Goal: Task Accomplishment & Management: Manage account settings

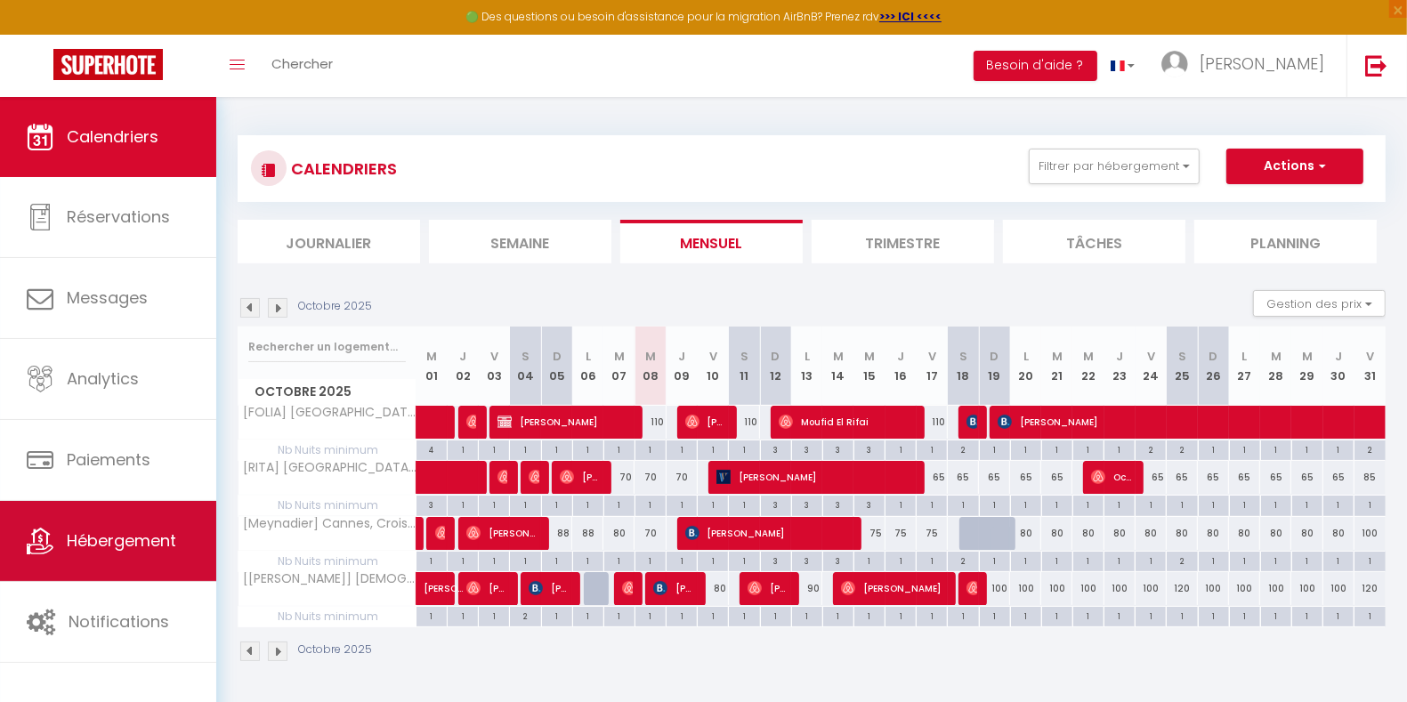
click at [150, 534] on span "Hébergement" at bounding box center [121, 541] width 109 height 22
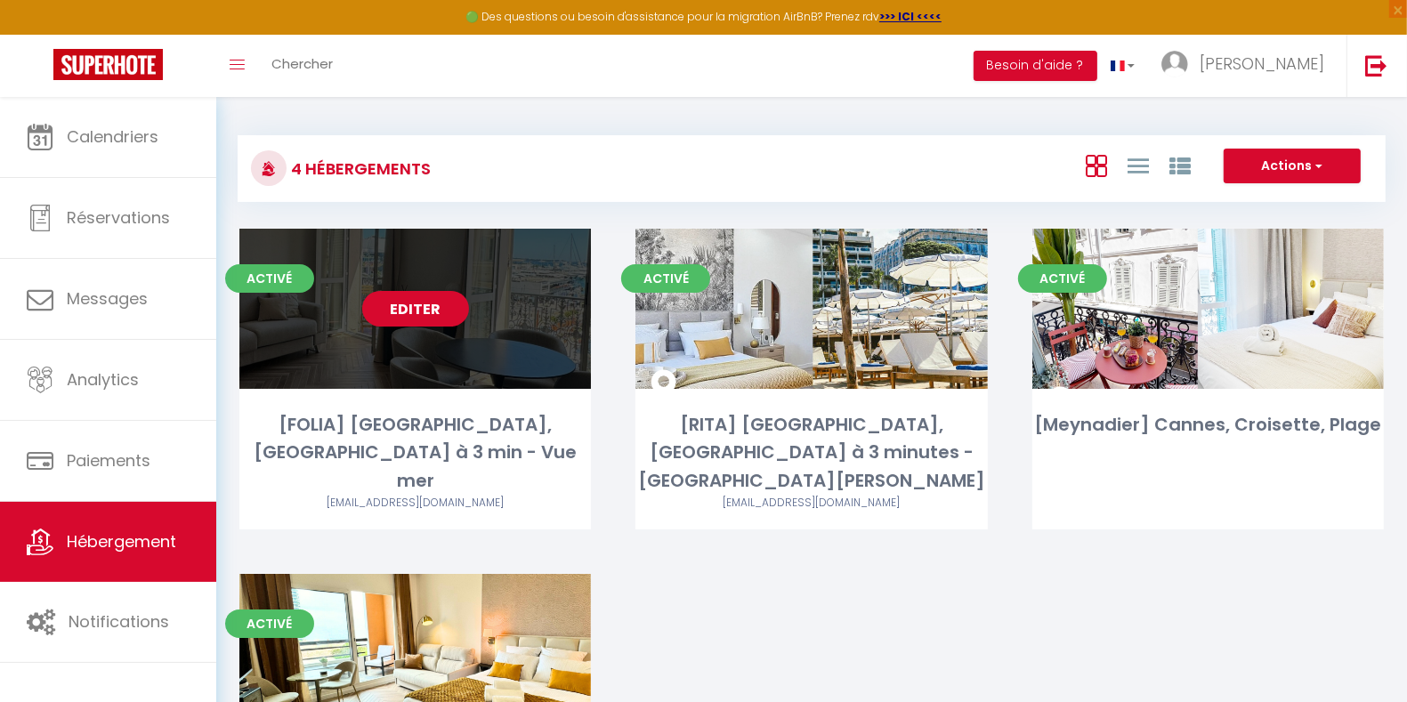
click at [436, 342] on div "Editer" at bounding box center [415, 309] width 352 height 160
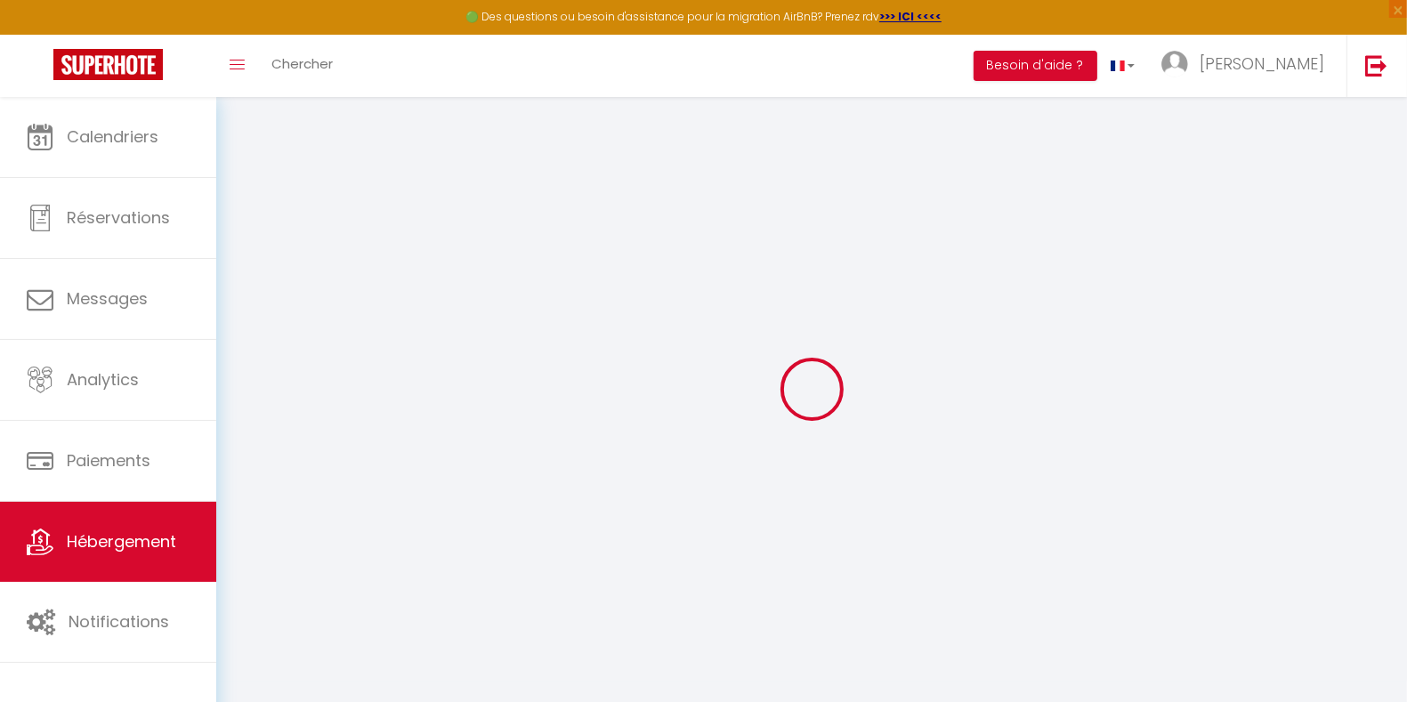
select select "+ 23 %"
select select "+ 22 %"
select select "+ 8 %"
select select "+ 15 %"
select select "4764-1074384842886437885"
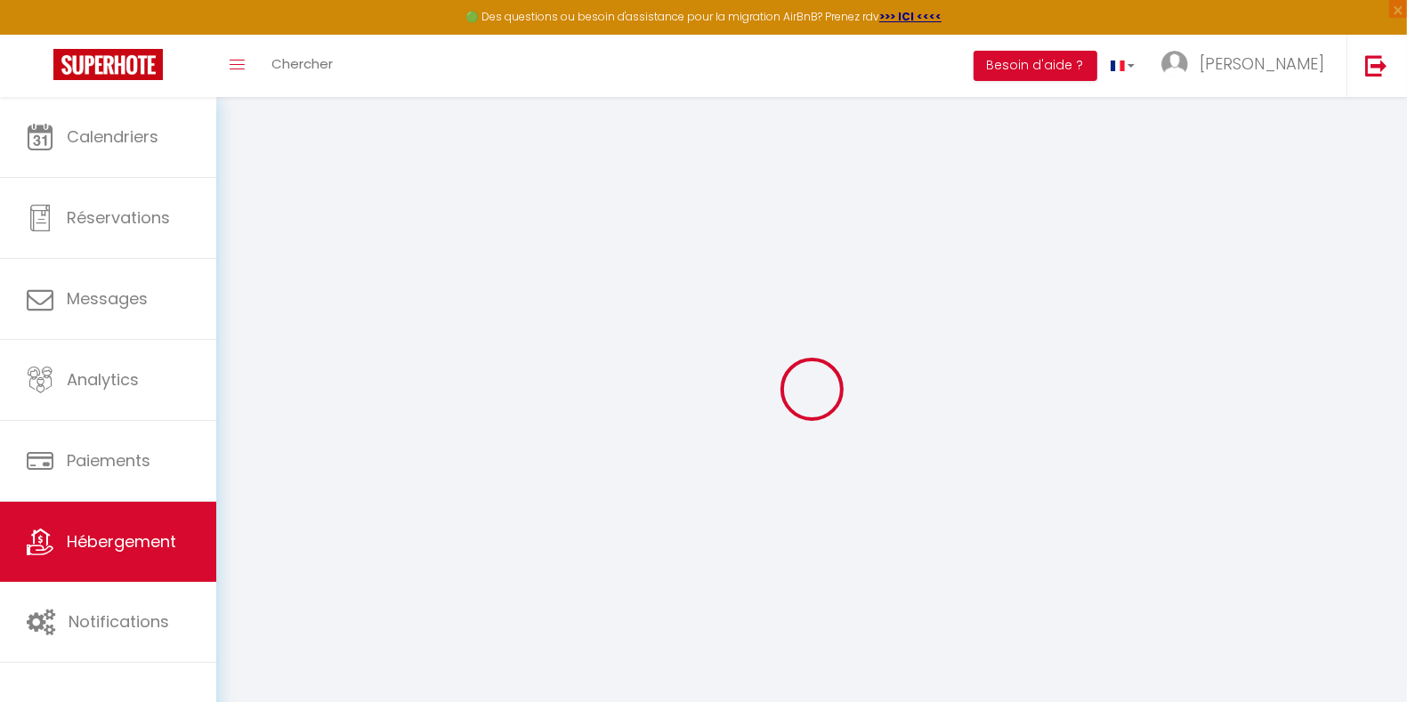
select select
checkbox input "false"
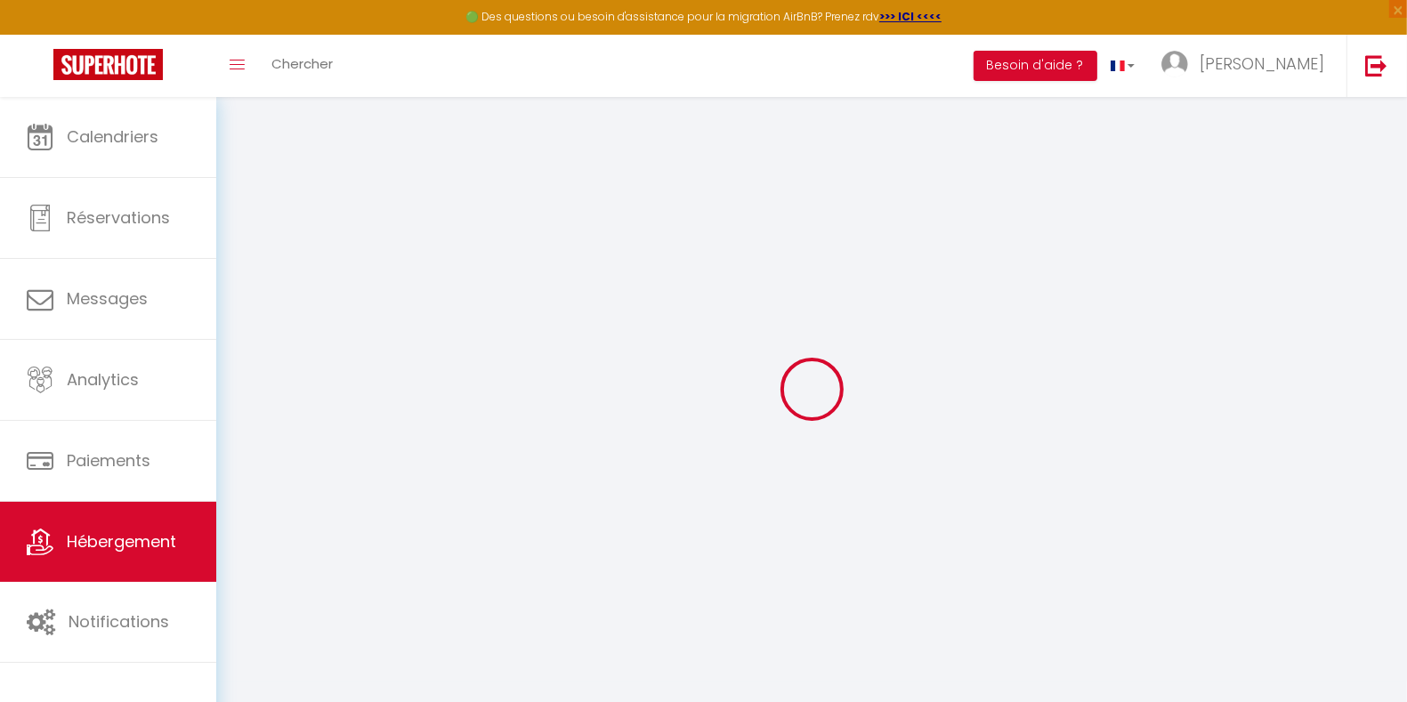
select select "EUR"
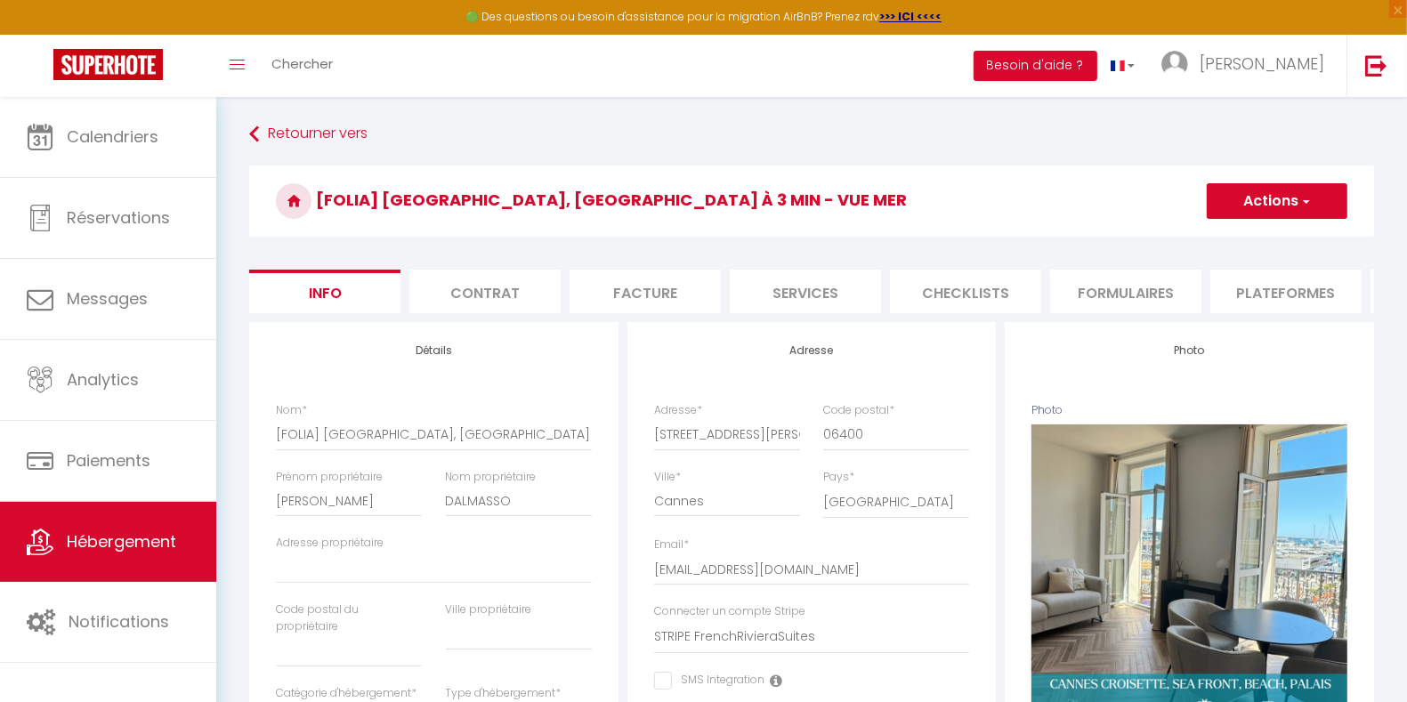
click at [1250, 289] on li "Plateformes" at bounding box center [1286, 292] width 151 height 44
select select
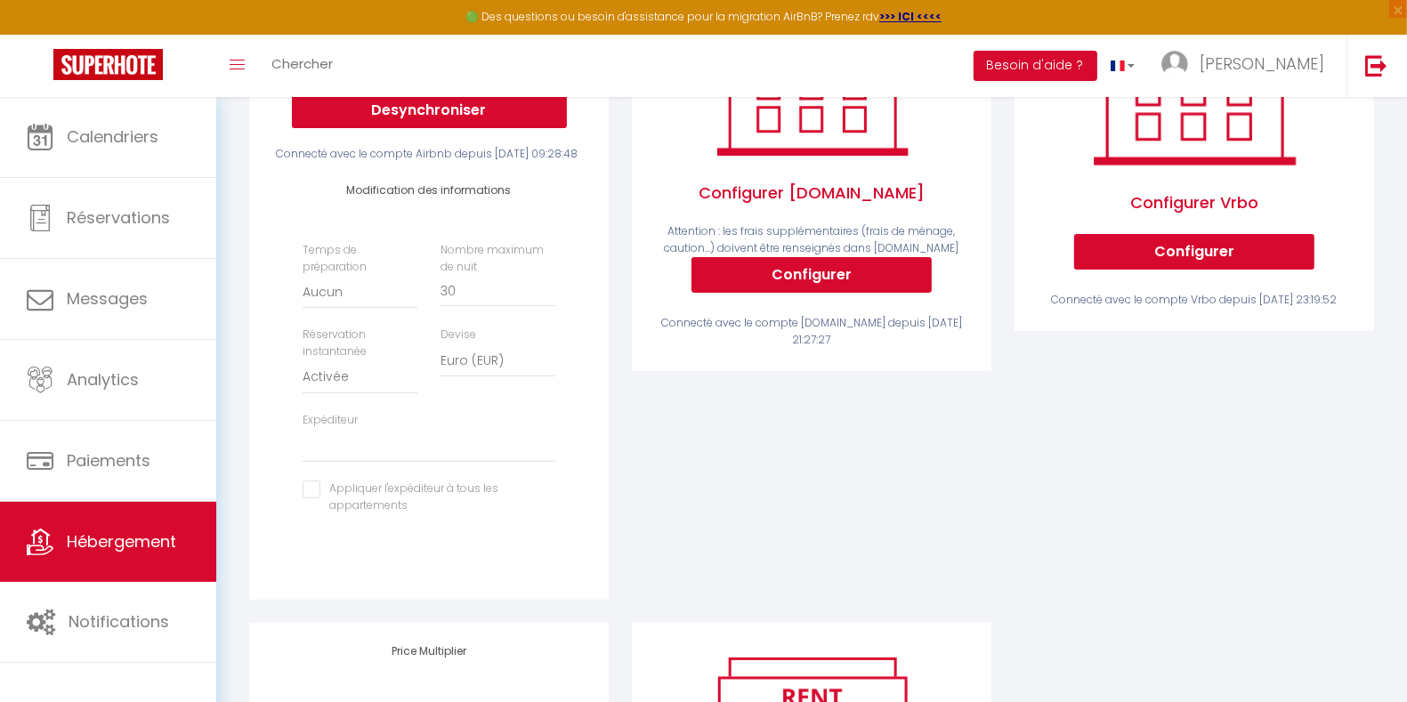
scroll to position [668, 0]
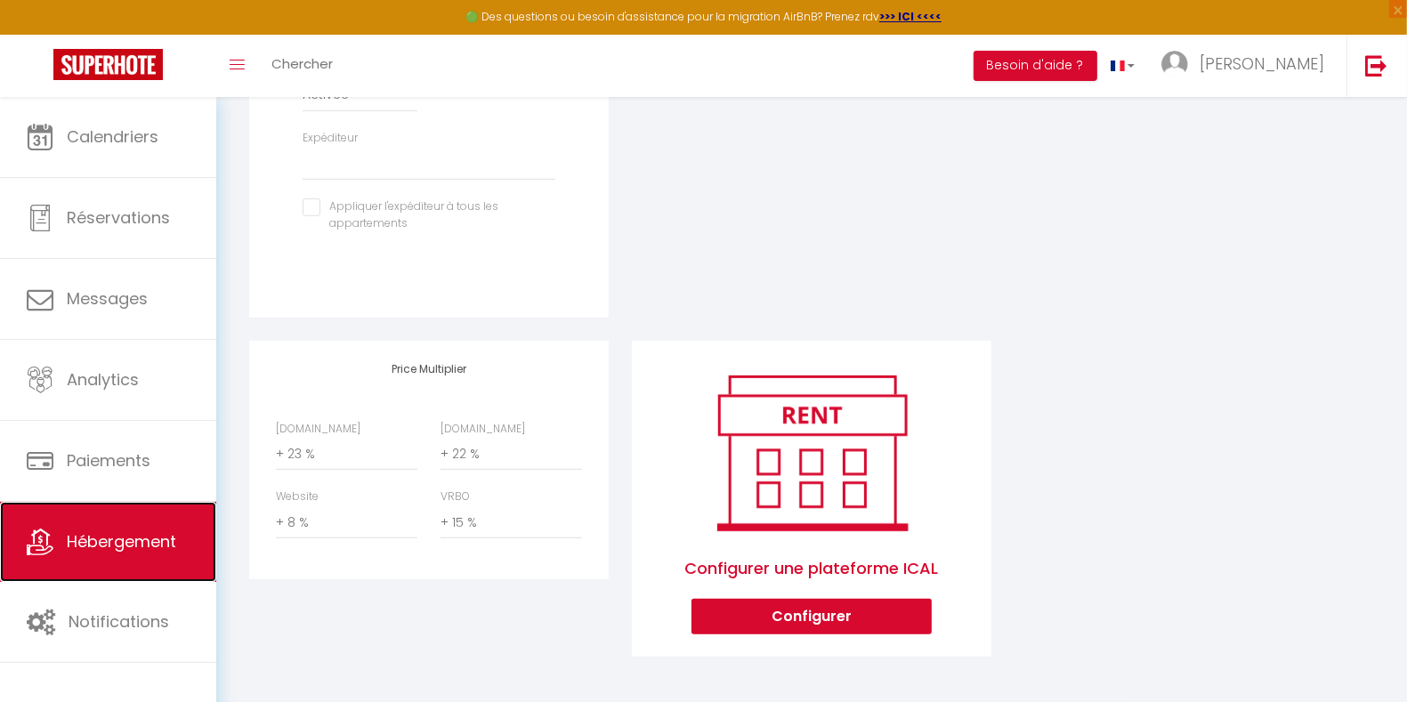
click at [118, 543] on span "Hébergement" at bounding box center [121, 542] width 109 height 22
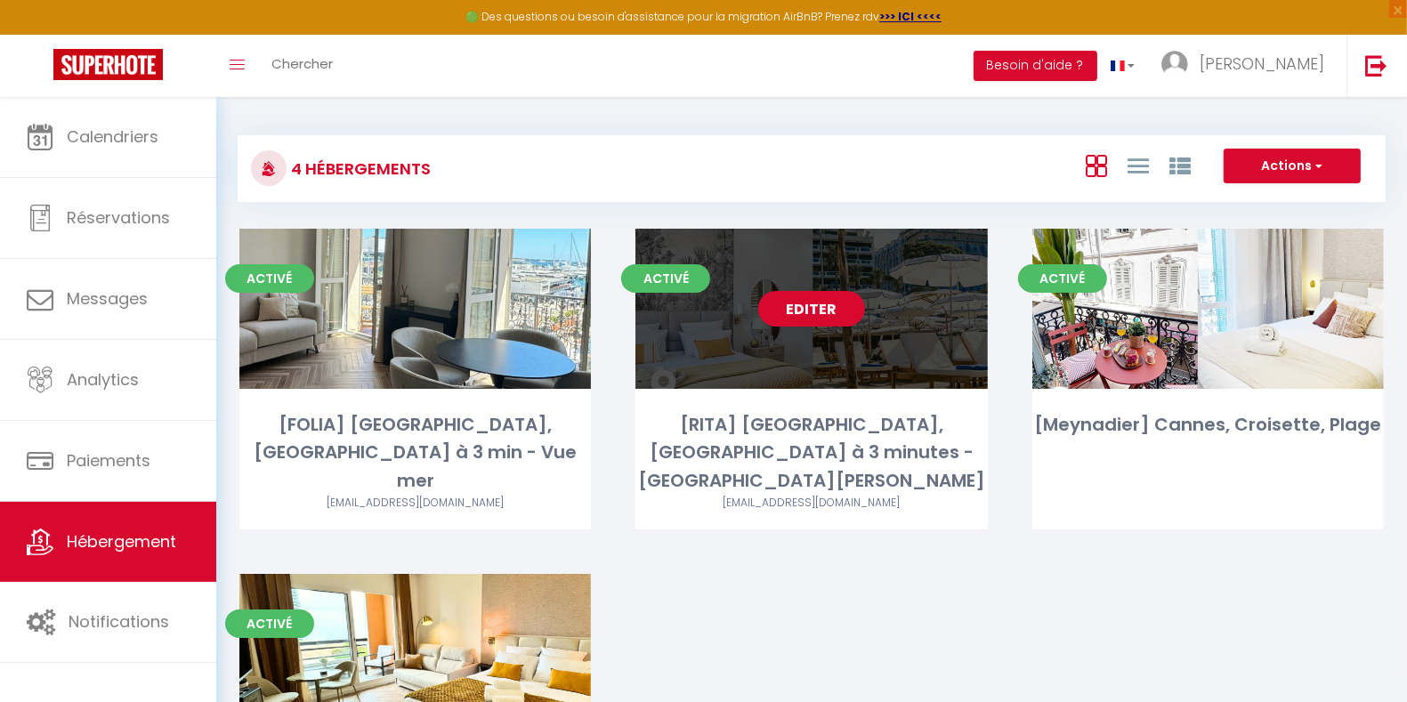
click at [796, 299] on link "Editer" at bounding box center [811, 309] width 107 height 36
select select "3"
select select "2"
select select "1"
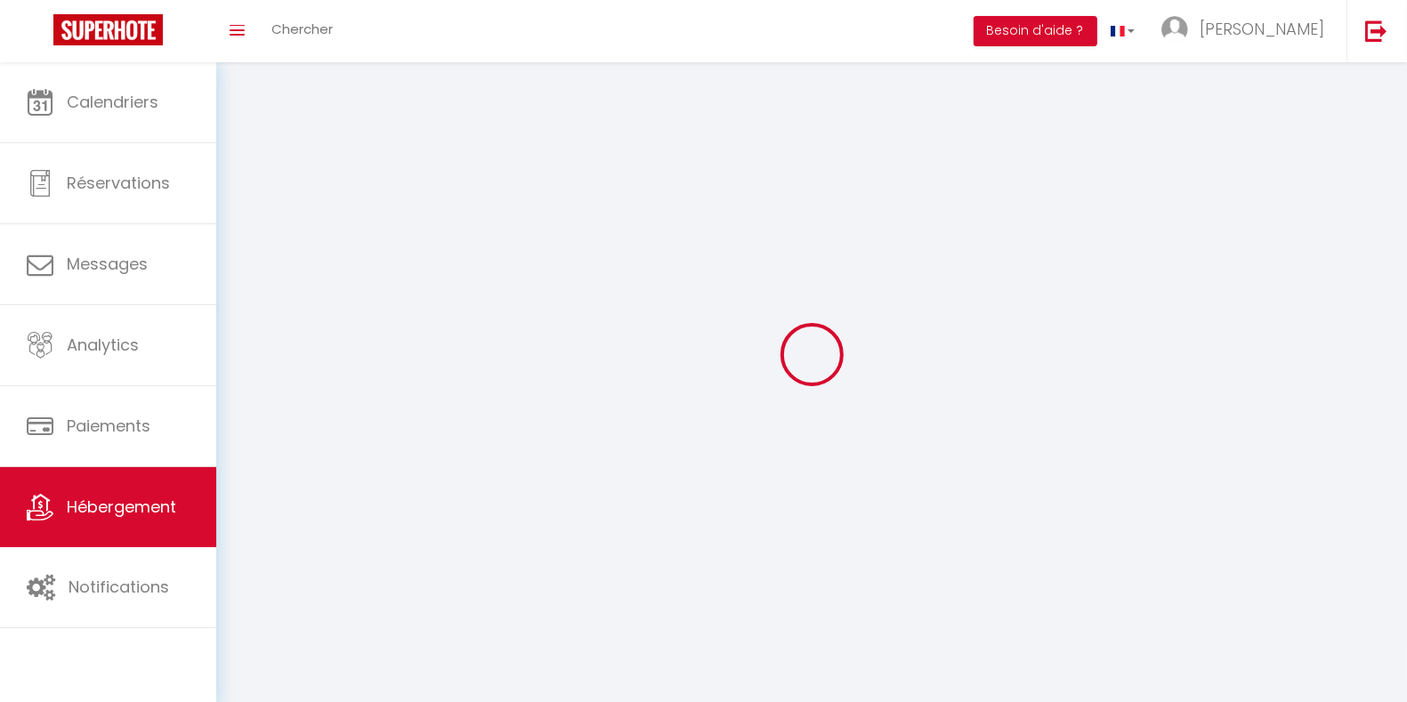
select select
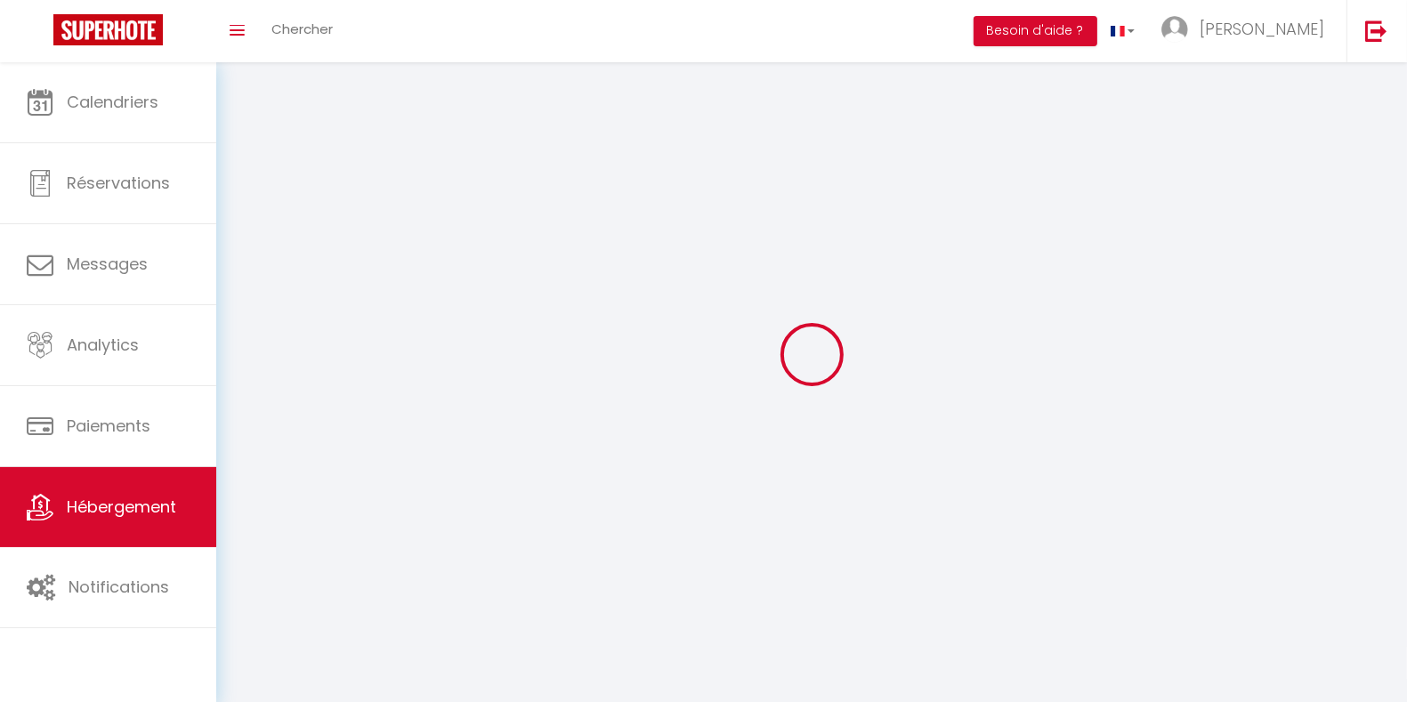
checkbox input "false"
select select
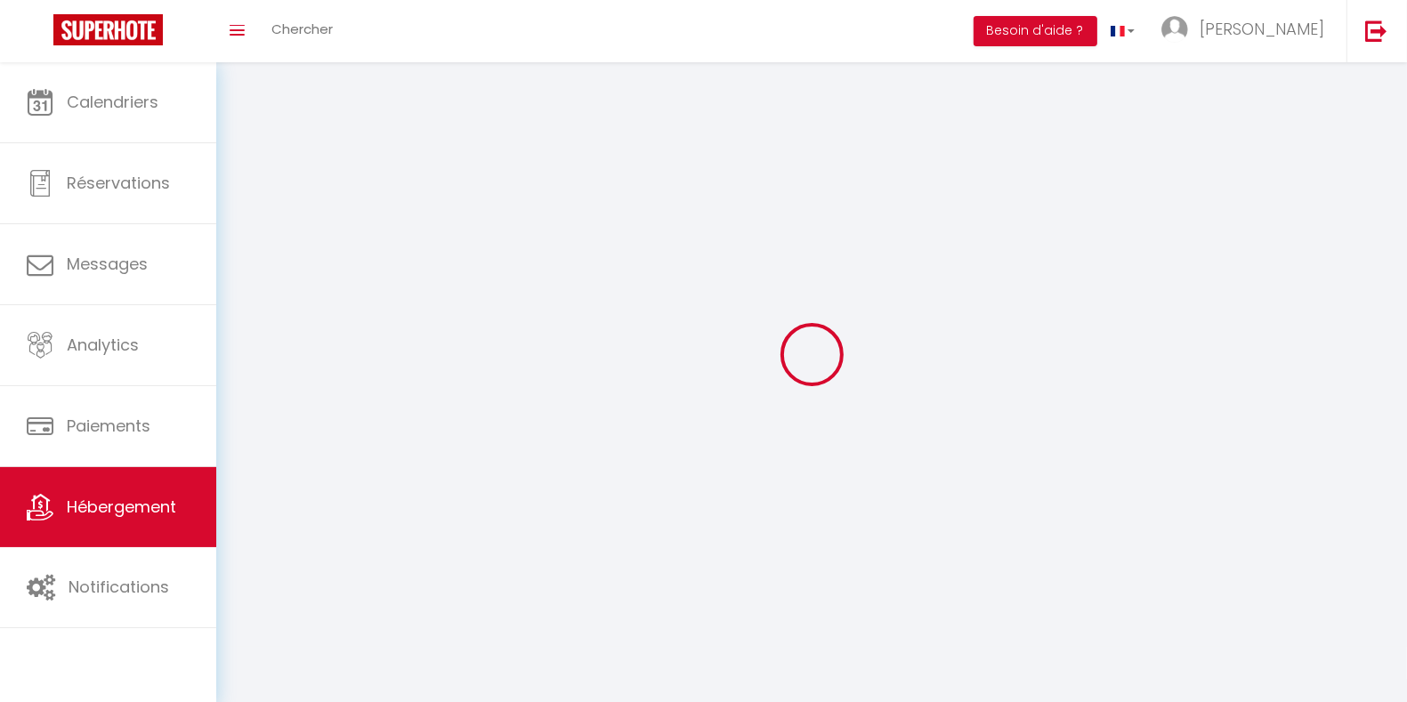
select select
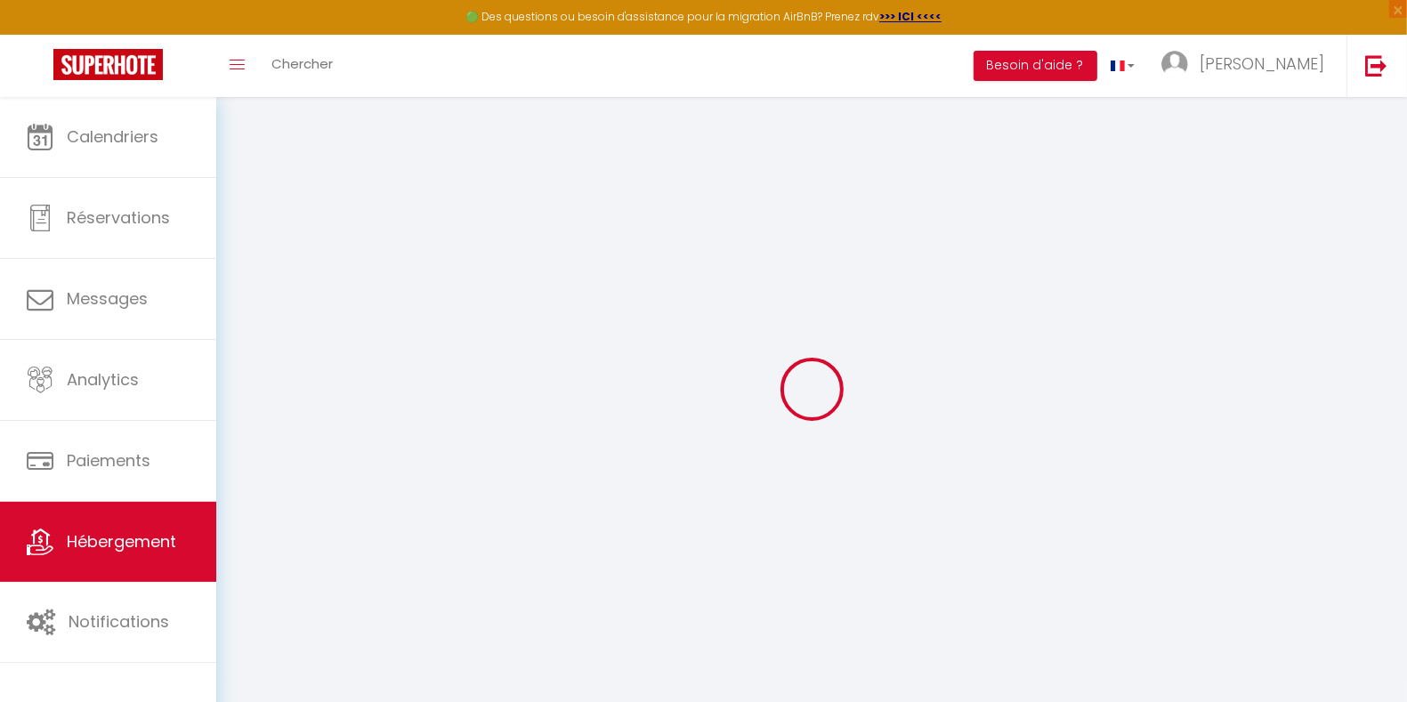
select select
checkbox input "false"
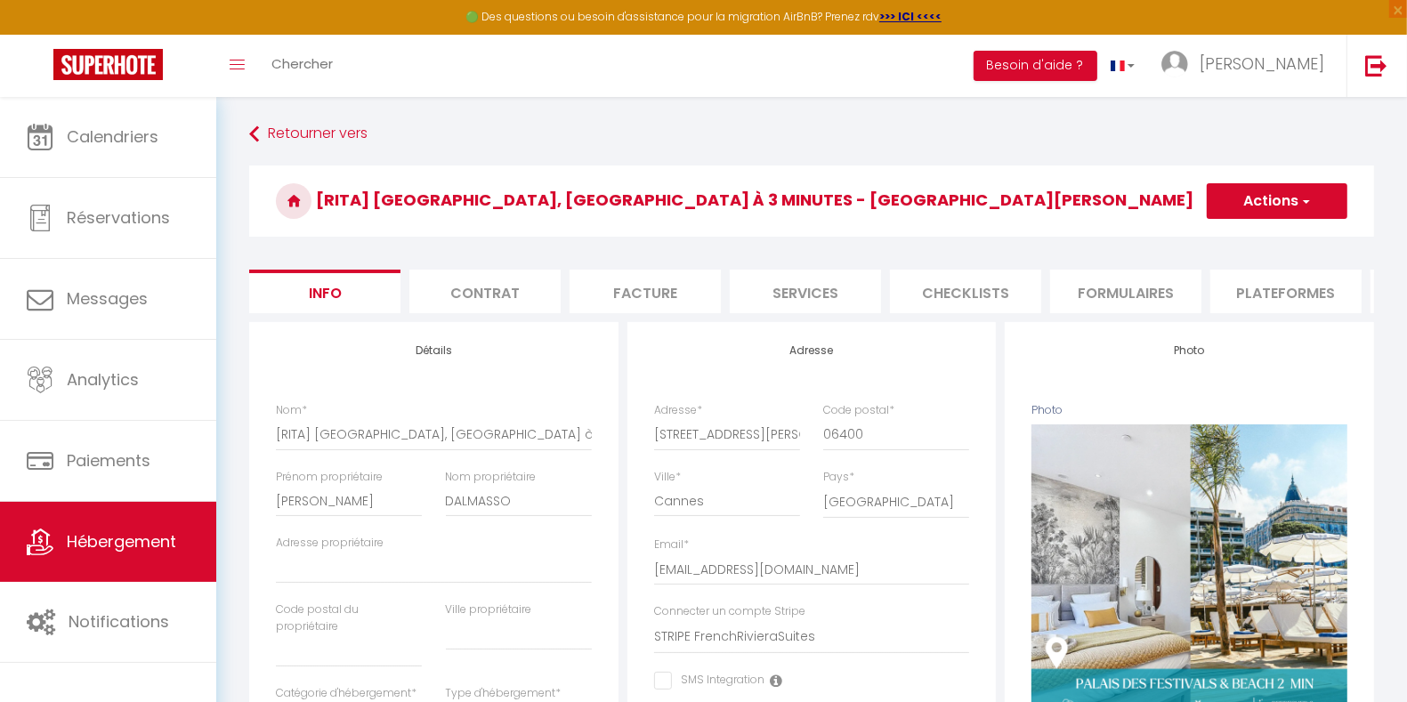
click at [1316, 292] on li "Plateformes" at bounding box center [1286, 292] width 151 height 44
select select
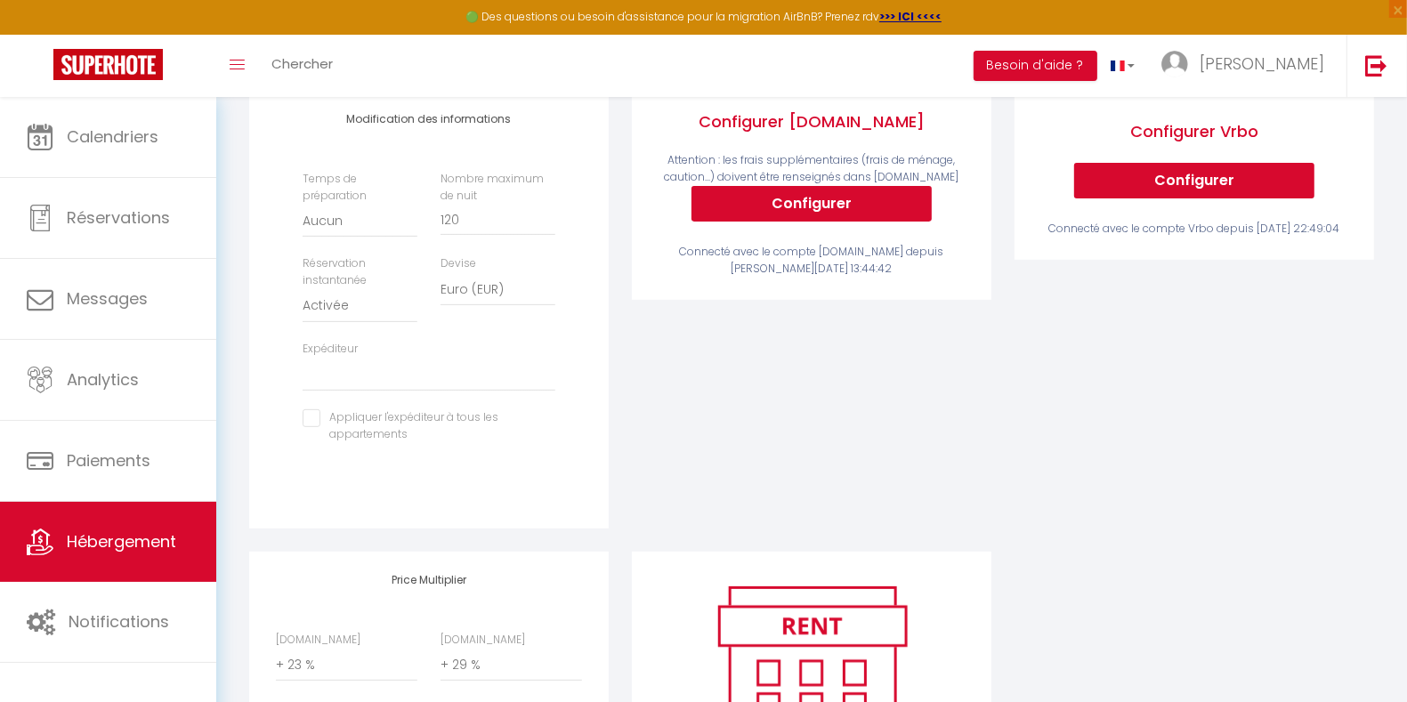
scroll to position [688, 0]
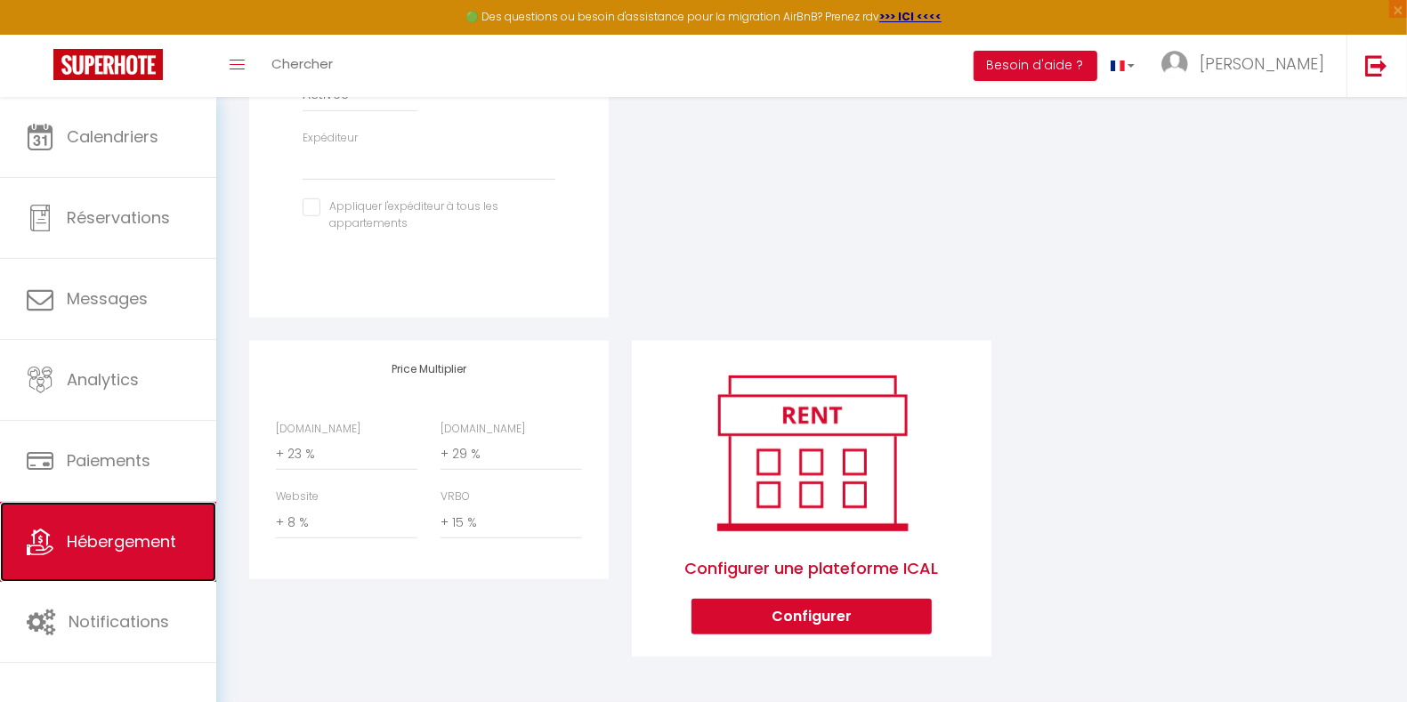
click at [122, 548] on span "Hébergement" at bounding box center [121, 542] width 109 height 22
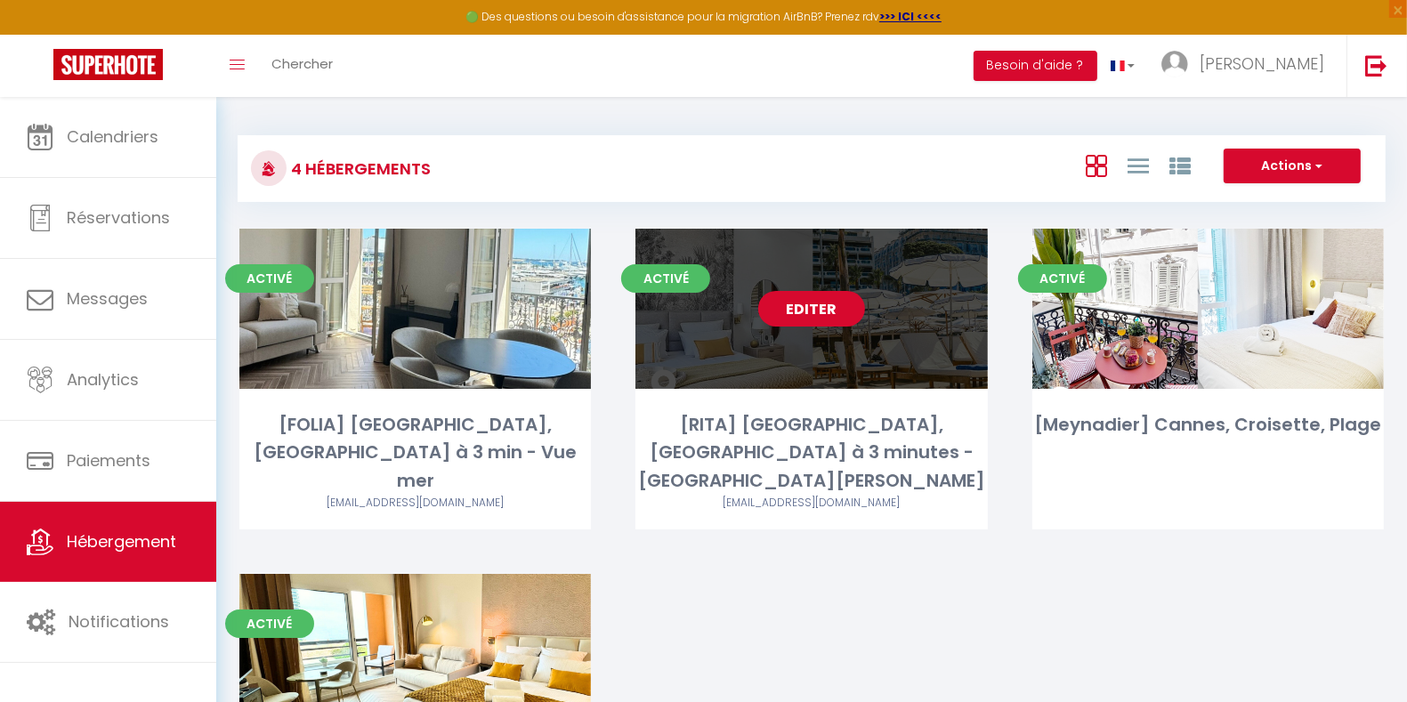
click at [819, 313] on link "Editer" at bounding box center [811, 309] width 107 height 36
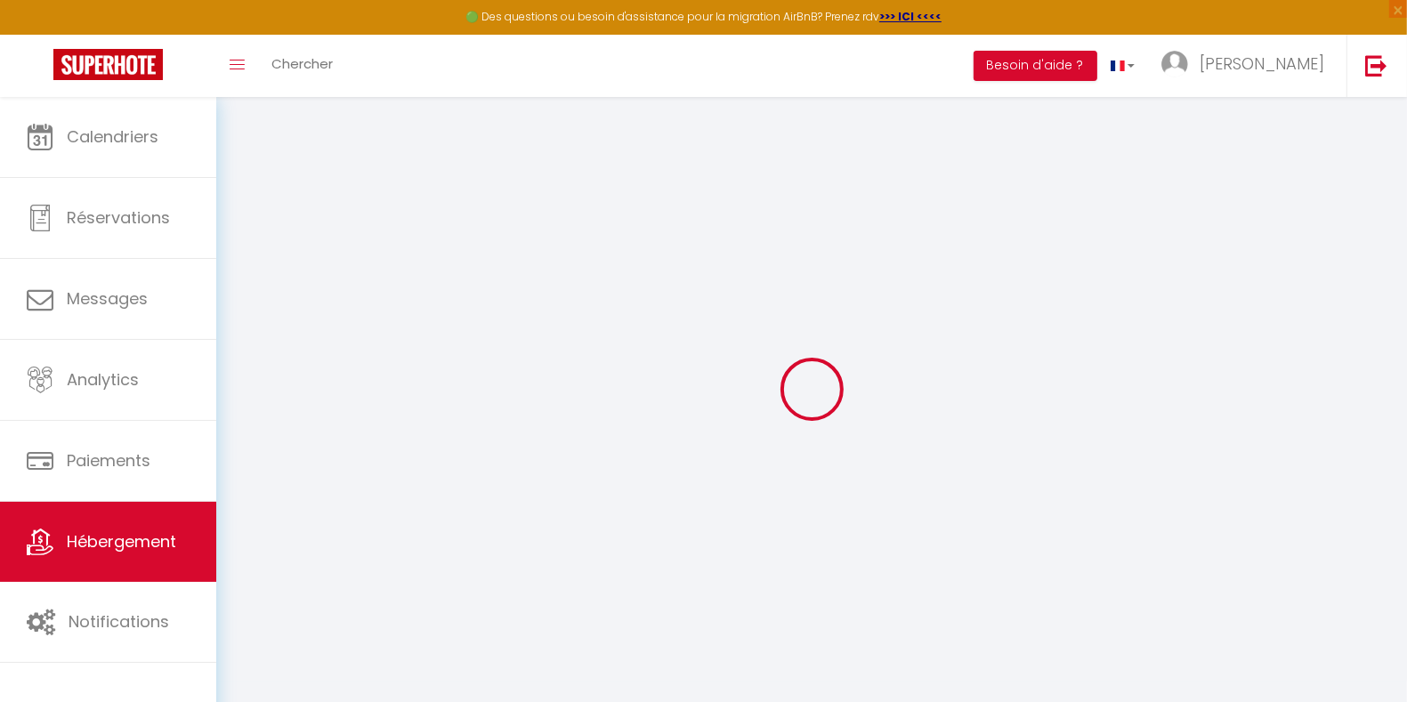
select select
checkbox input "false"
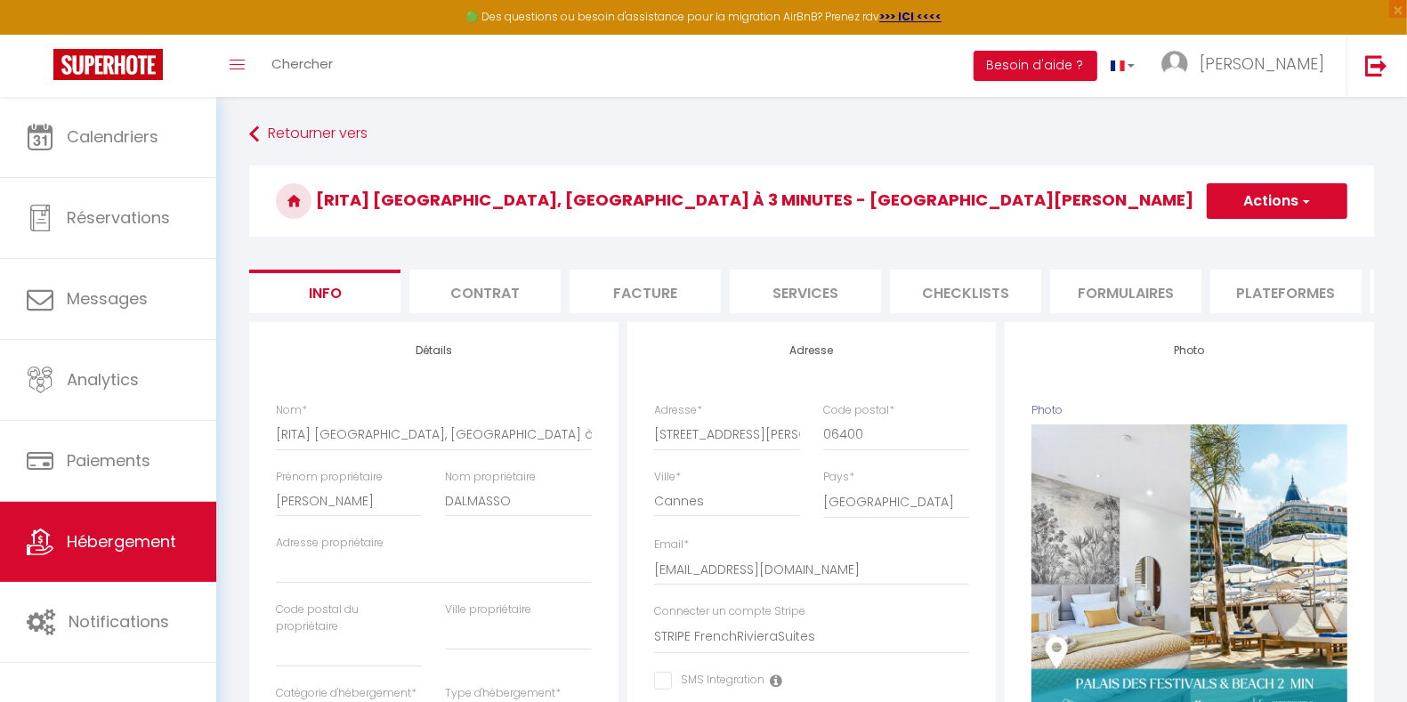
click at [1274, 301] on li "Plateformes" at bounding box center [1286, 292] width 151 height 44
select select
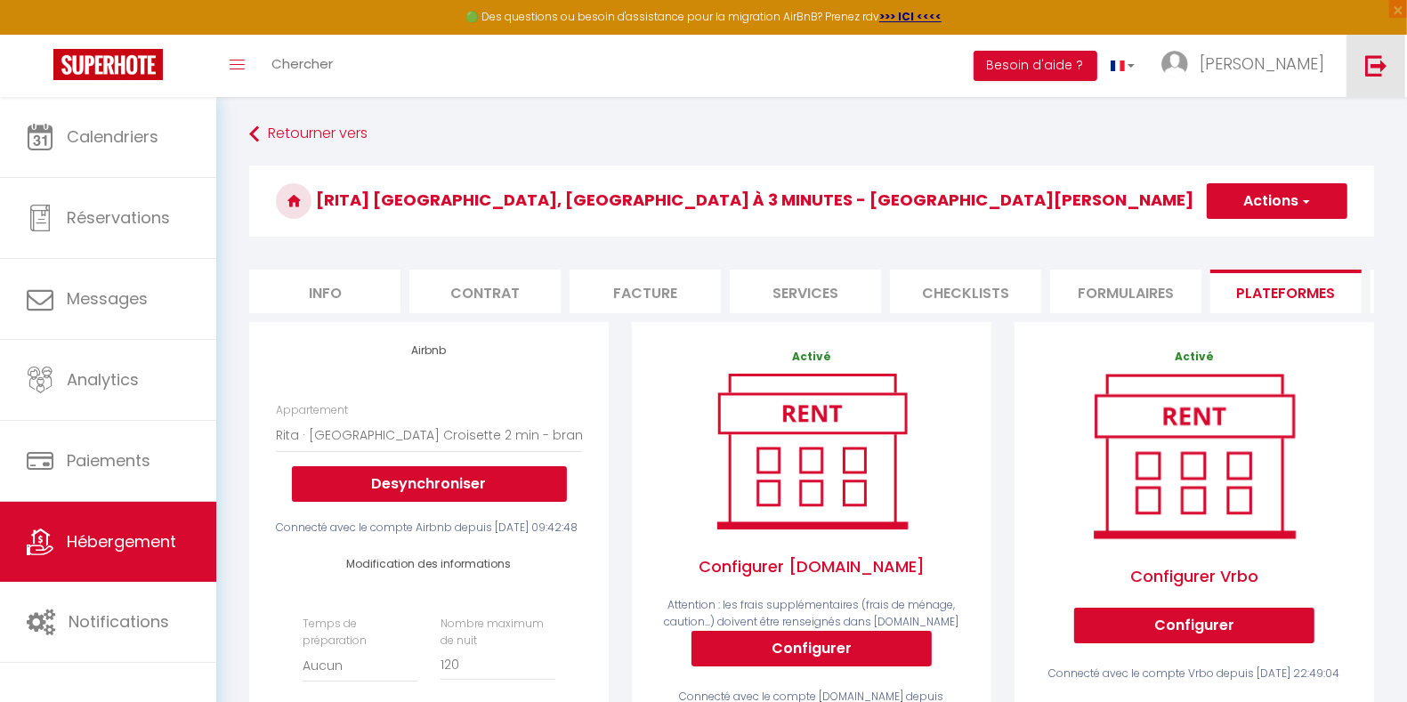
click at [1379, 61] on img at bounding box center [1376, 65] width 22 height 22
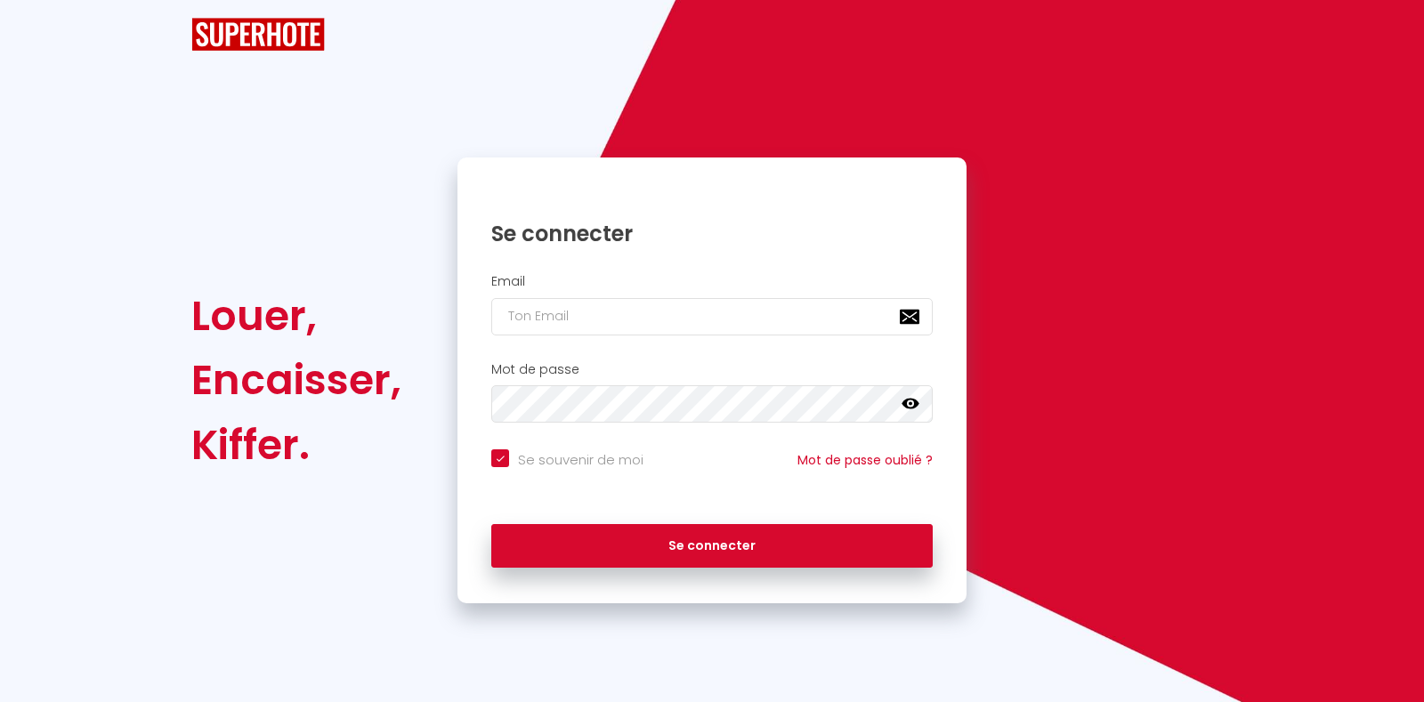
checkbox input "true"
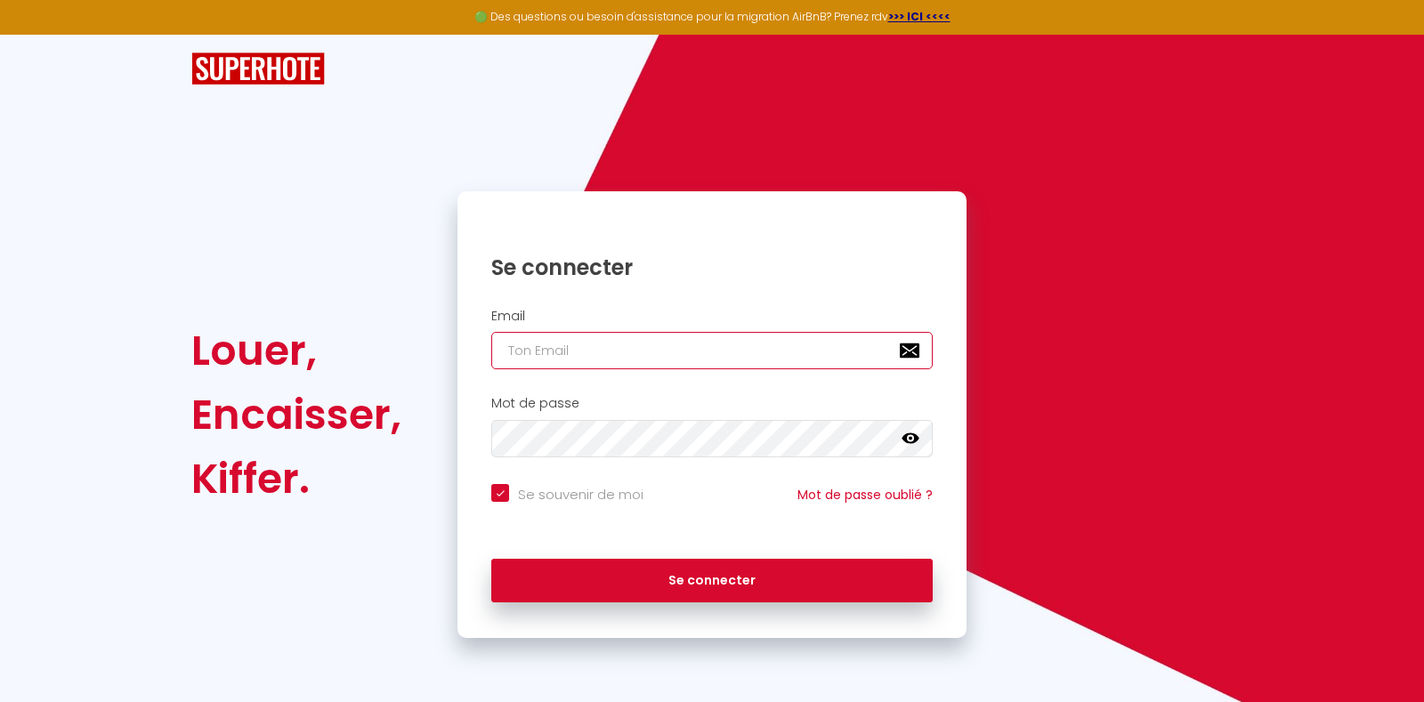
type input "[EMAIL_ADDRESS][DOMAIN_NAME]"
checkbox input "true"
click at [795, 365] on input "[EMAIL_ADDRESS][DOMAIN_NAME]" at bounding box center [711, 350] width 441 height 37
drag, startPoint x: 795, startPoint y: 343, endPoint x: 272, endPoint y: 343, distance: 522.5
click at [272, 343] on div "Louer, Encaisser, Kiffer. Se connecter Email [EMAIL_ADDRESS][DOMAIN_NAME] Mot d…" at bounding box center [712, 414] width 1065 height 447
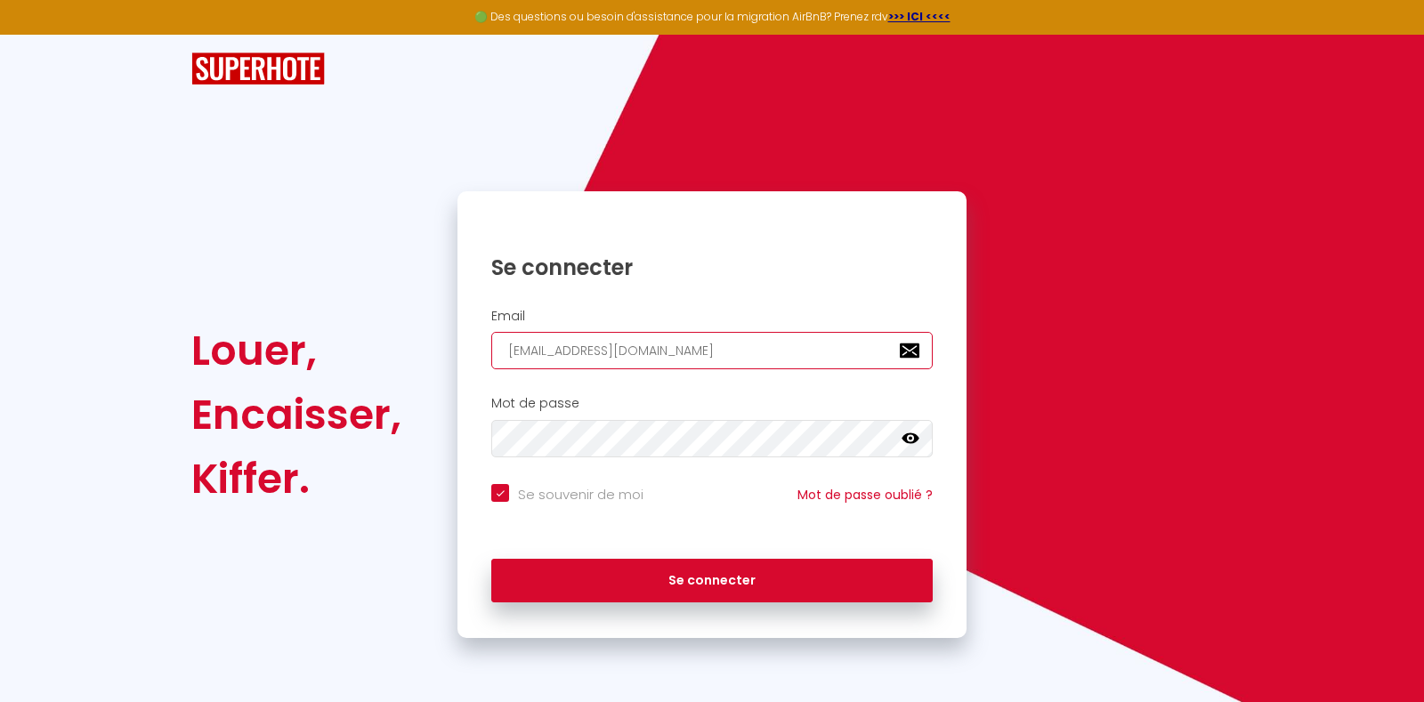
type input "t"
checkbox input "true"
type input "ti"
checkbox input "true"
type input "tif"
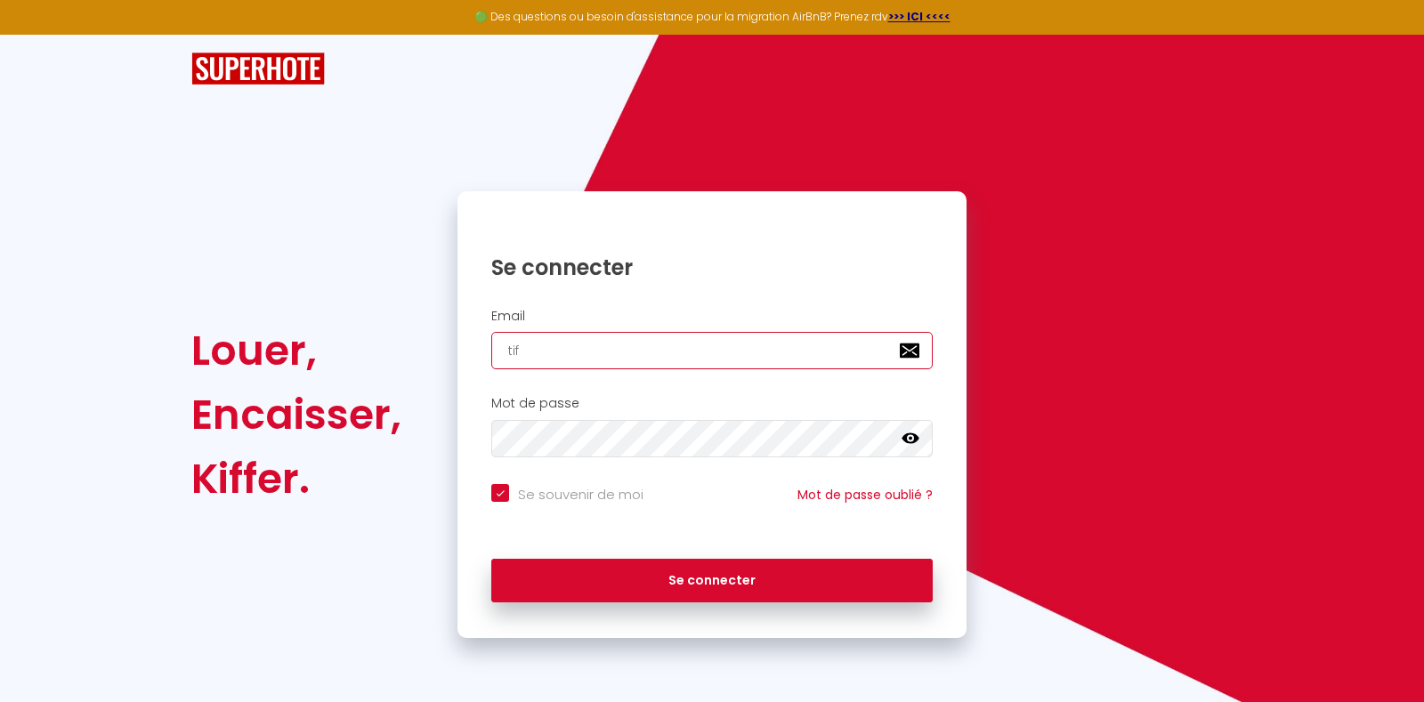
checkbox input "true"
type input "[EMAIL_ADDRESS][DOMAIN_NAME]"
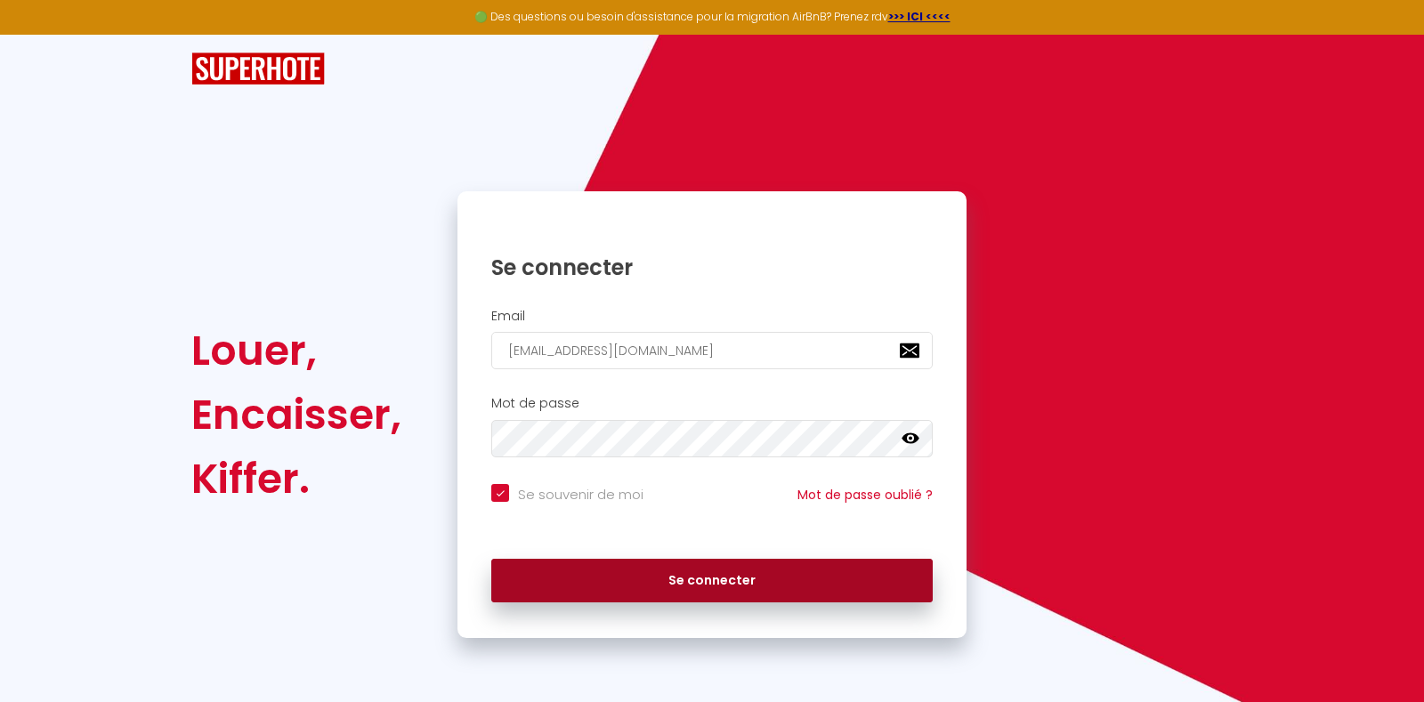
click at [651, 575] on button "Se connecter" at bounding box center [711, 581] width 441 height 45
checkbox input "true"
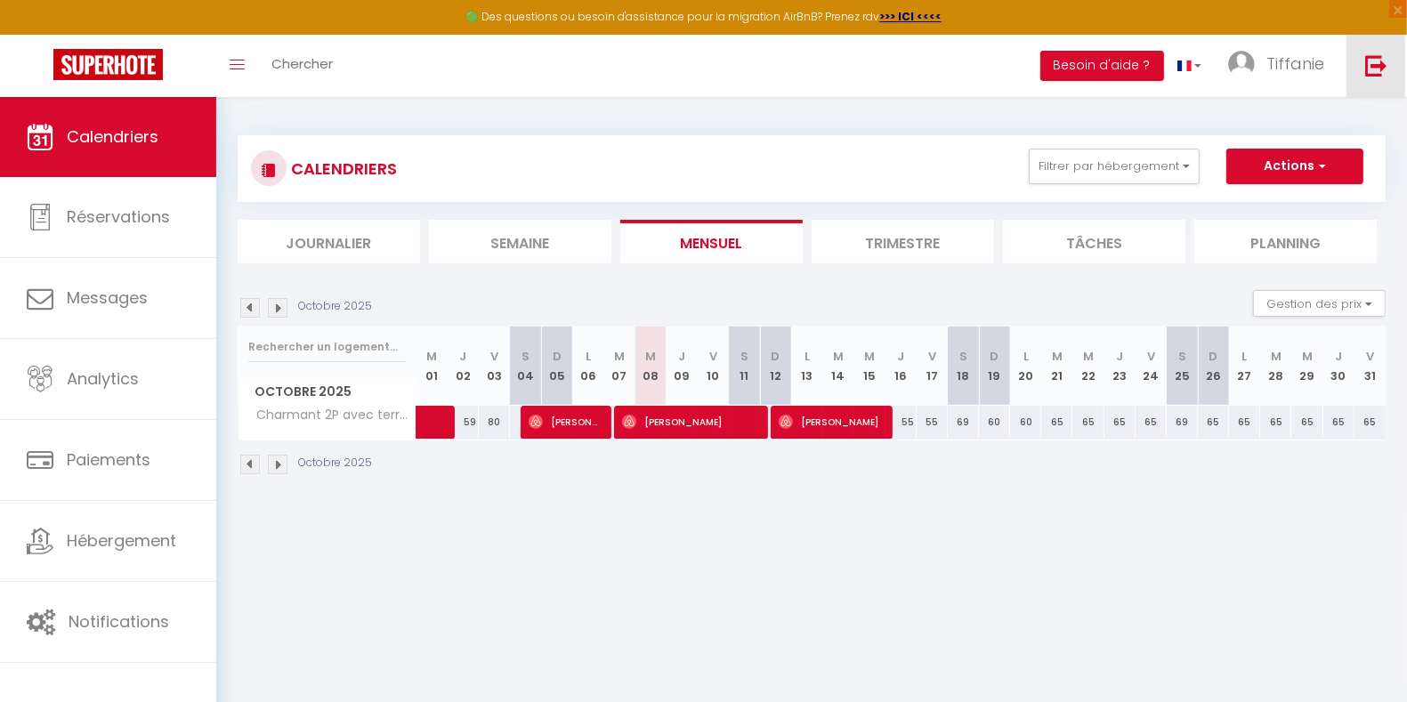
click at [1377, 76] on img at bounding box center [1376, 65] width 22 height 22
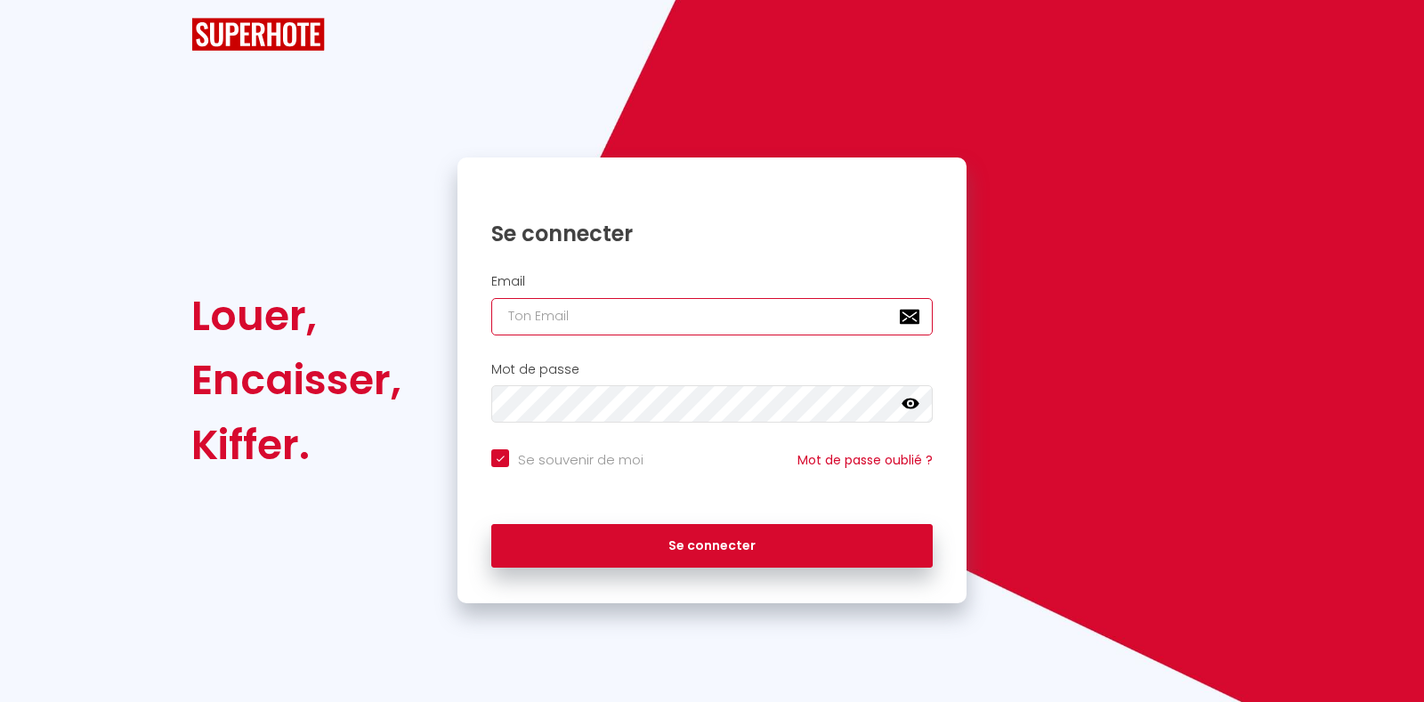
type input "[EMAIL_ADDRESS][DOMAIN_NAME]"
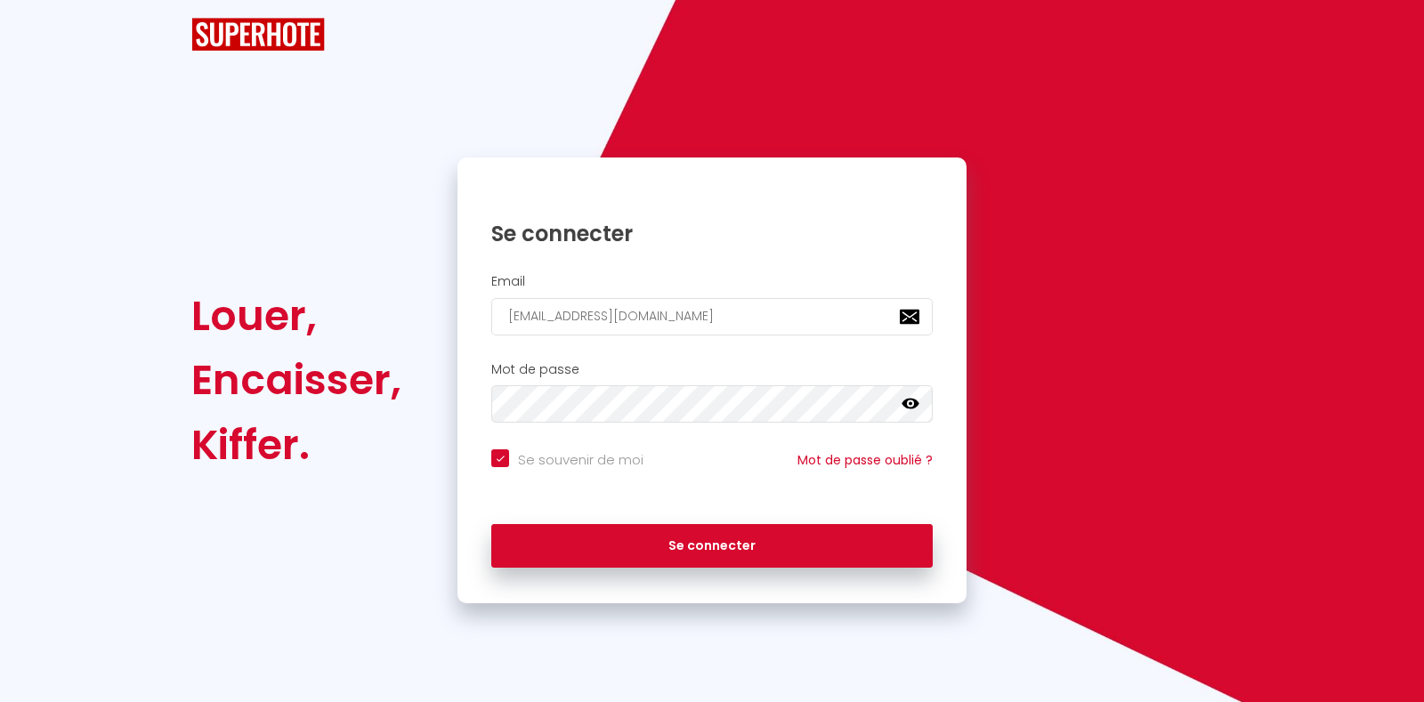
checkbox input "true"
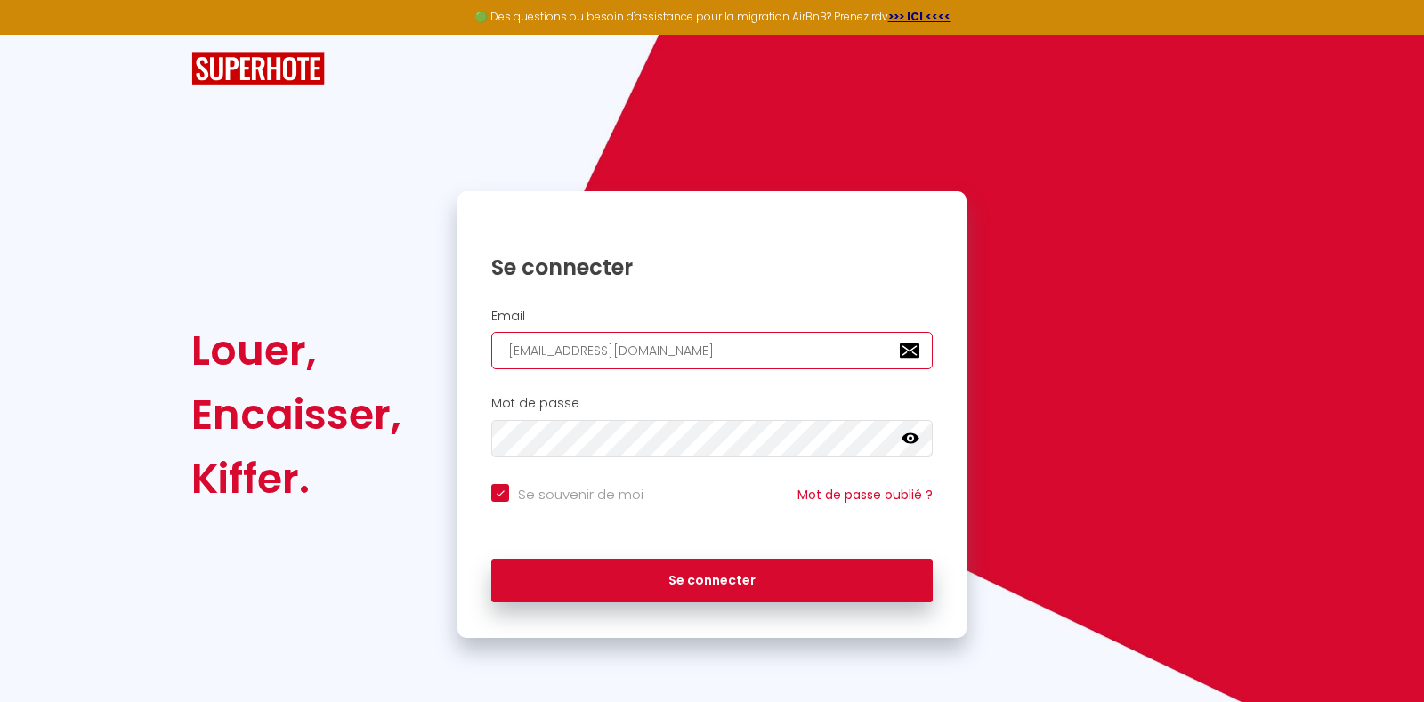
drag, startPoint x: 724, startPoint y: 354, endPoint x: 255, endPoint y: 387, distance: 470.2
click at [255, 387] on div "Louer, Encaisser, Kiffer. Se connecter Email [EMAIL_ADDRESS][DOMAIN_NAME] Mot d…" at bounding box center [712, 414] width 1065 height 447
type input "c"
checkbox input "true"
type input "co"
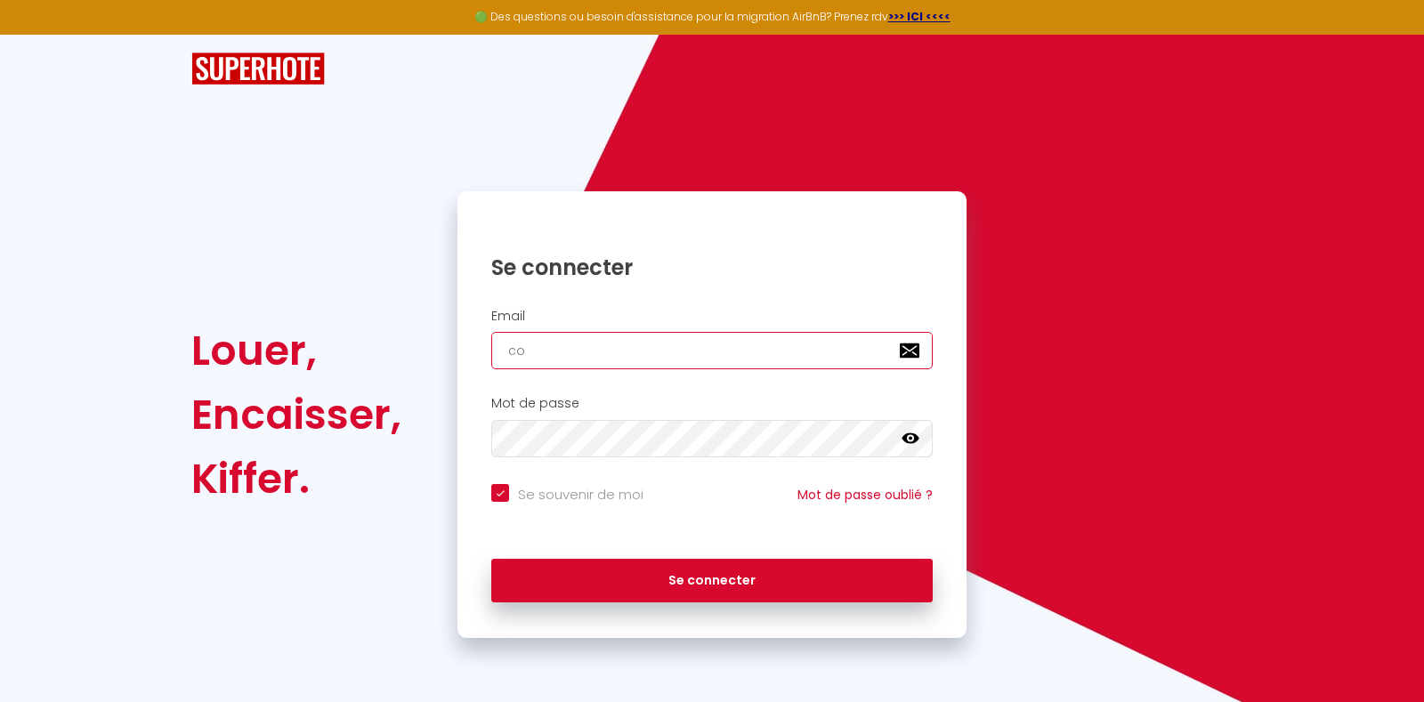
checkbox input "true"
type input "con"
checkbox input "true"
type input "[EMAIL_ADDRESS][DOMAIN_NAME]"
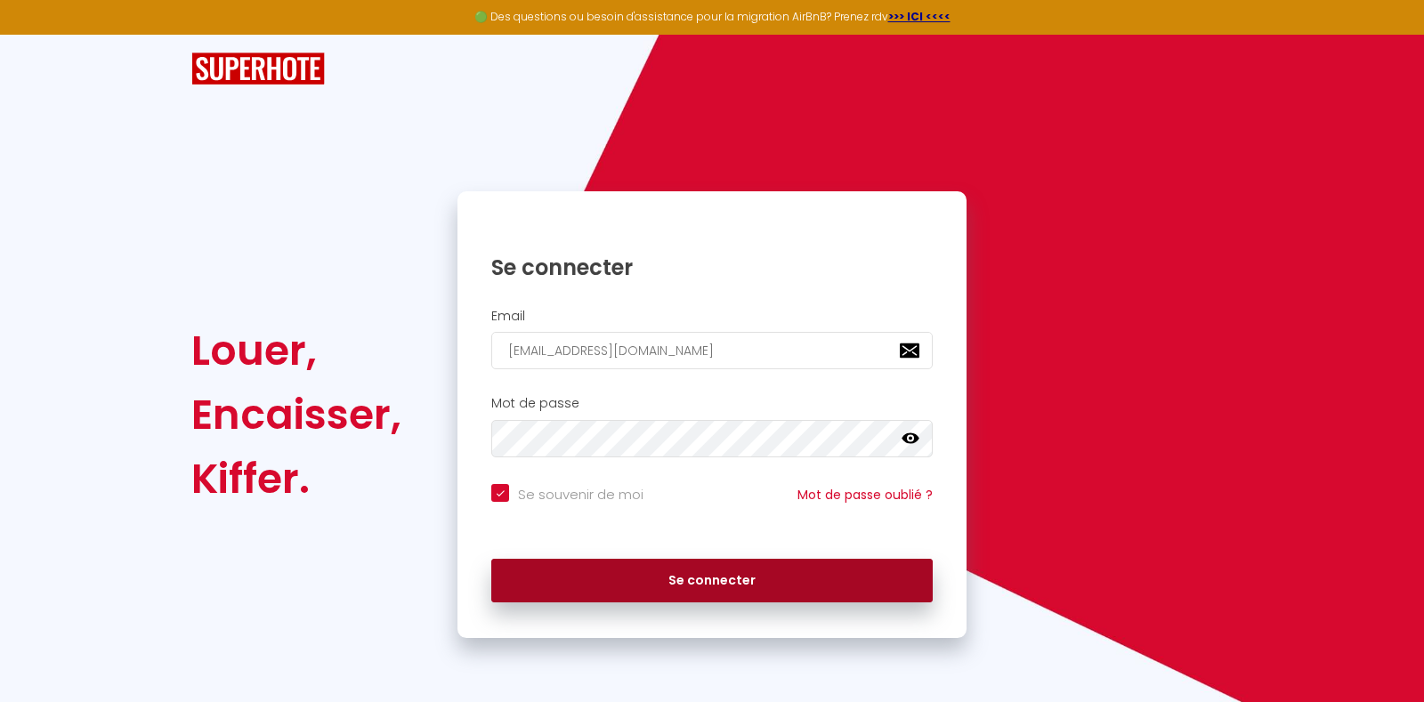
click at [668, 581] on button "Se connecter" at bounding box center [711, 581] width 441 height 45
checkbox input "true"
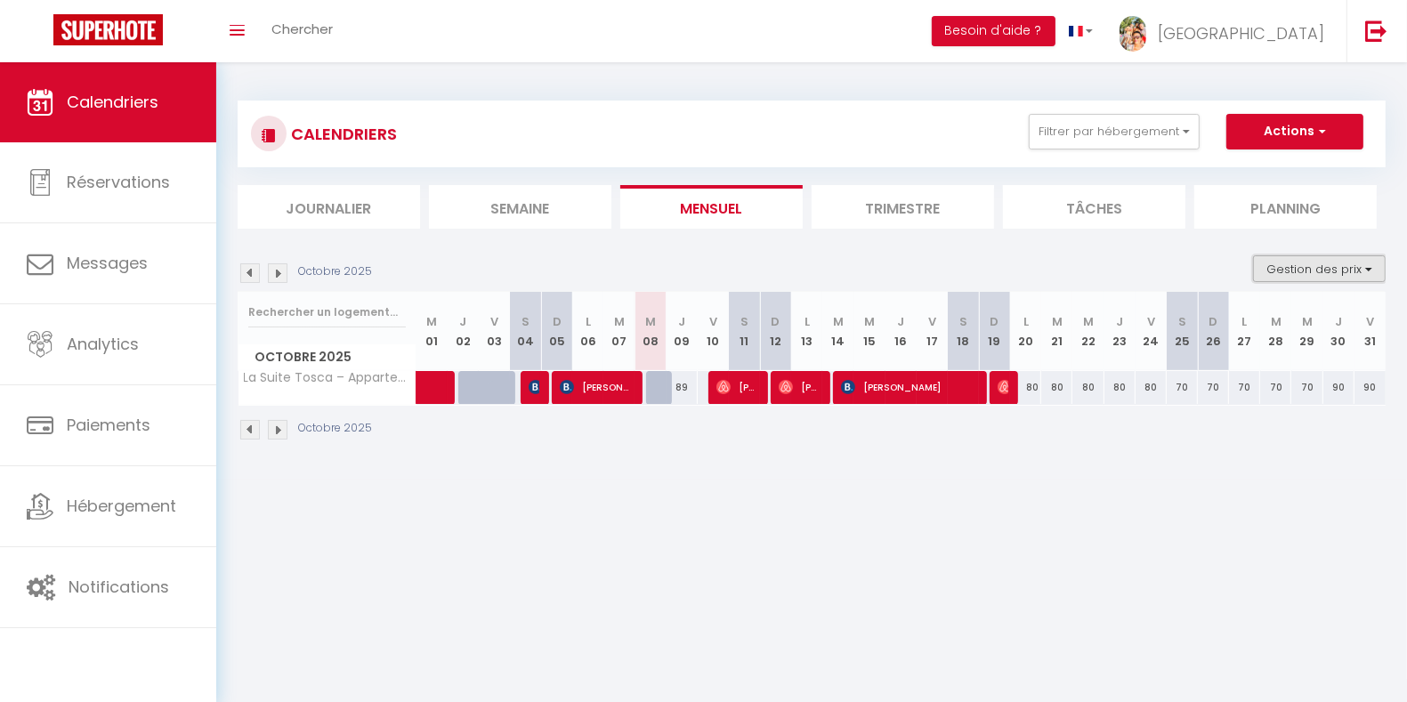
click at [1365, 271] on button "Gestion des prix" at bounding box center [1319, 268] width 133 height 27
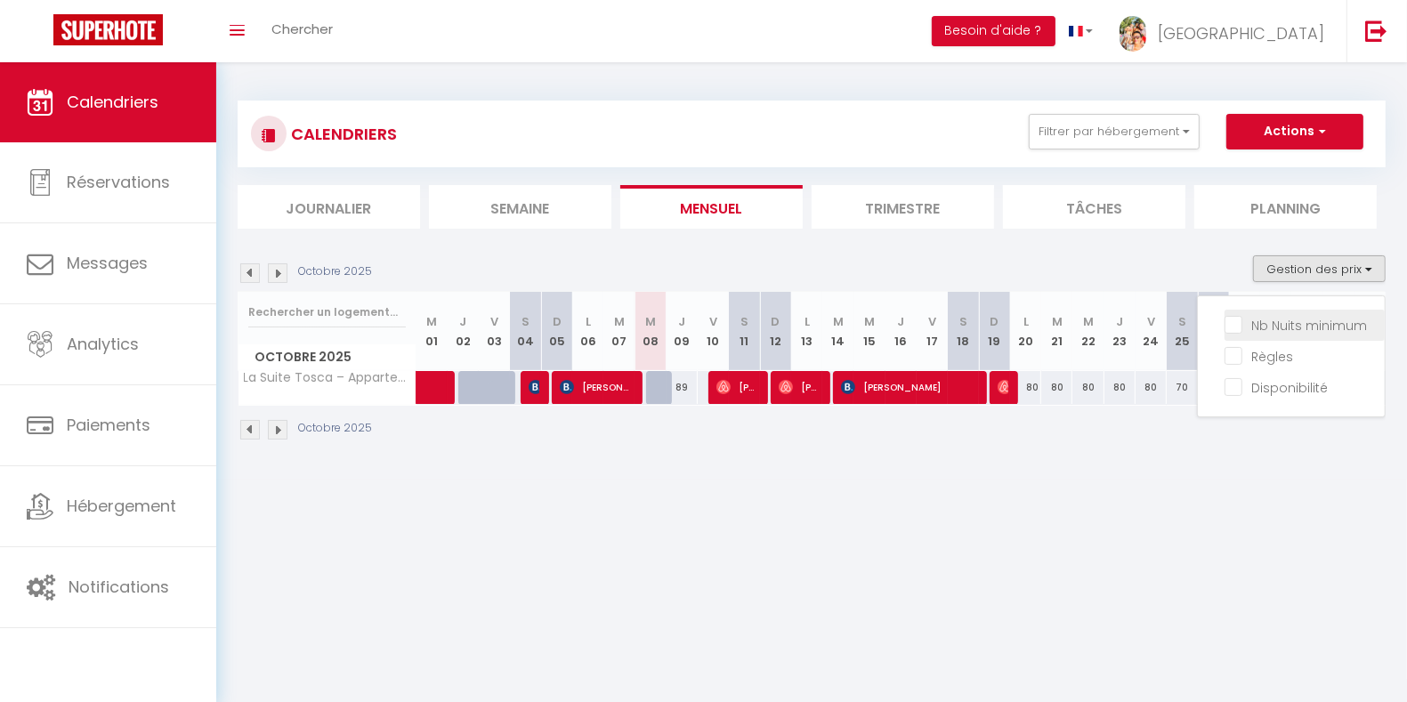
click at [1331, 330] on input "Nb Nuits minimum" at bounding box center [1305, 324] width 160 height 18
checkbox input "true"
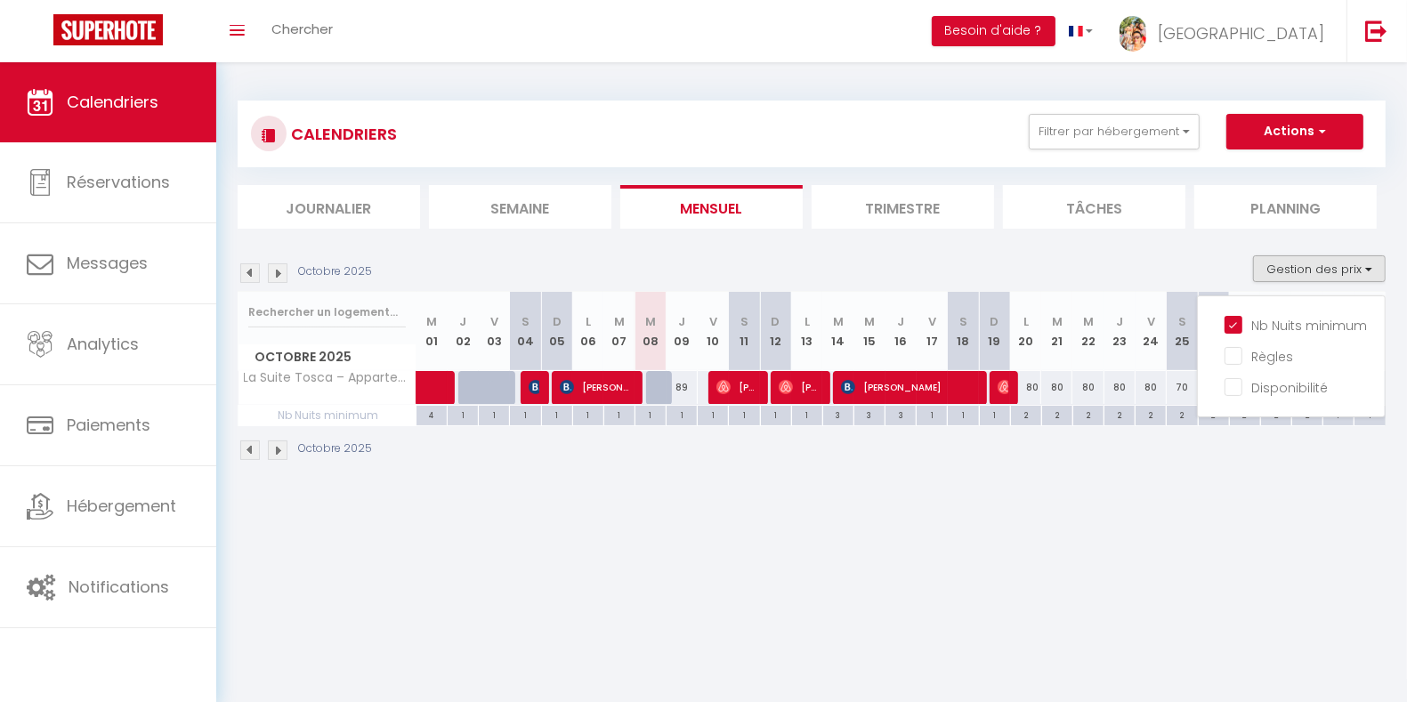
click at [1160, 592] on body "🟢 Des questions ou besoin d'assistance pour la migration AirBnB? Prenez rdv >>>…" at bounding box center [703, 413] width 1407 height 702
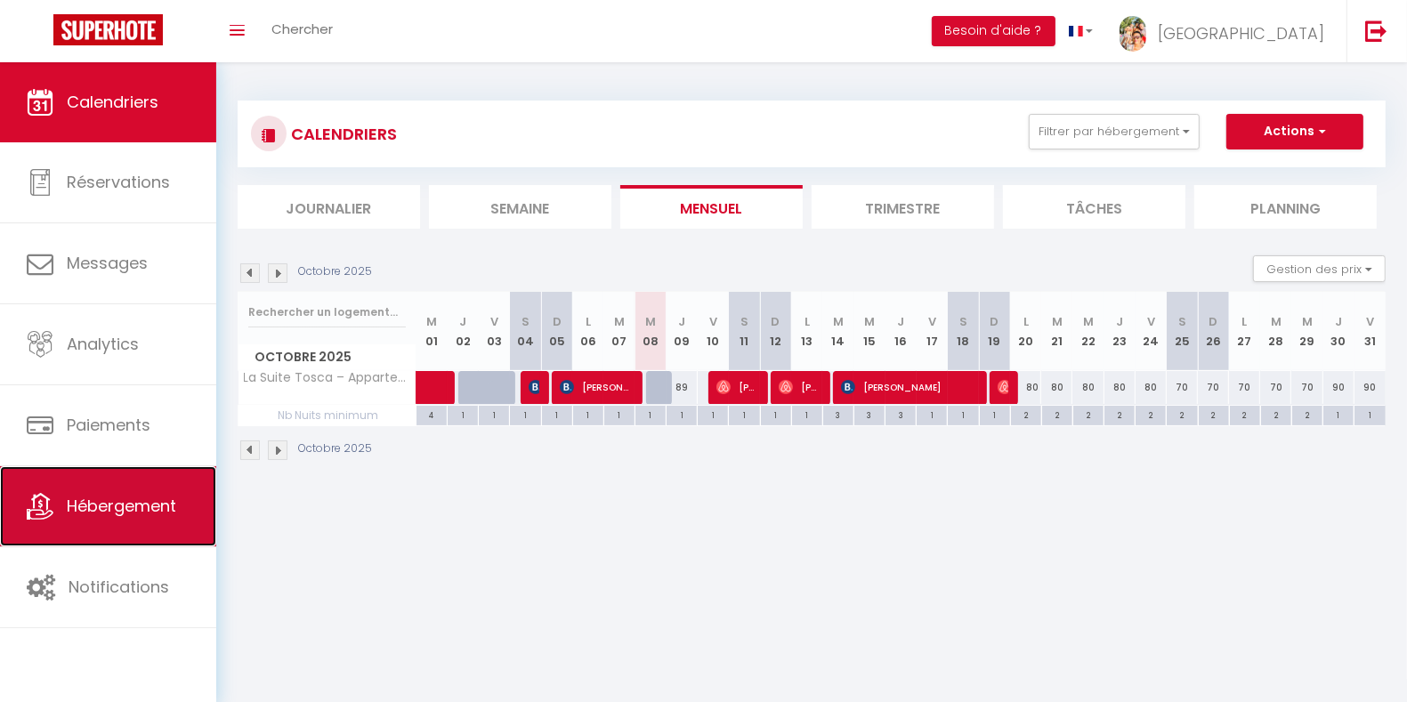
click at [198, 519] on link "Hébergement" at bounding box center [108, 506] width 216 height 80
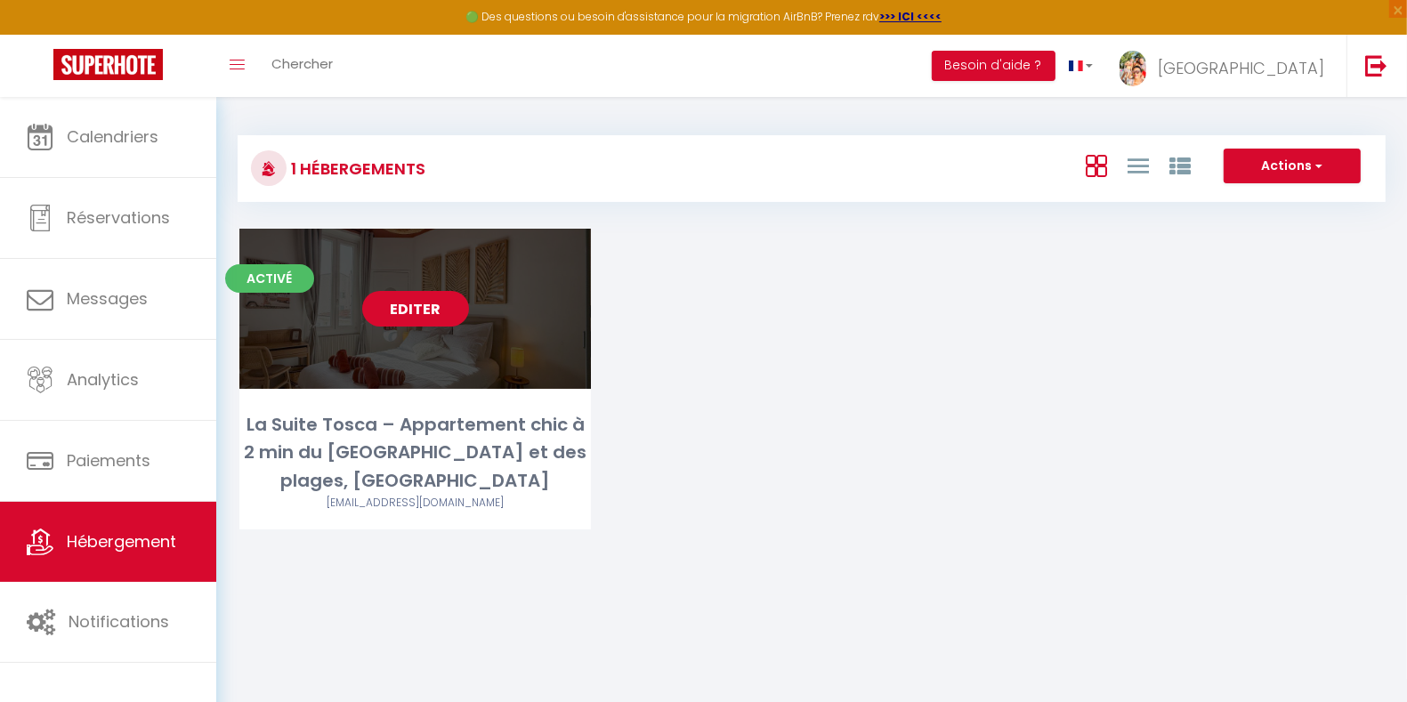
click at [432, 303] on link "Editer" at bounding box center [415, 309] width 107 height 36
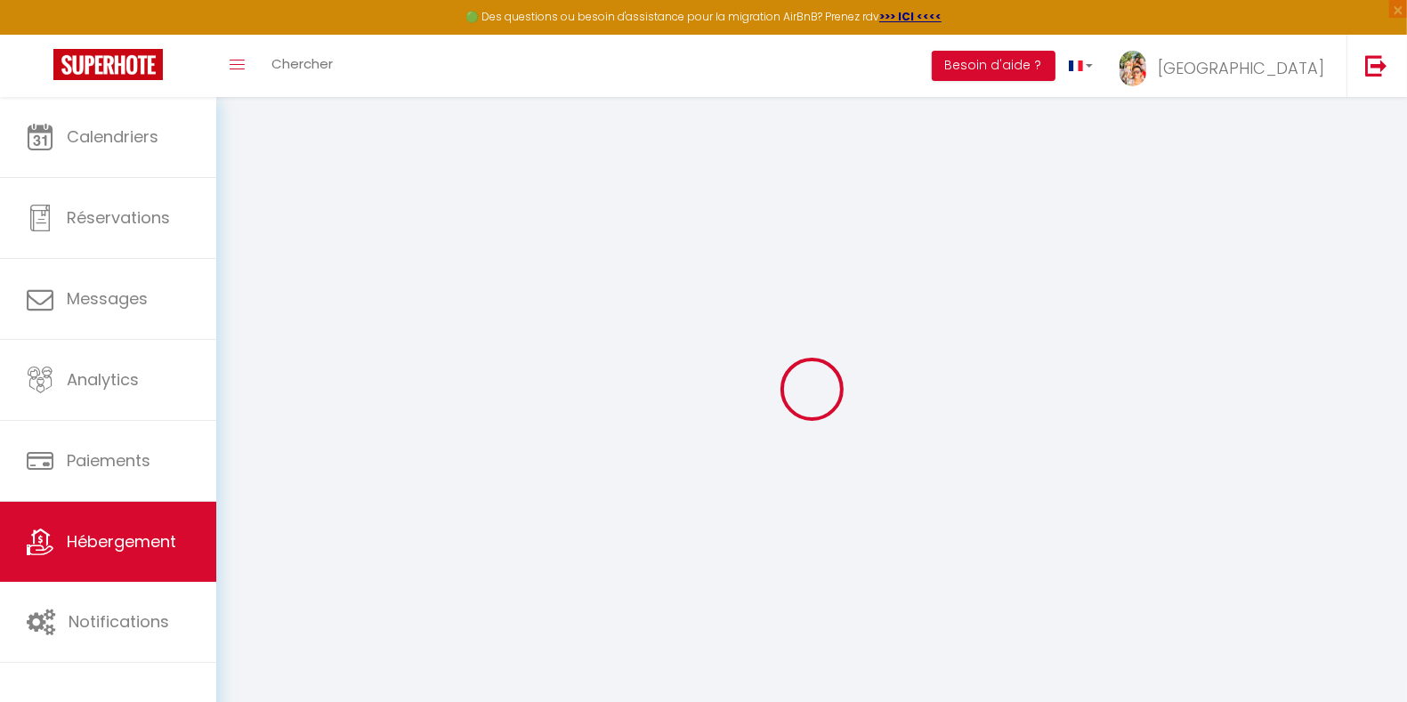
select select "8430-1430257030180179324"
checkbox input "false"
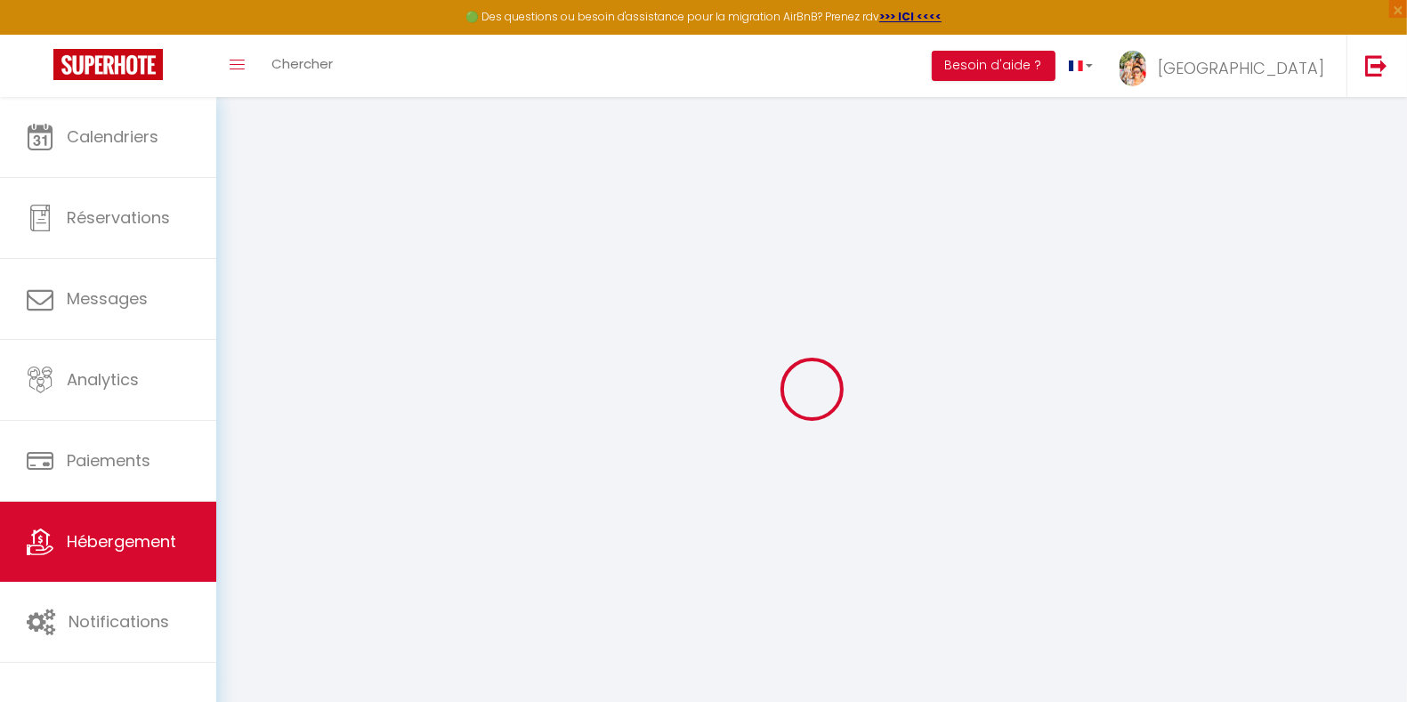
select select "16:00"
select select "23:45"
select select "10:30"
select select "30"
select select "120"
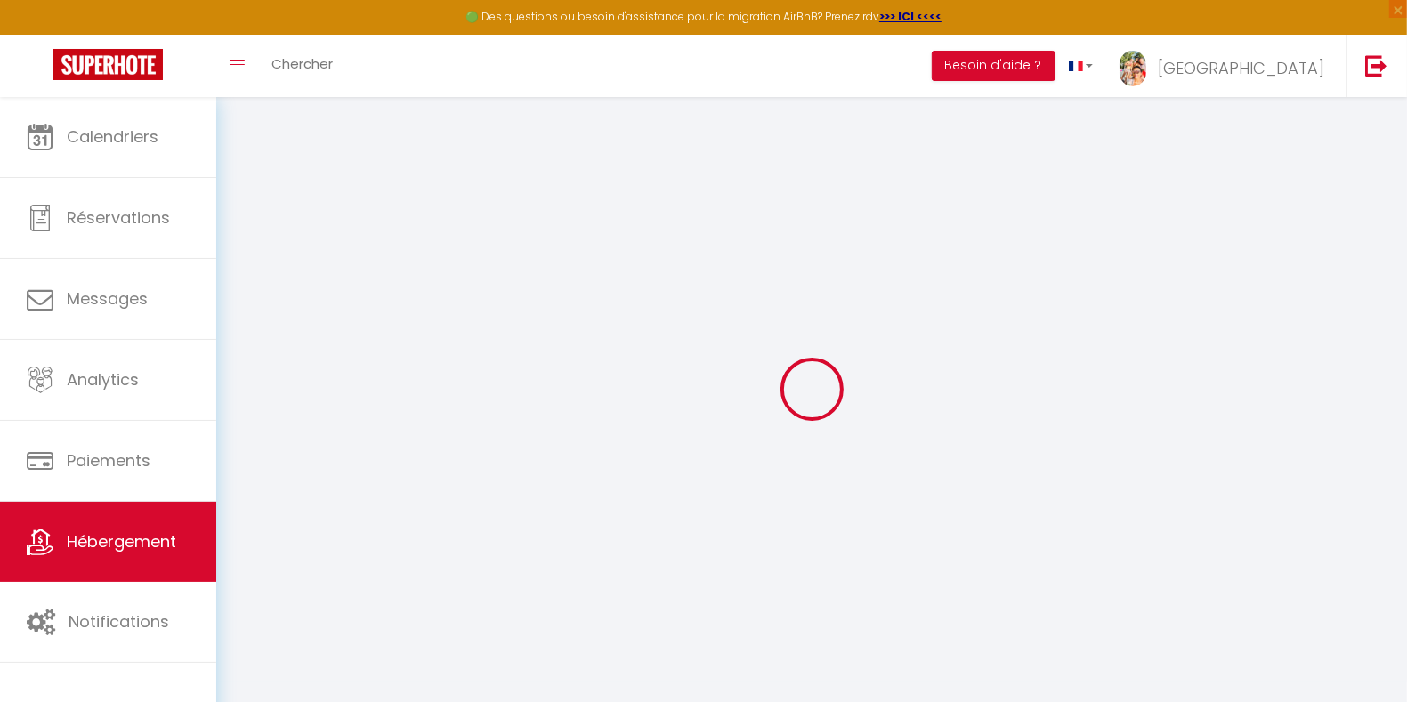
select select "15:00"
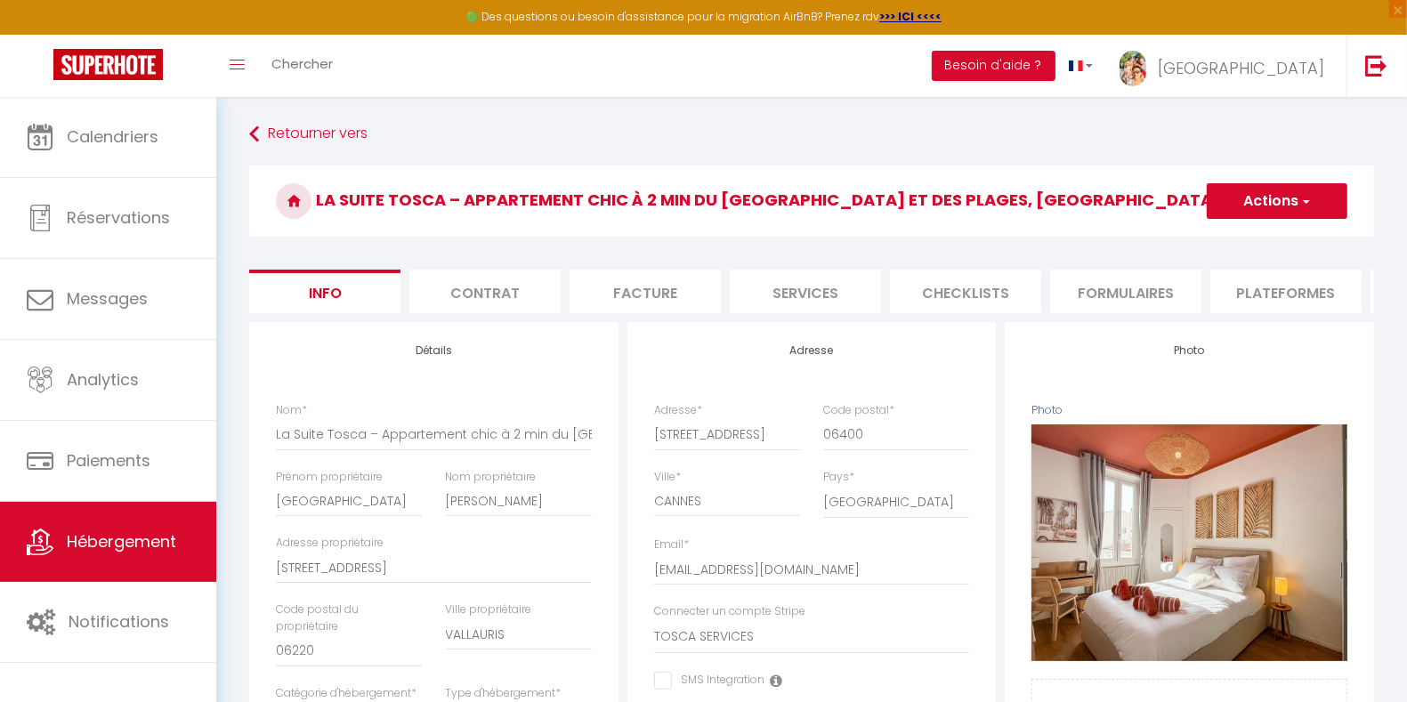
click at [1311, 291] on li "Plateformes" at bounding box center [1286, 292] width 151 height 44
select select
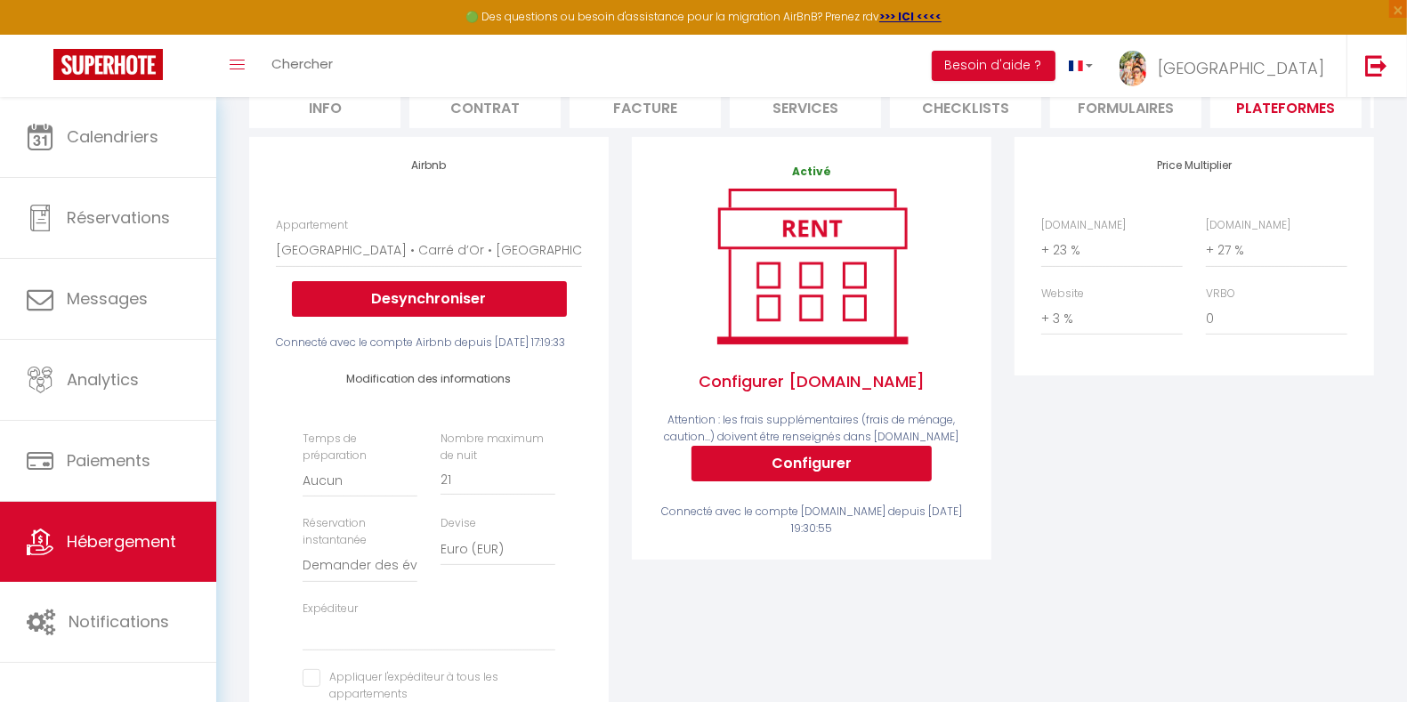
scroll to position [132, 0]
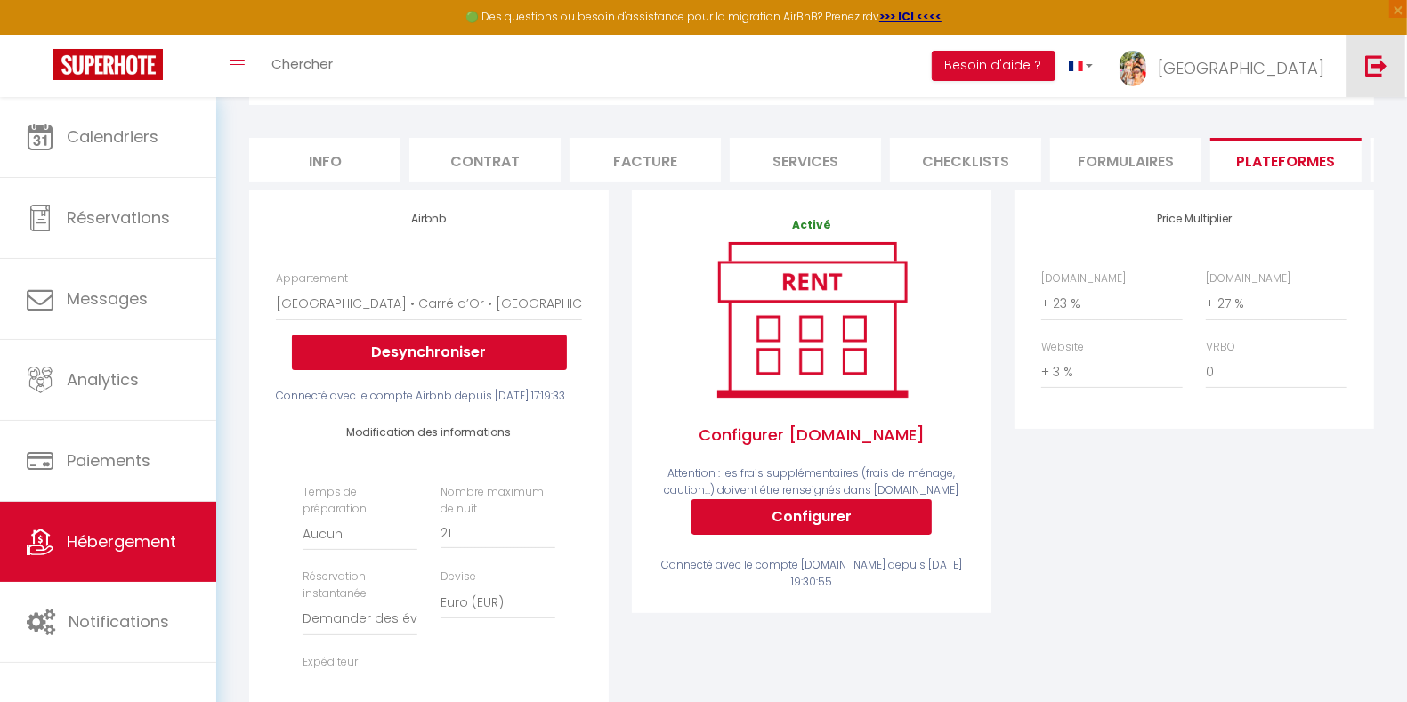
click at [1381, 59] on img at bounding box center [1376, 65] width 22 height 22
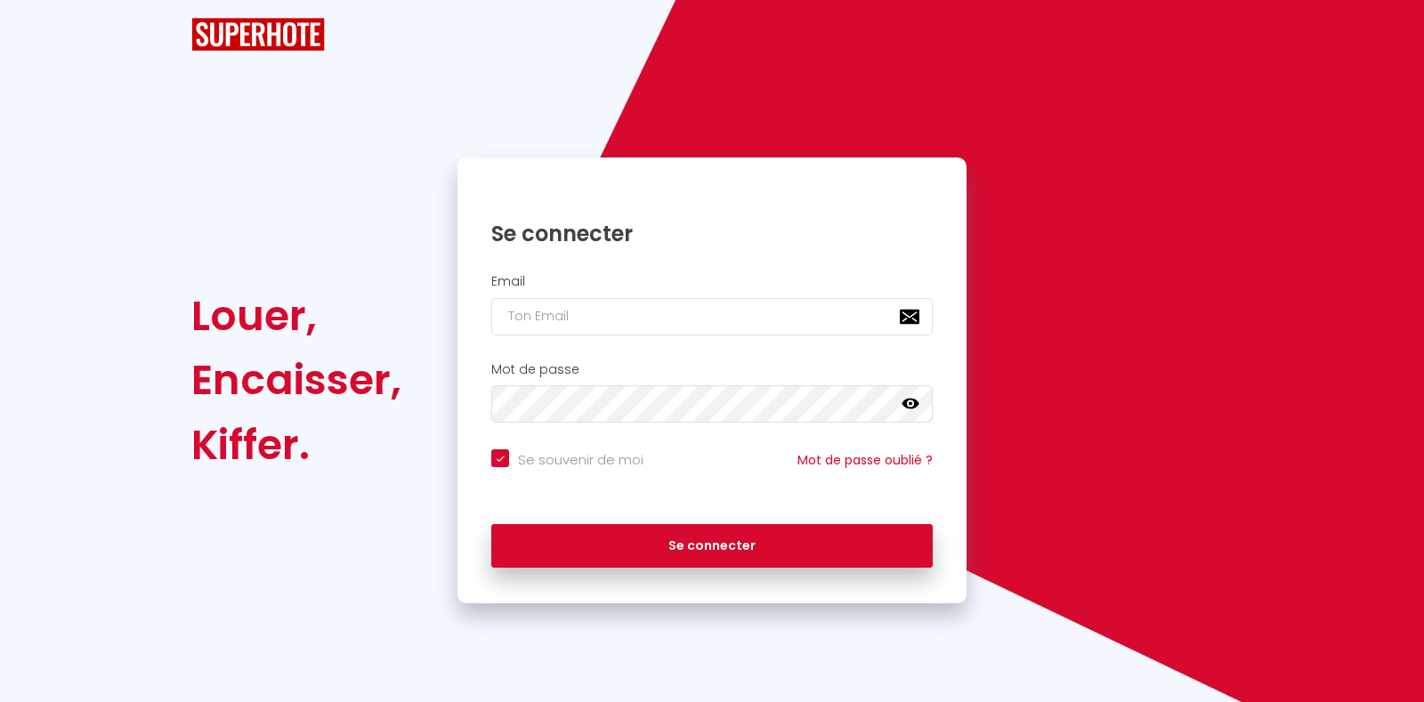
checkbox input "true"
type input "[EMAIL_ADDRESS][DOMAIN_NAME]"
checkbox input "true"
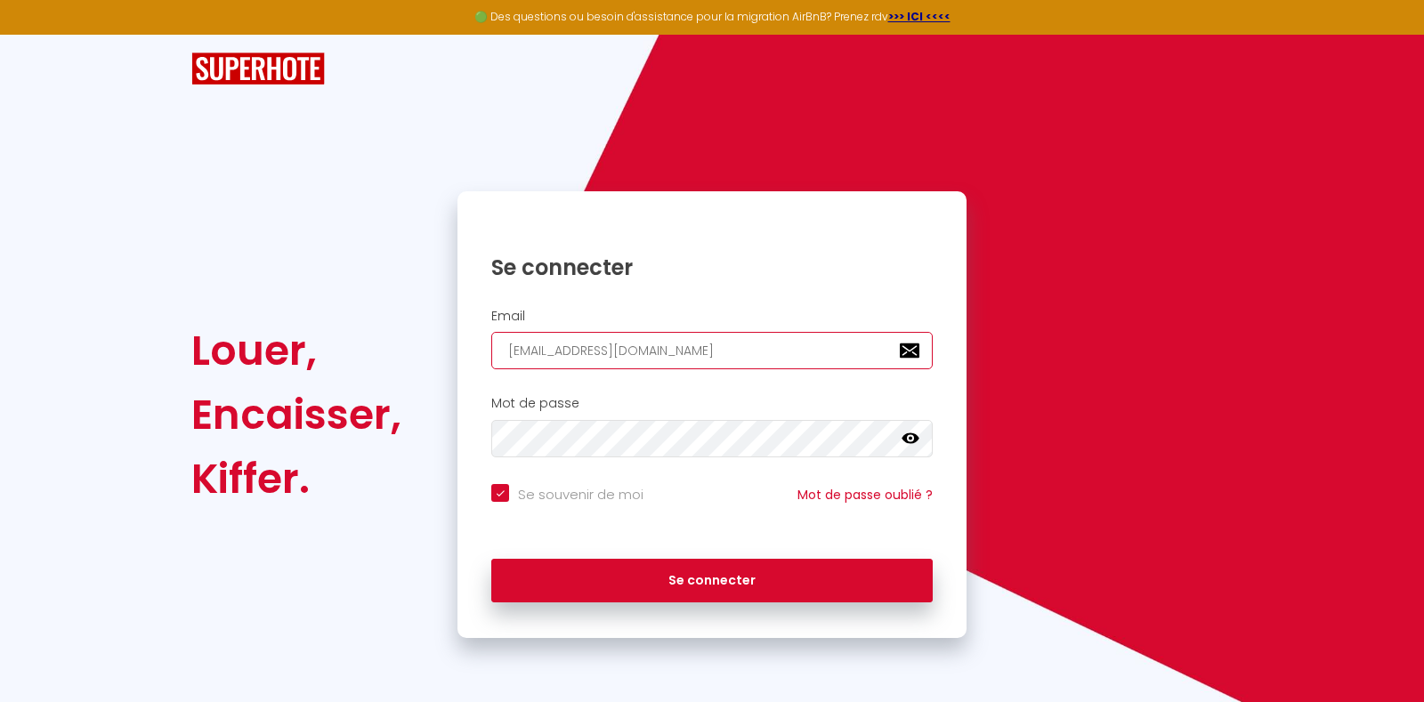
click at [761, 356] on input "[EMAIL_ADDRESS][DOMAIN_NAME]" at bounding box center [711, 350] width 441 height 37
click at [775, 357] on input "[EMAIL_ADDRESS][DOMAIN_NAME]" at bounding box center [711, 350] width 441 height 37
drag, startPoint x: 775, startPoint y: 357, endPoint x: 320, endPoint y: 378, distance: 455.4
click at [320, 378] on div "Louer, Encaisser, Kiffer. Se connecter Email [EMAIL_ADDRESS][DOMAIN_NAME] Mot d…" at bounding box center [712, 414] width 1065 height 447
type input "c"
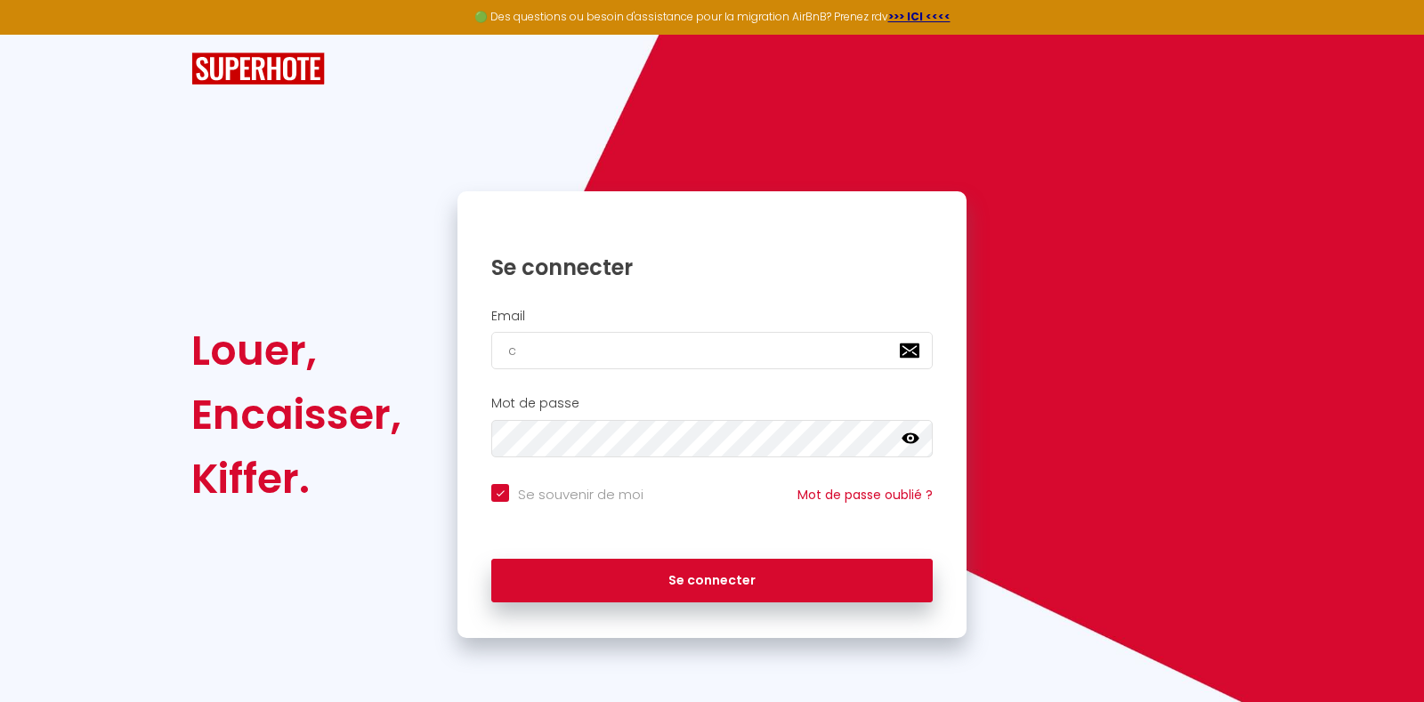
checkbox input "true"
type input "[EMAIL_ADDRESS][DOMAIN_NAME]"
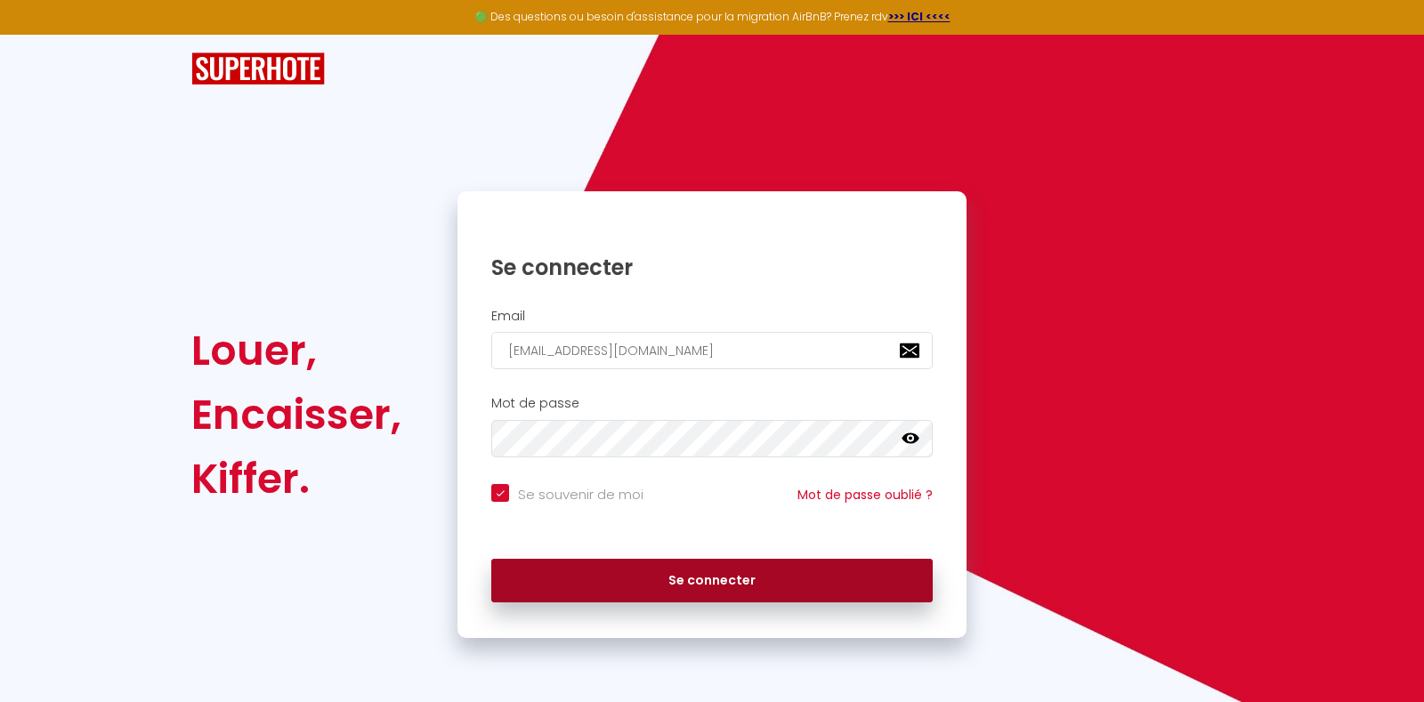
click at [717, 578] on button "Se connecter" at bounding box center [711, 581] width 441 height 45
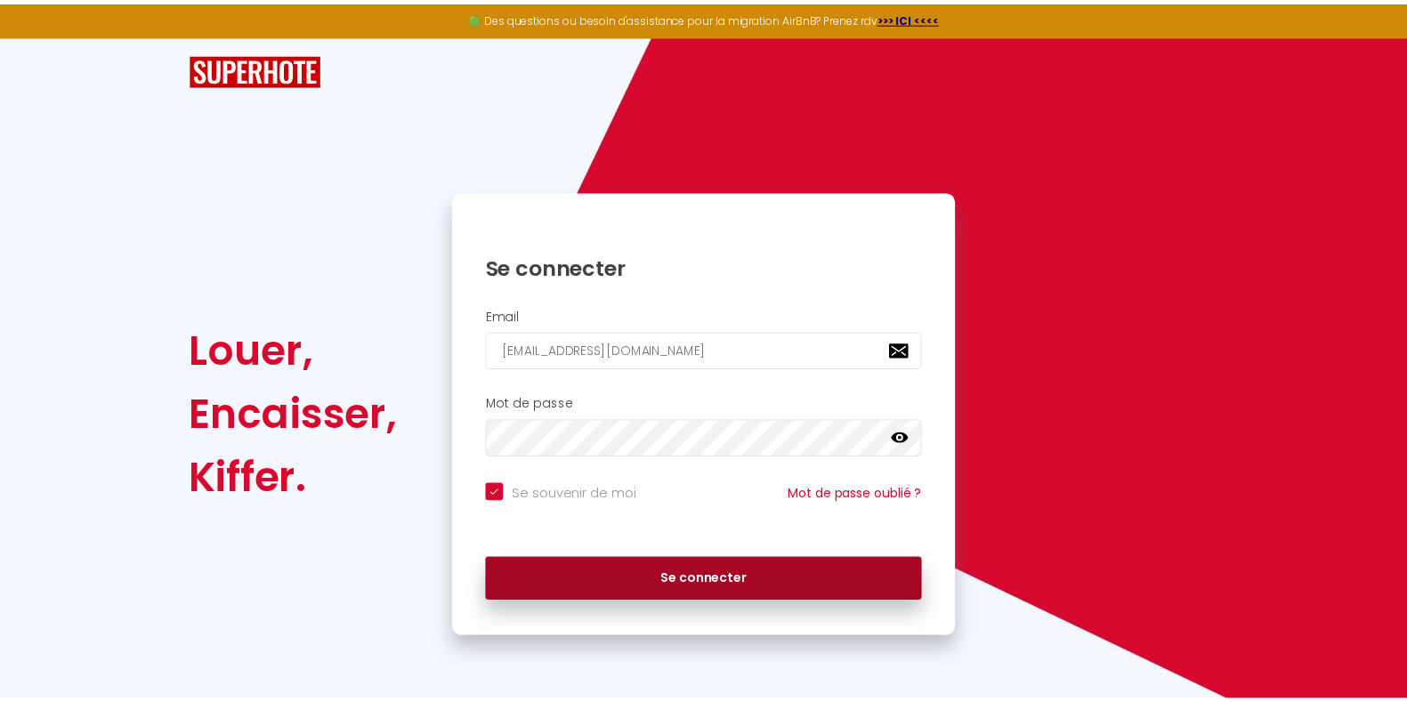
checkbox input "true"
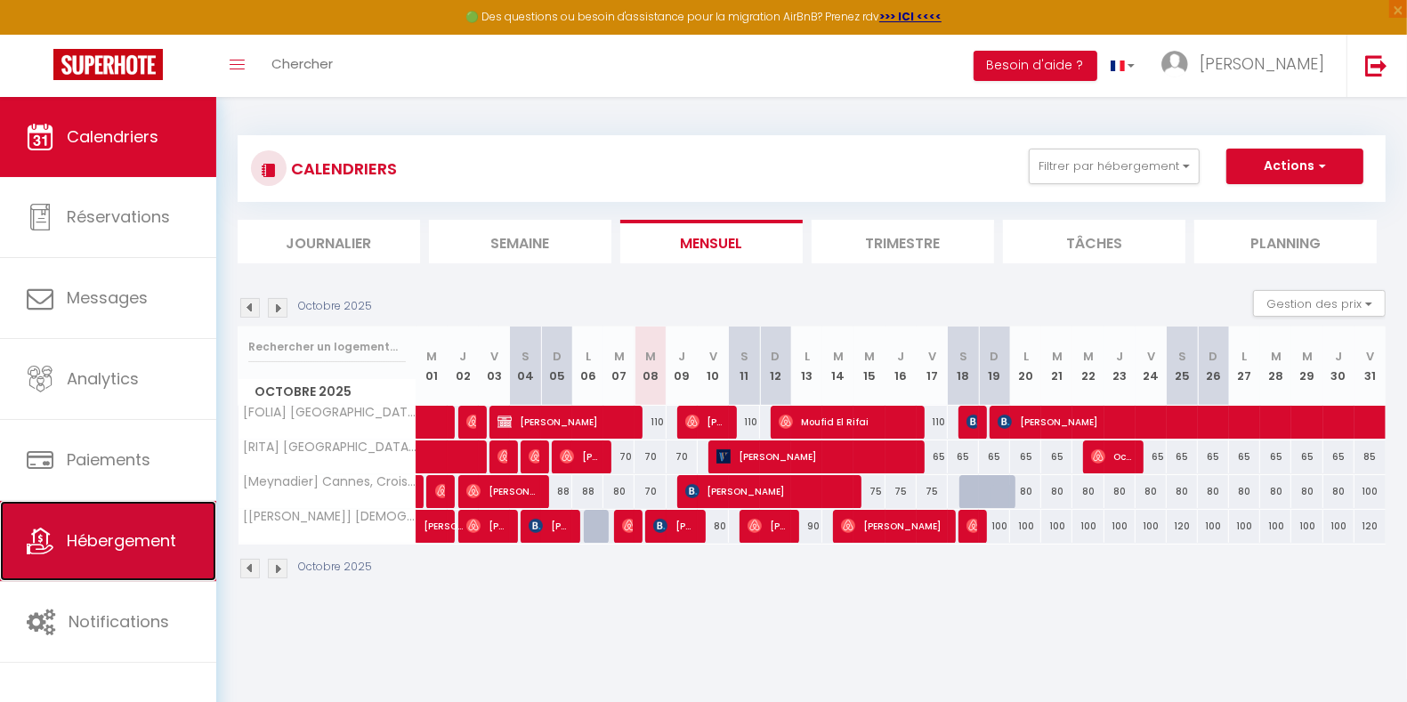
click at [154, 539] on span "Hébergement" at bounding box center [121, 541] width 109 height 22
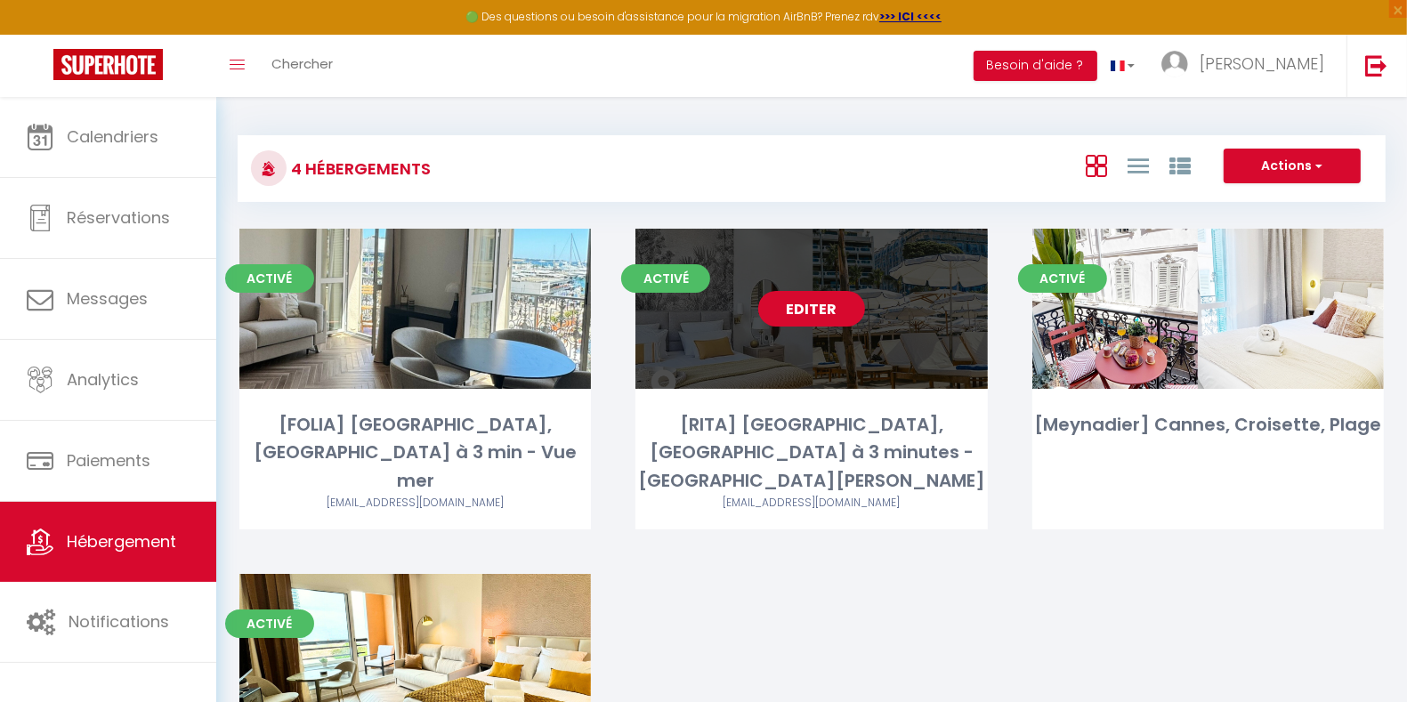
click at [797, 312] on link "Editer" at bounding box center [811, 309] width 107 height 36
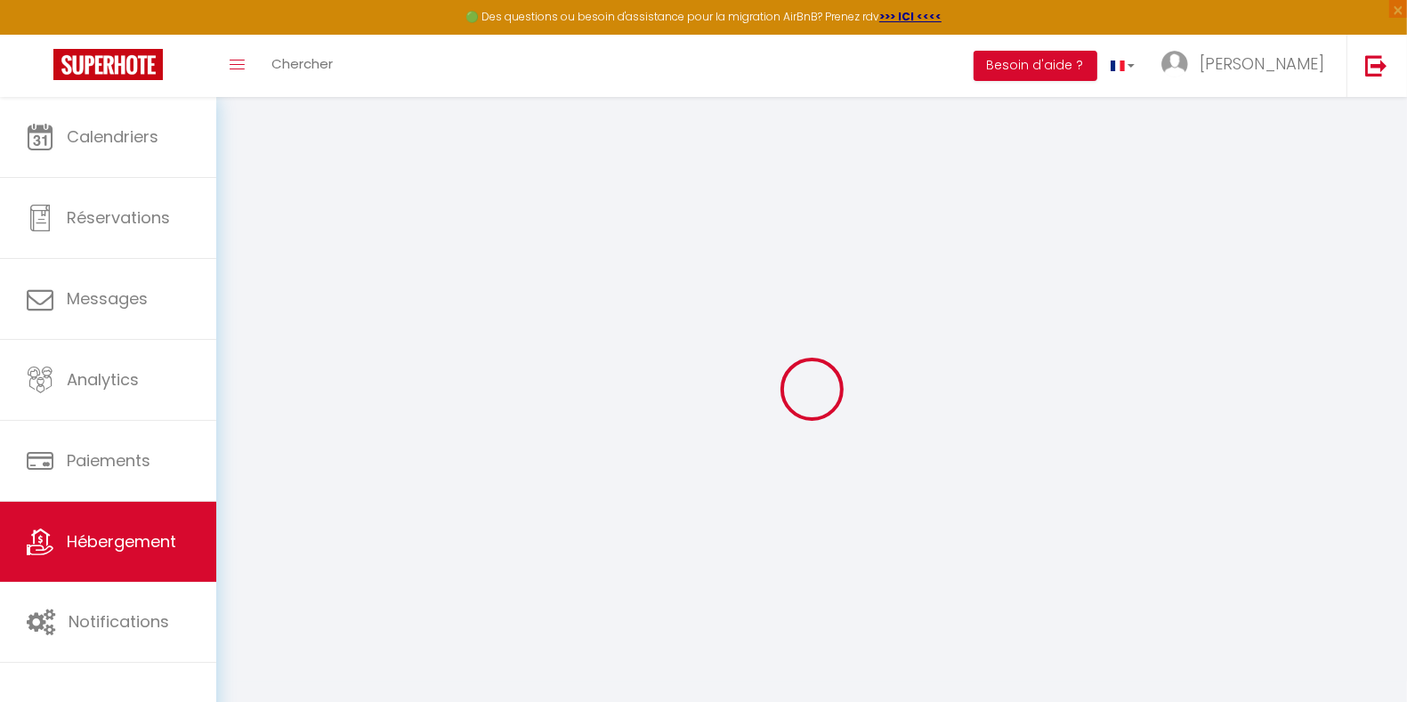
select select "4764-1074545901961755976"
select select "+ 23 %"
select select "+ 29 %"
select select "+ 8 %"
select select "+ 15 %"
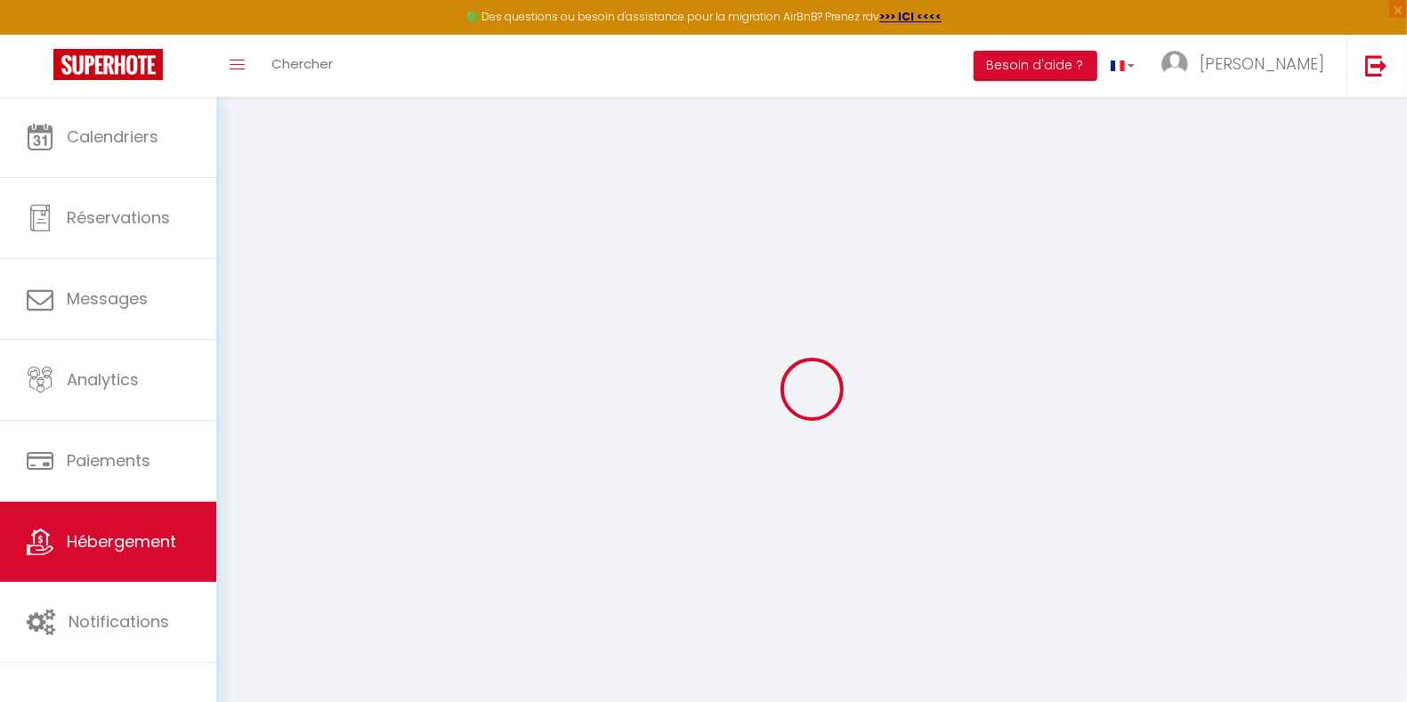
select select
checkbox input "false"
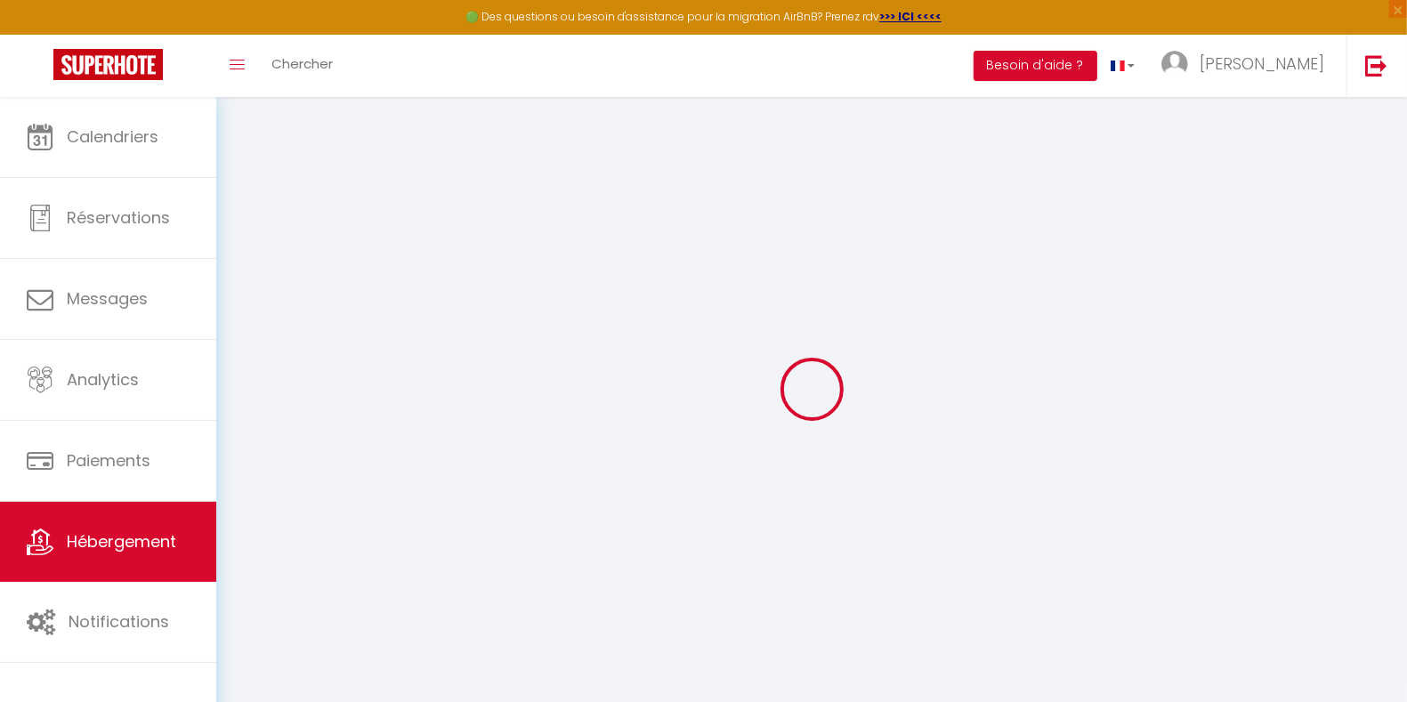
select select "EUR"
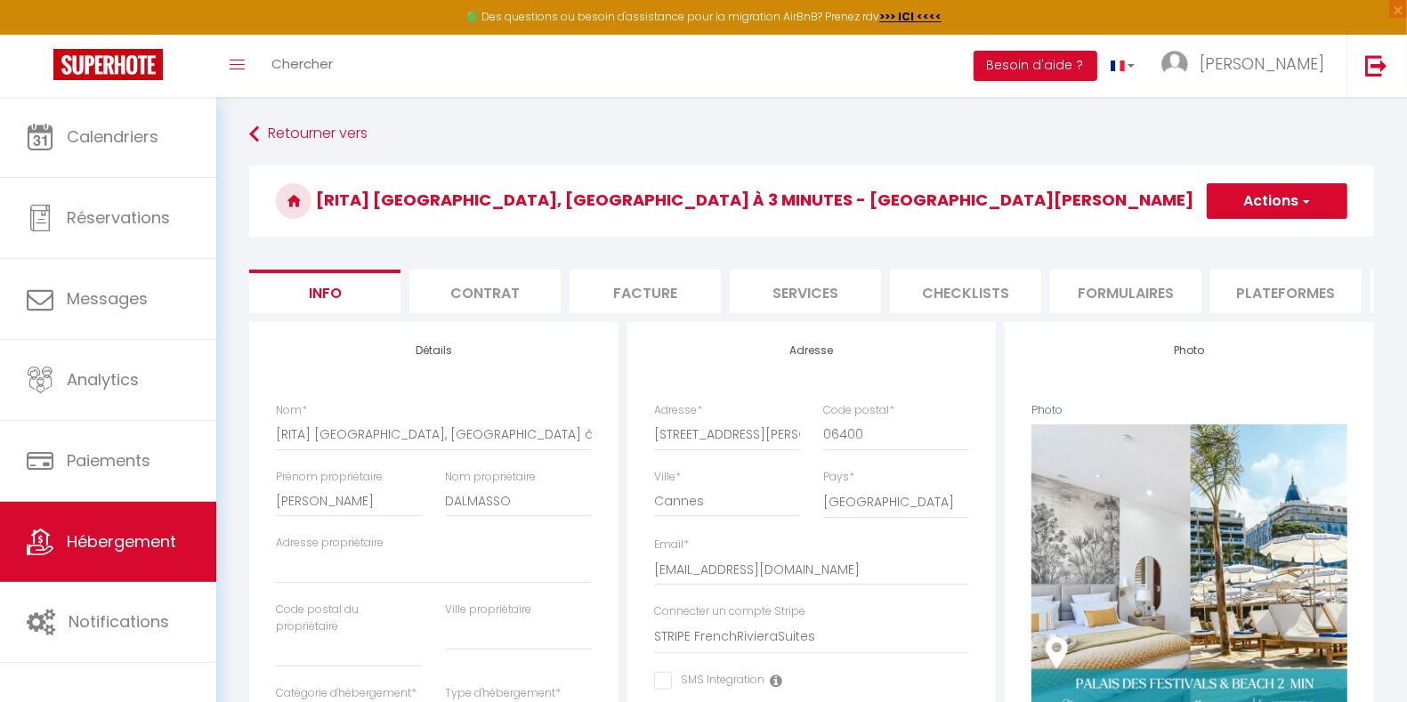
click at [1256, 297] on li "Plateformes" at bounding box center [1286, 292] width 151 height 44
select select
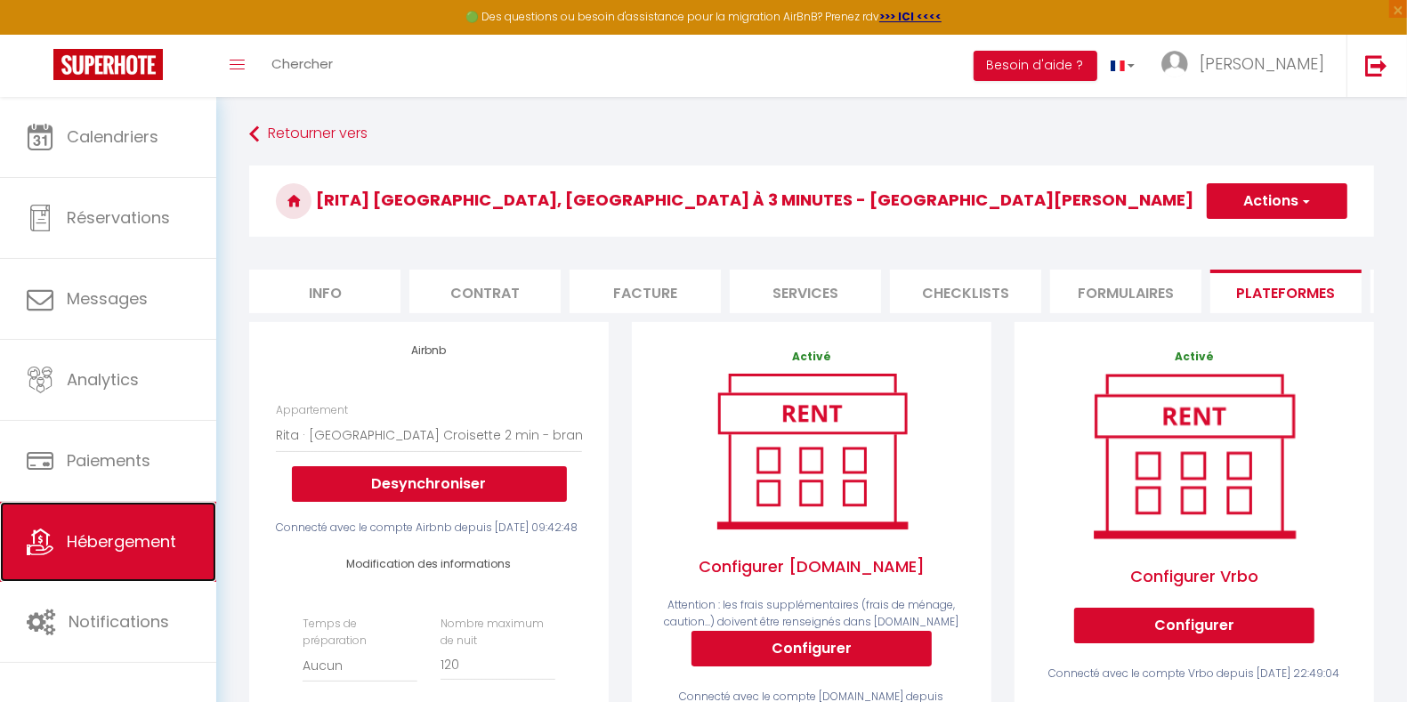
click at [134, 554] on link "Hébergement" at bounding box center [108, 542] width 216 height 80
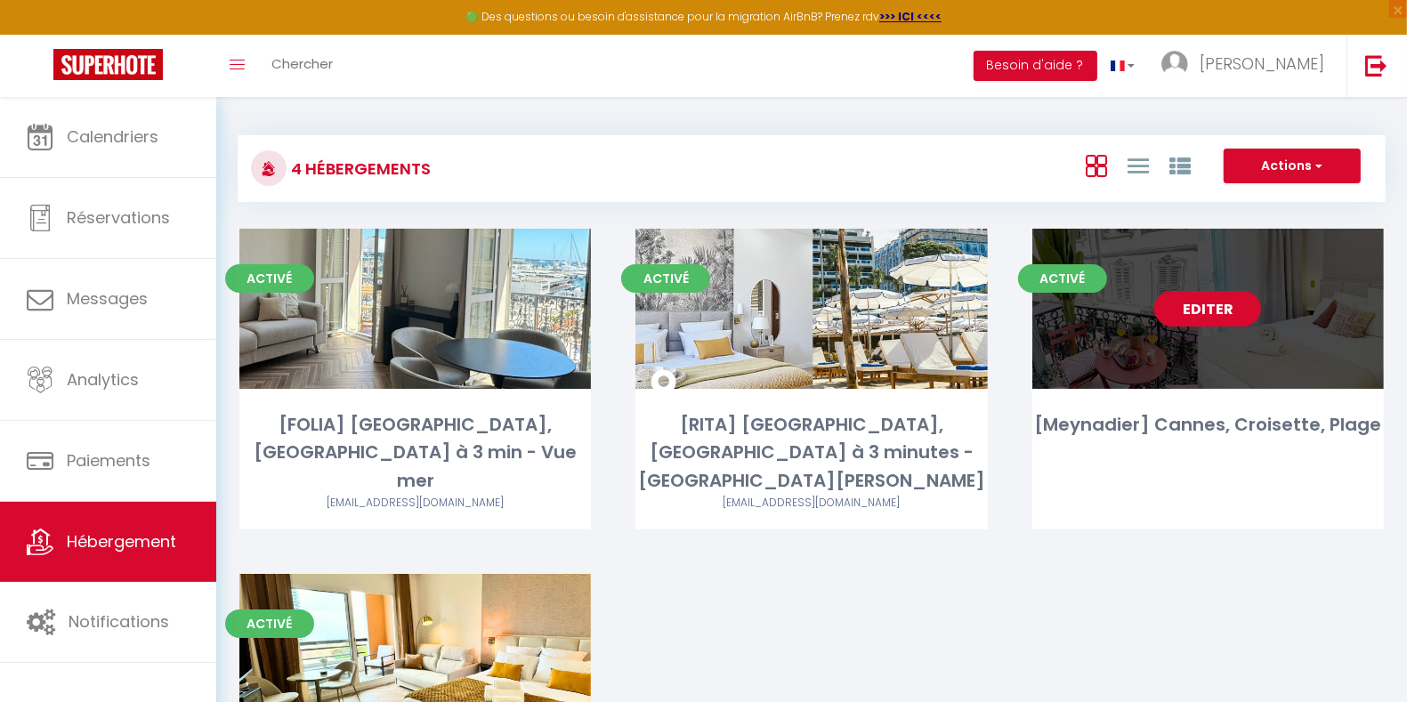
click at [1234, 301] on link "Editer" at bounding box center [1207, 309] width 107 height 36
select select "3"
select select "2"
select select "1"
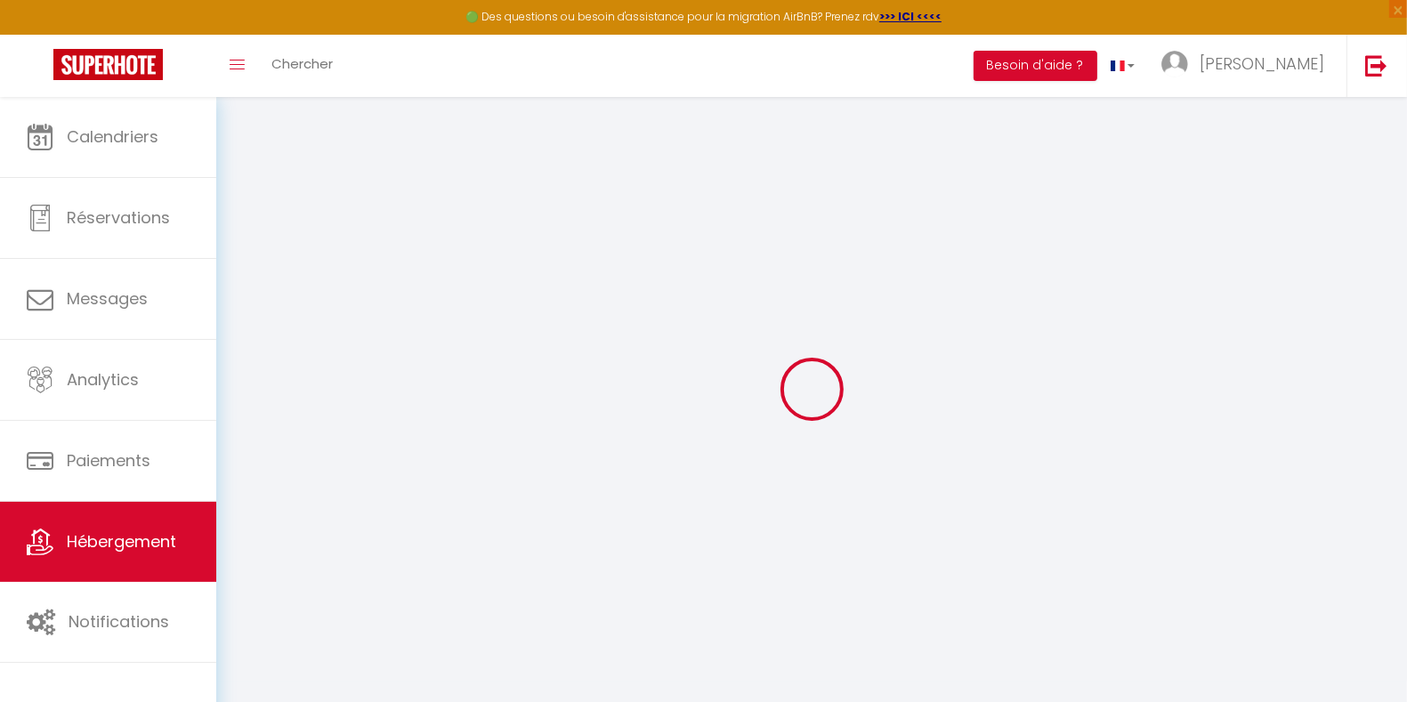
select select "+ 23 %"
select select "+ 22 %"
select select "+ 8 %"
select select "+ 15 %"
select select
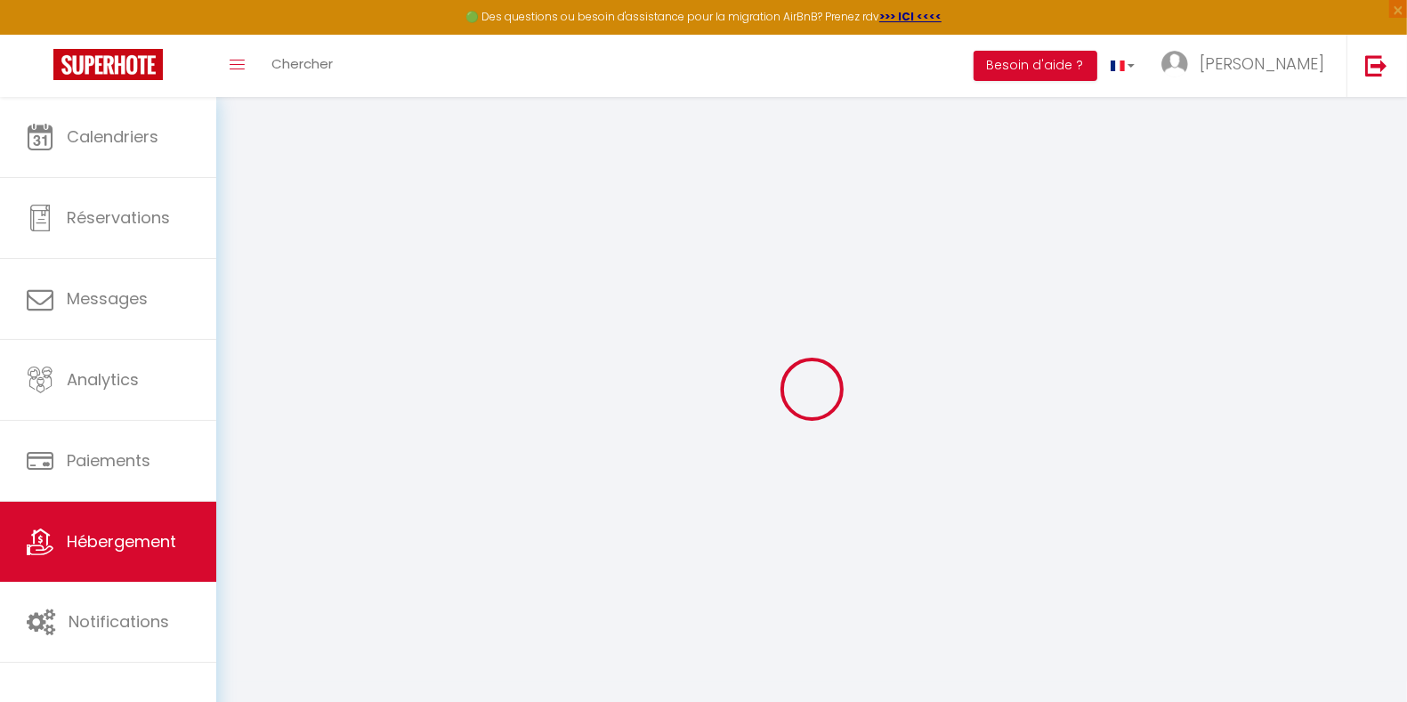
checkbox input "false"
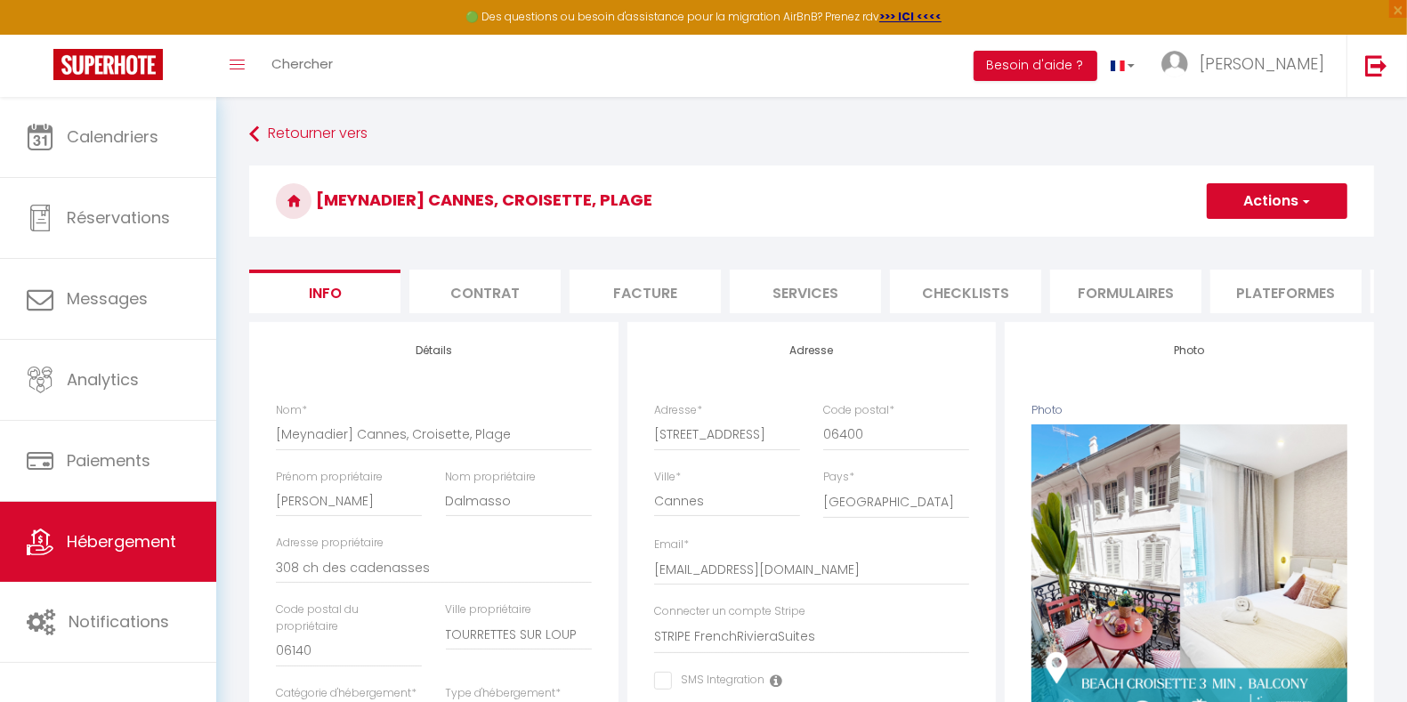
scroll to position [111, 0]
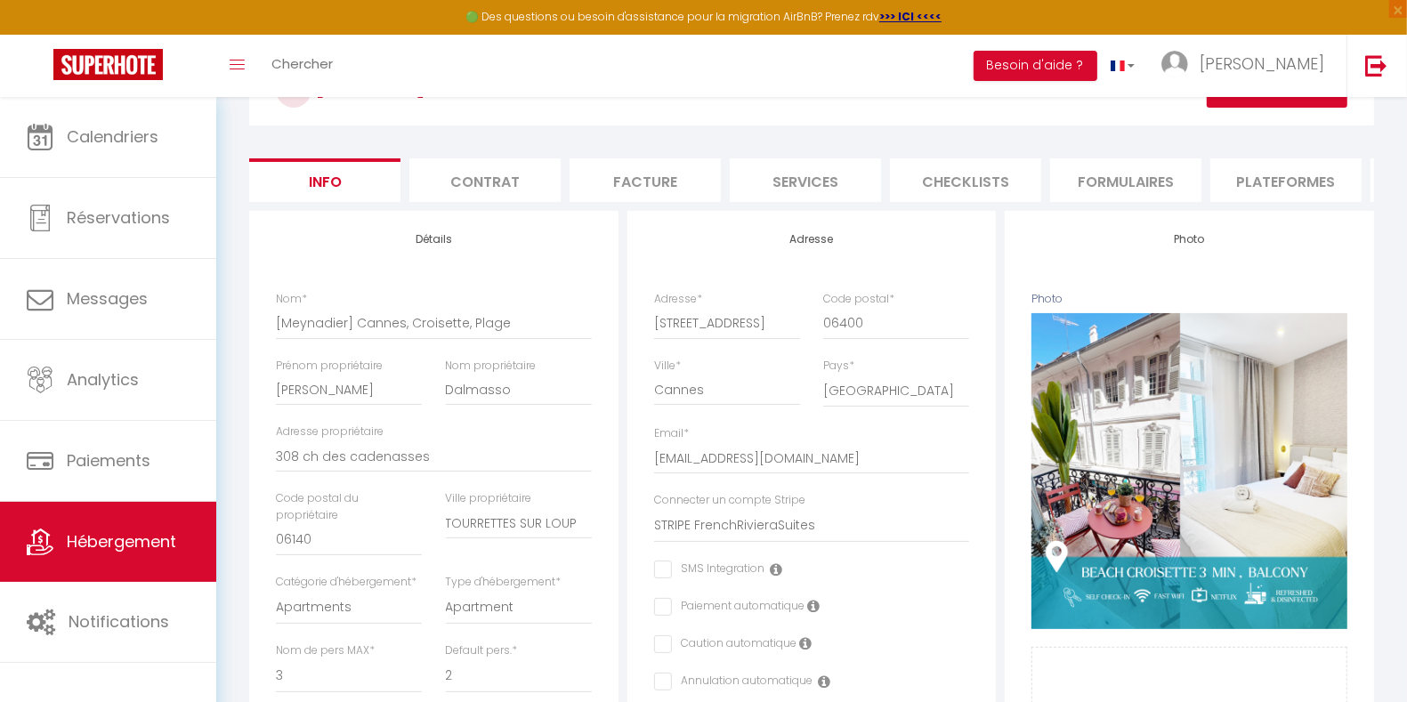
click at [1290, 185] on li "Plateformes" at bounding box center [1286, 180] width 151 height 44
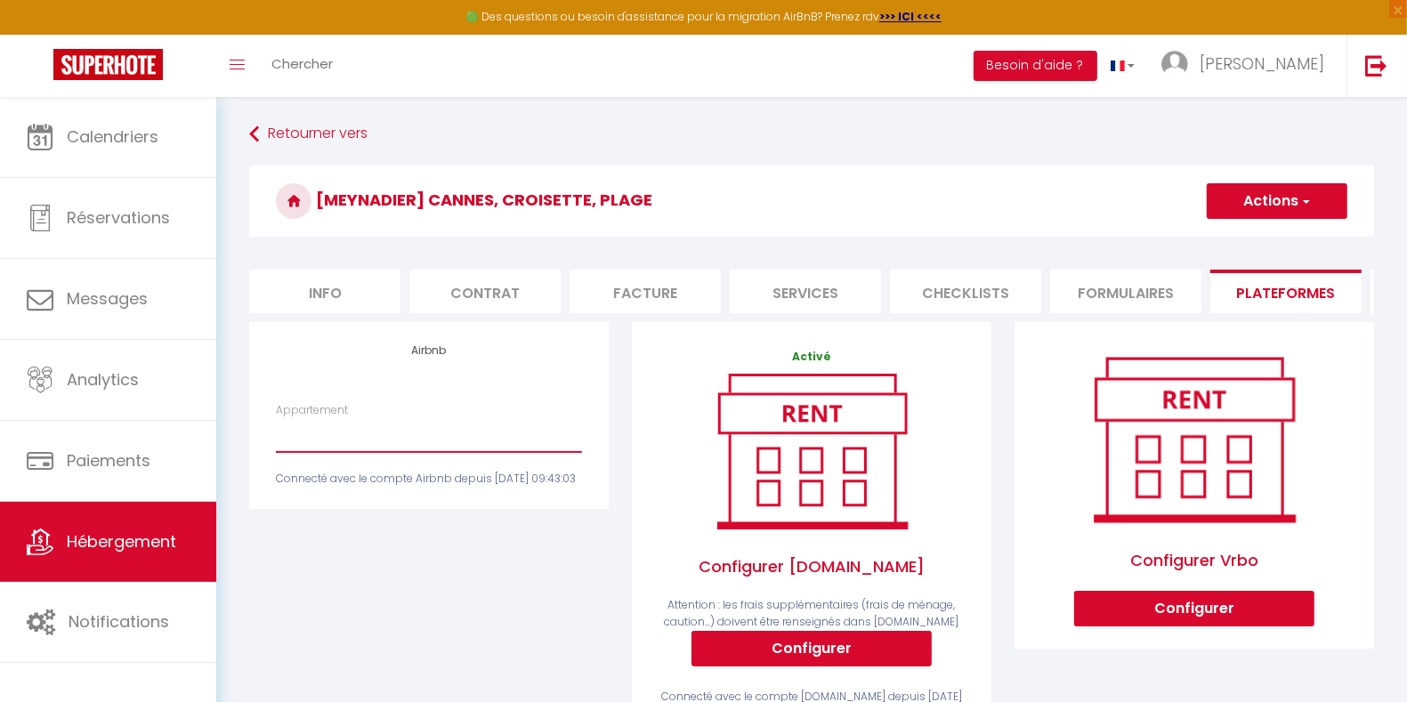
click at [535, 452] on select "[PERSON_NAME] & Palais 1 min ~ Balcon ~ Lux Suite - [EMAIL_ADDRESS][DOMAIN_NAME]" at bounding box center [429, 435] width 306 height 34
select select "4764-1347831001313428765"
click at [276, 434] on select "[PERSON_NAME] & Palais 1 min ~ Balcon ~ Lux Suite - [EMAIL_ADDRESS][DOMAIN_NAME]" at bounding box center [429, 435] width 306 height 34
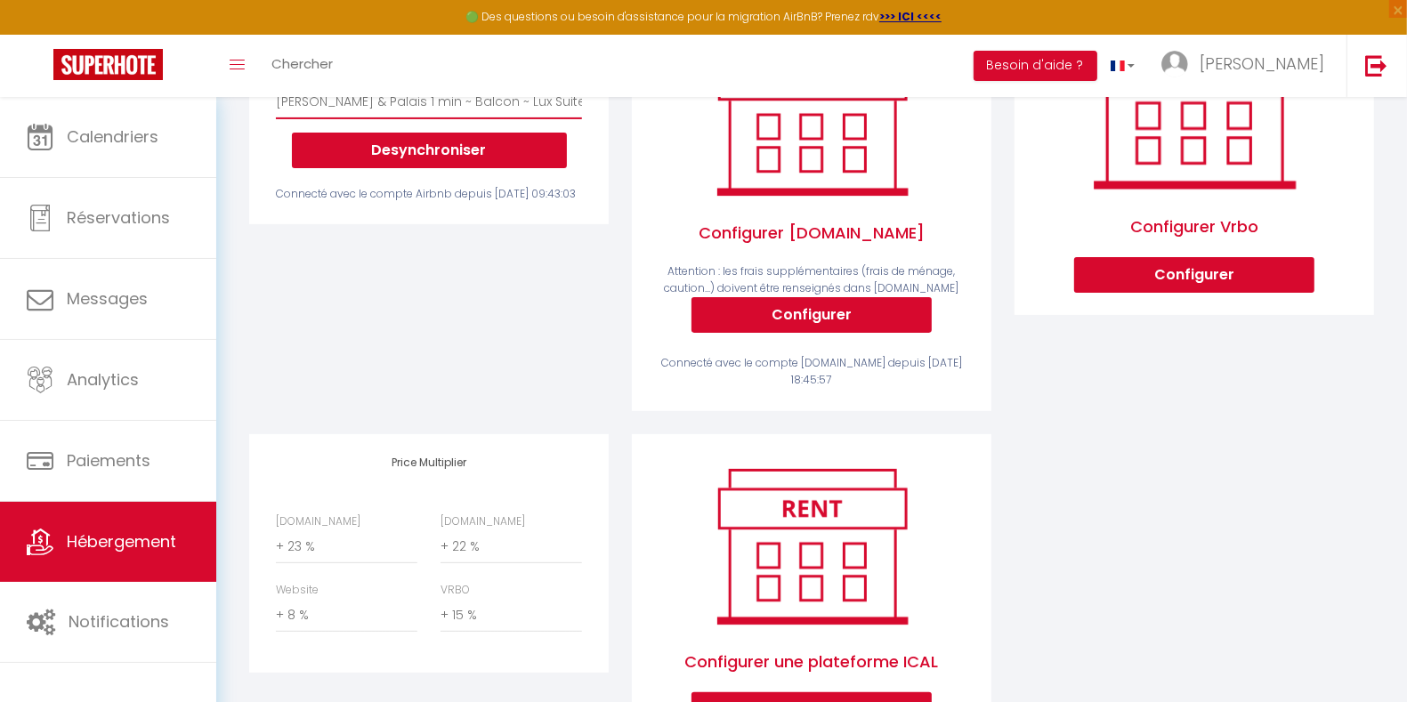
scroll to position [443, 0]
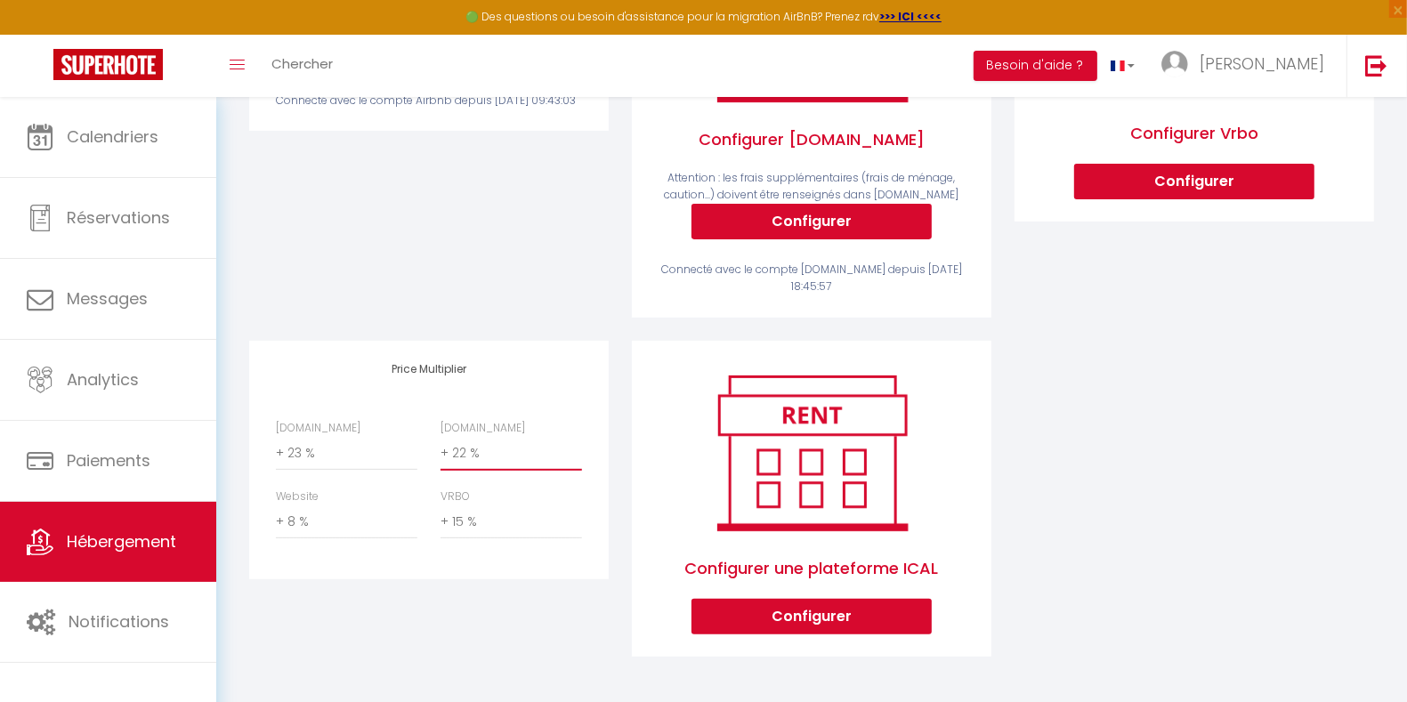
click at [526, 458] on select "0 + 1 % + 2 % + 3 % + 4 % + 5 % + 6 % + 7 % + 8 % + 9 %" at bounding box center [512, 454] width 142 height 34
click at [441, 437] on select "0 + 1 % + 2 % + 3 % + 4 % + 5 % + 6 % + 7 % + 8 % + 9 %" at bounding box center [512, 454] width 142 height 34
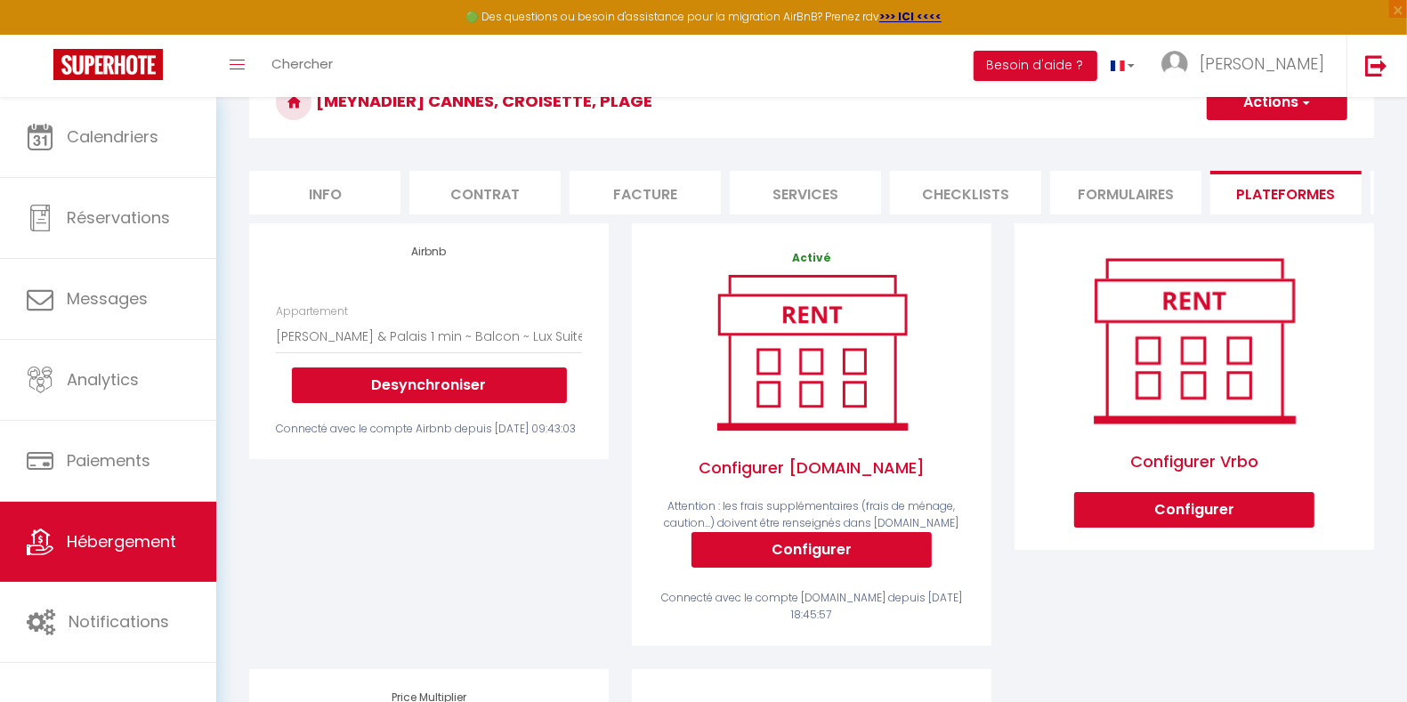
scroll to position [0, 0]
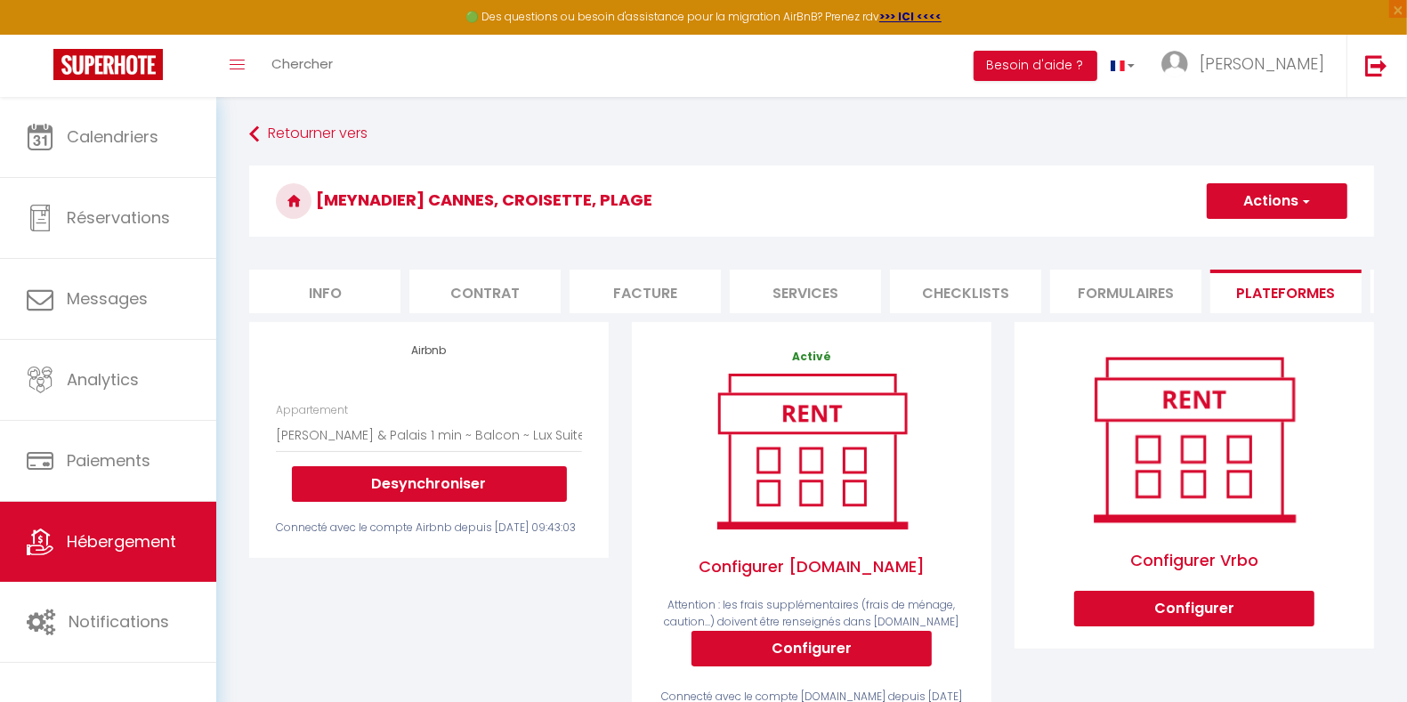
click at [1282, 196] on button "Actions" at bounding box center [1277, 201] width 141 height 36
click at [1268, 239] on link "Enregistrer" at bounding box center [1276, 240] width 141 height 23
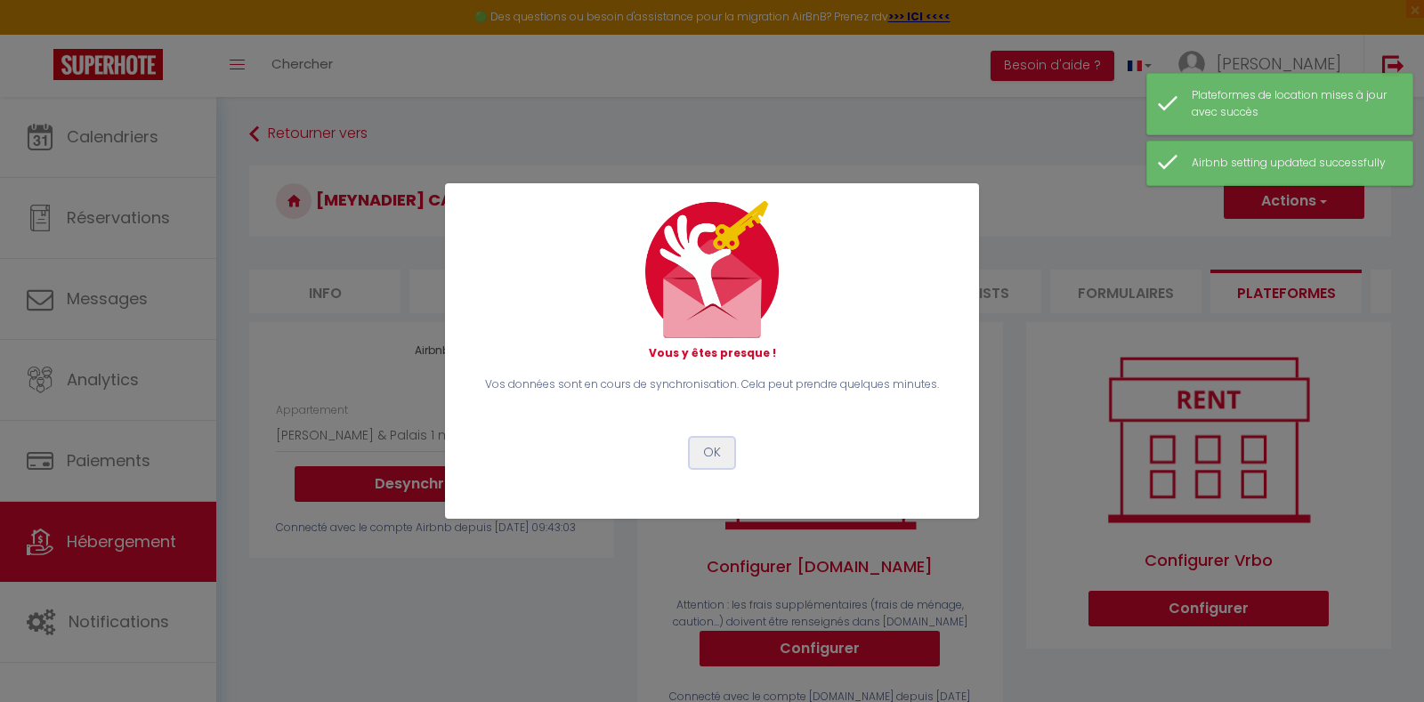
click at [715, 457] on button "OK" at bounding box center [712, 453] width 45 height 30
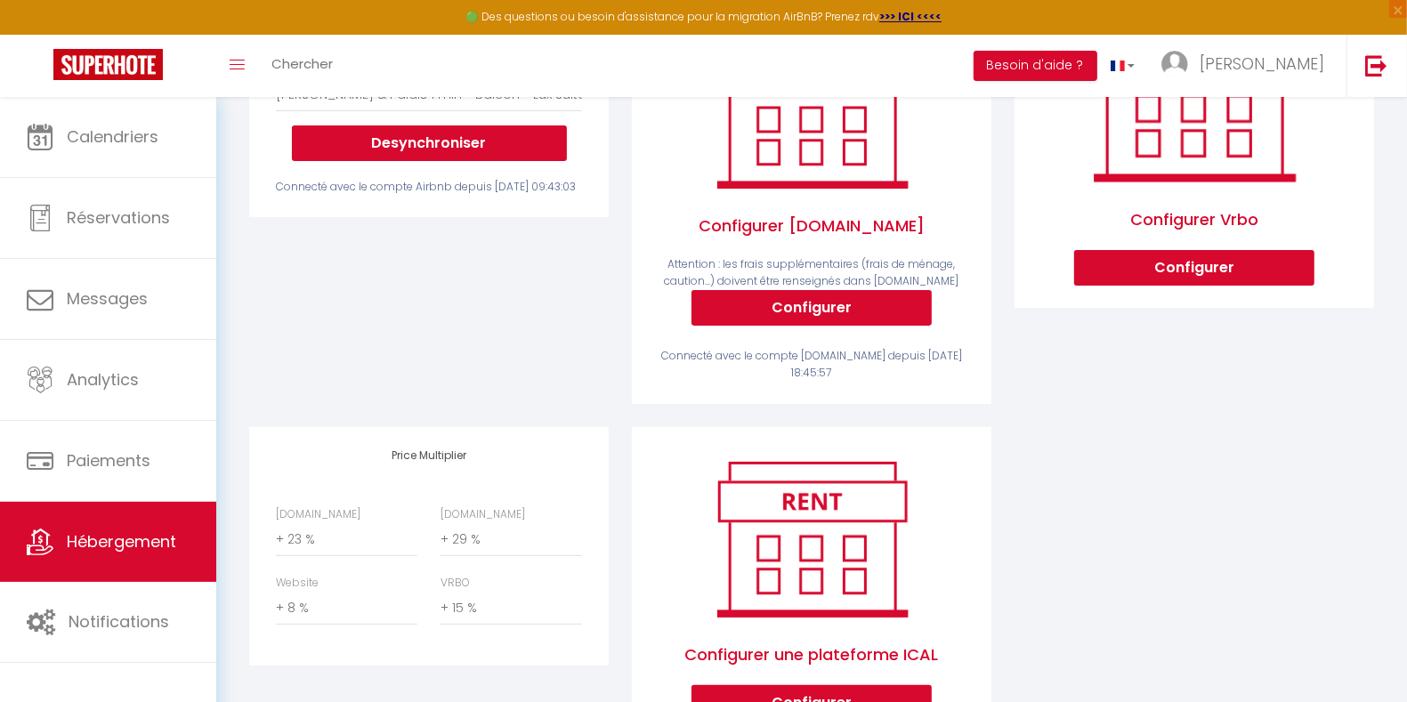
scroll to position [443, 0]
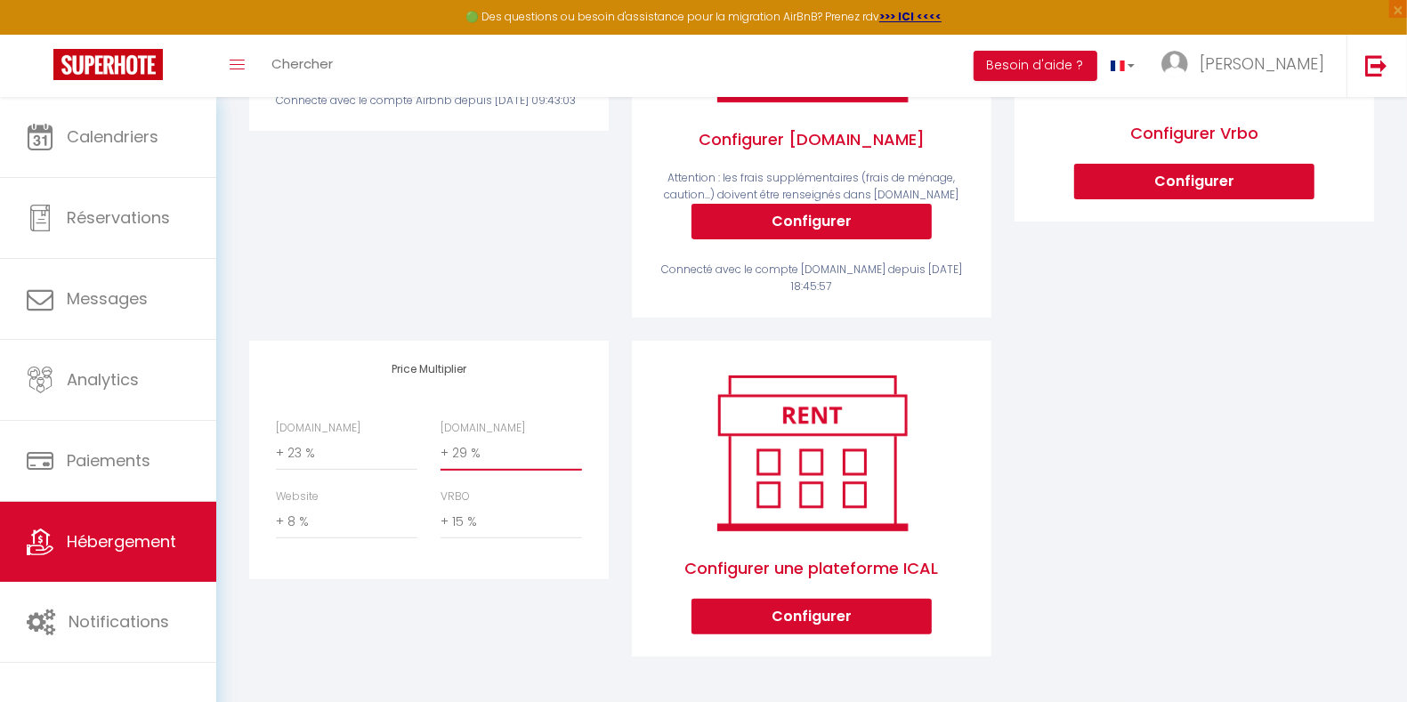
click at [508, 450] on select "0 + 1 % + 2 % + 3 % + 4 % + 5 % + 6 % + 7 % + 8 % + 9 %" at bounding box center [512, 454] width 142 height 34
click at [441, 437] on select "0 + 1 % + 2 % + 3 % + 4 % + 5 % + 6 % + 7 % + 8 % + 9 %" at bounding box center [512, 454] width 142 height 34
click at [514, 462] on select "0 + 1 % + 2 % + 3 % + 4 % + 5 % + 6 % + 7 % + 8 % + 9 %" at bounding box center [512, 454] width 142 height 34
select select "+ 29 %"
click at [441, 437] on select "0 + 1 % + 2 % + 3 % + 4 % + 5 % + 6 % + 7 % + 8 % + 9 %" at bounding box center [512, 454] width 142 height 34
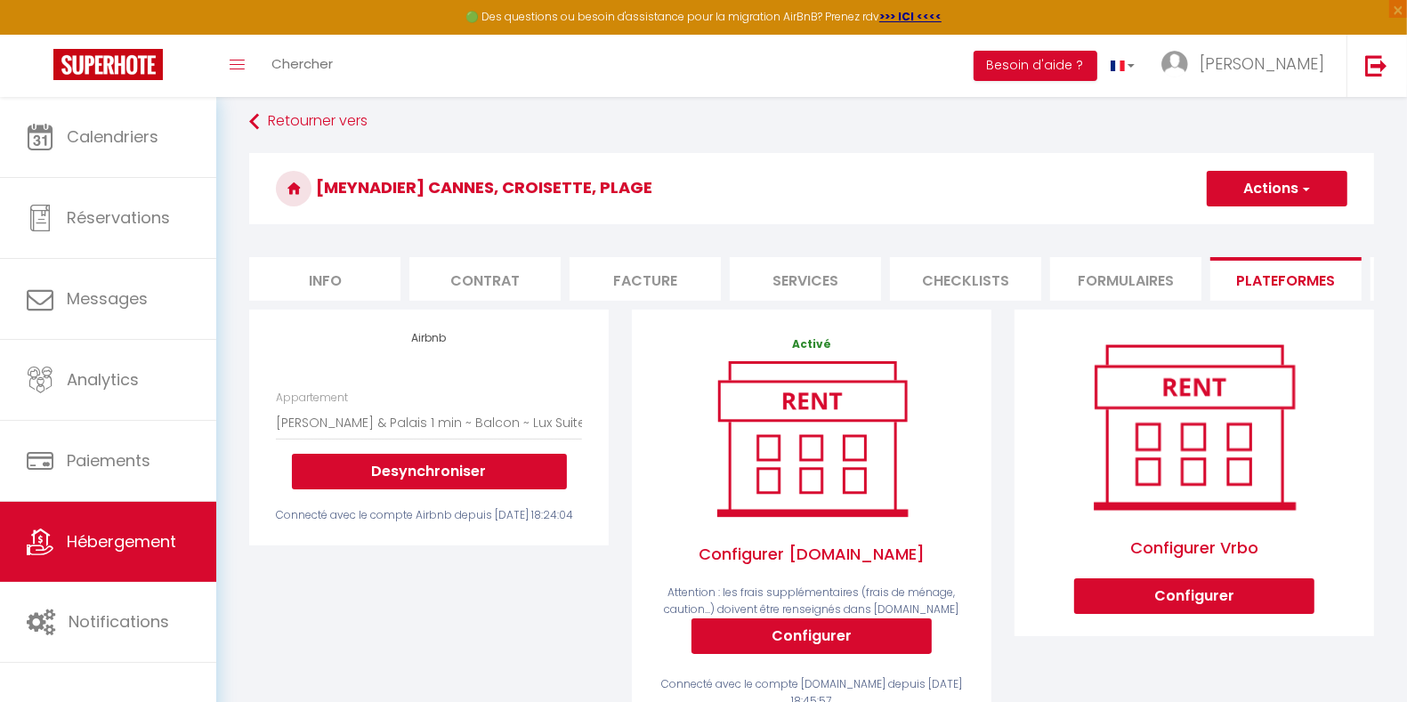
scroll to position [0, 0]
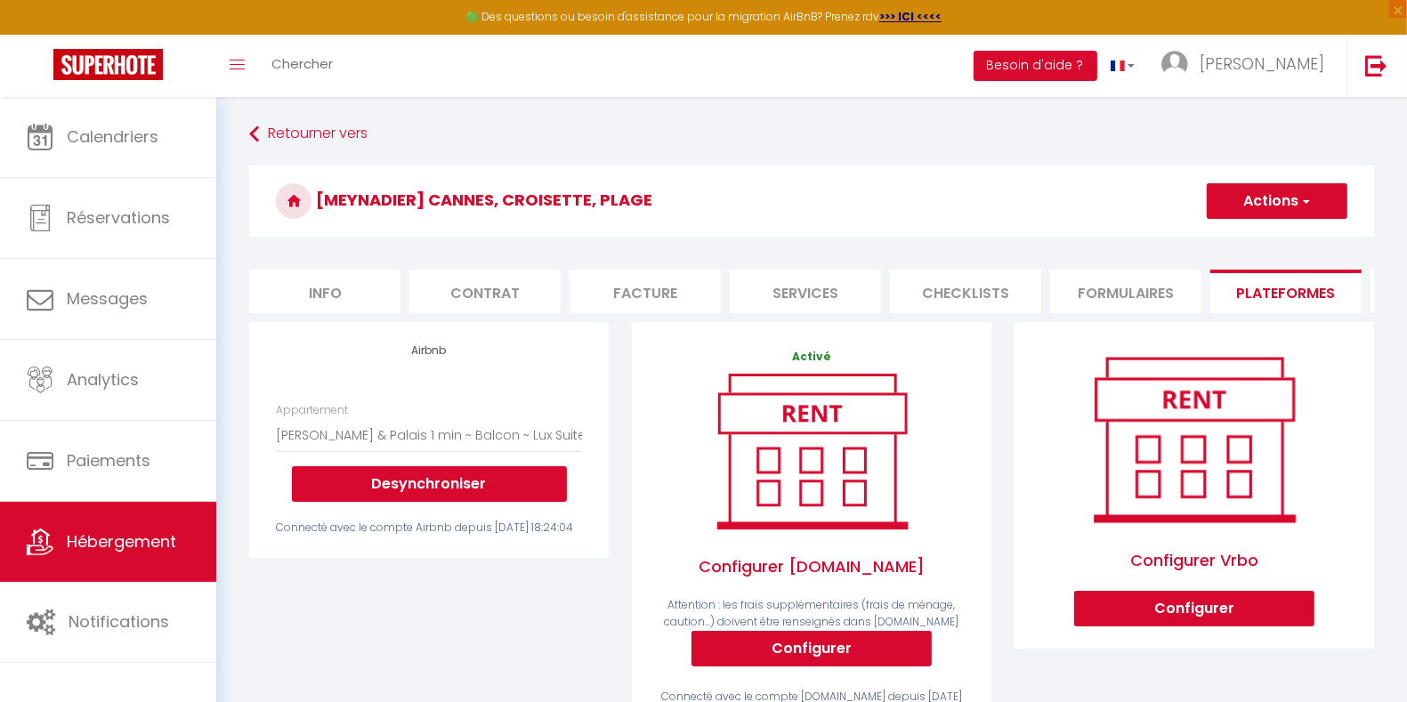
click at [1294, 209] on button "Actions" at bounding box center [1277, 201] width 141 height 36
click at [1268, 241] on link "Enregistrer" at bounding box center [1276, 240] width 141 height 23
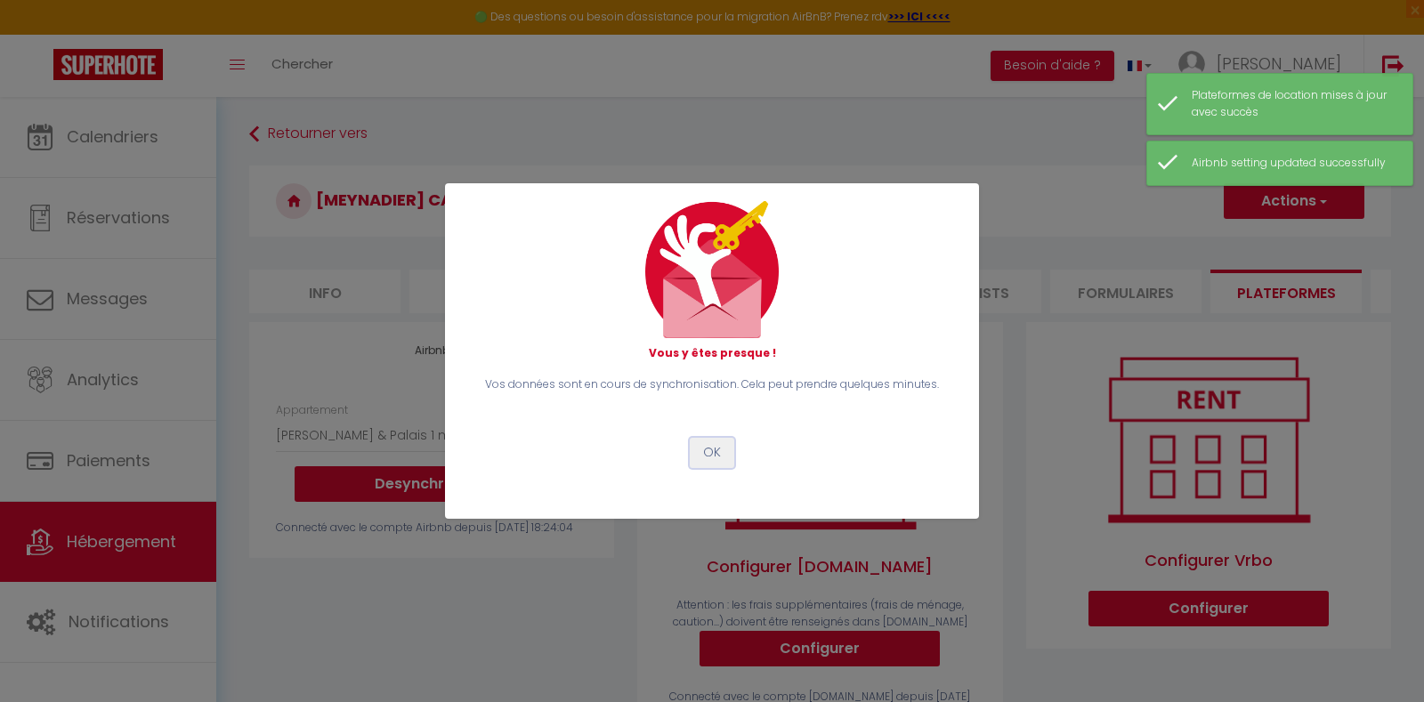
click at [717, 450] on button "OK" at bounding box center [712, 453] width 45 height 30
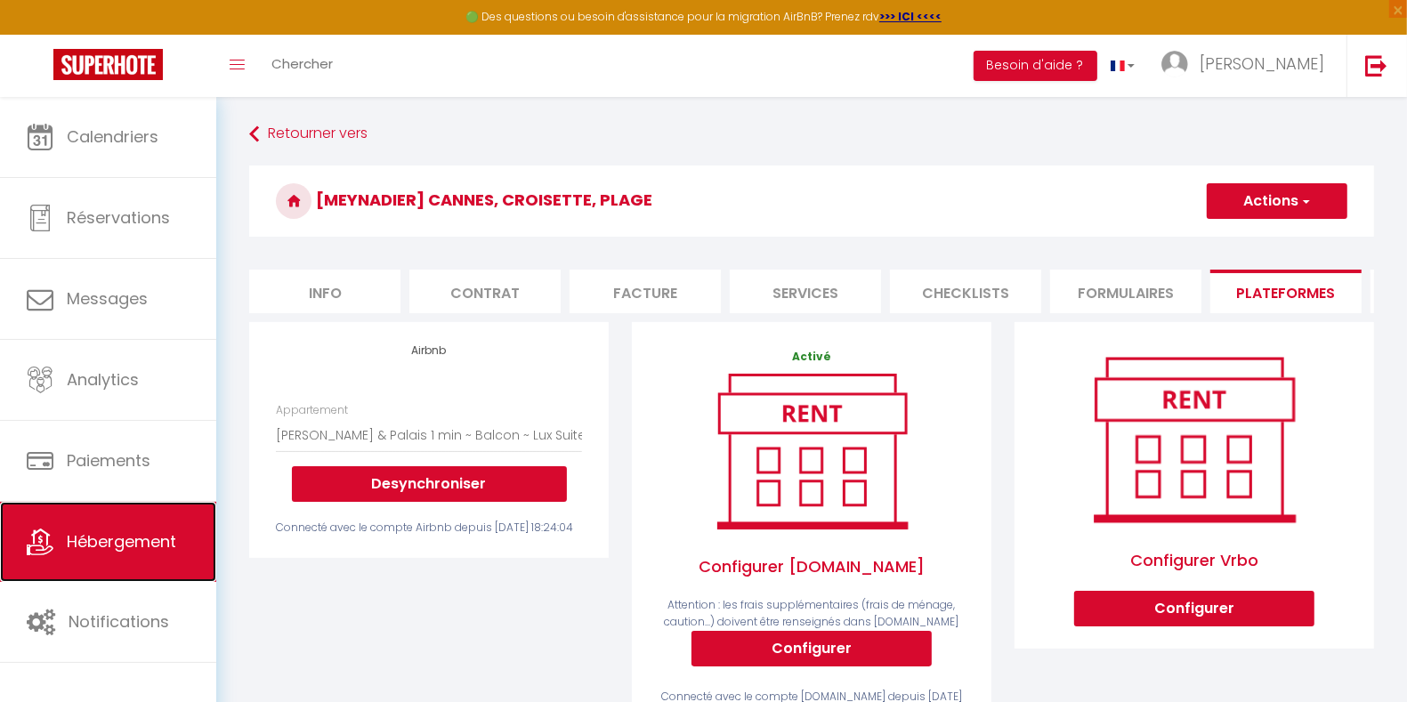
click at [127, 537] on span "Hébergement" at bounding box center [121, 542] width 109 height 22
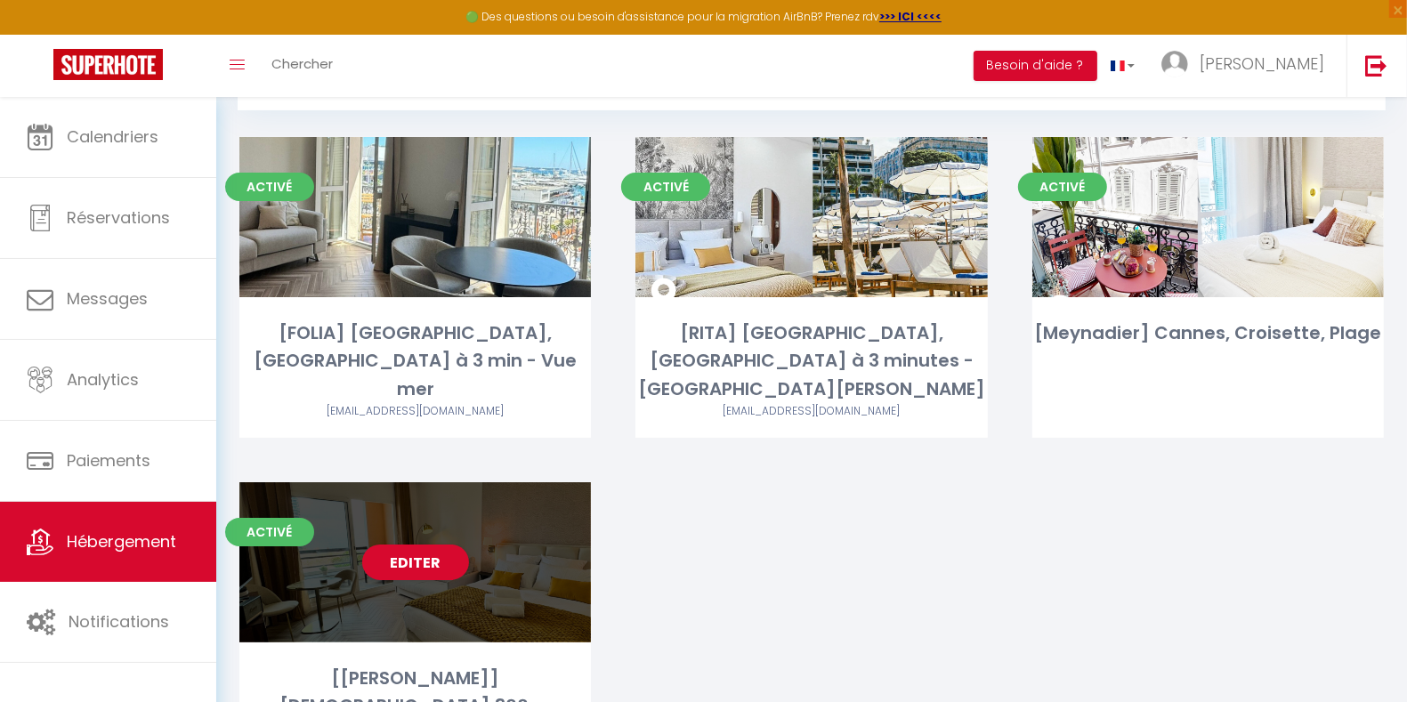
scroll to position [182, 0]
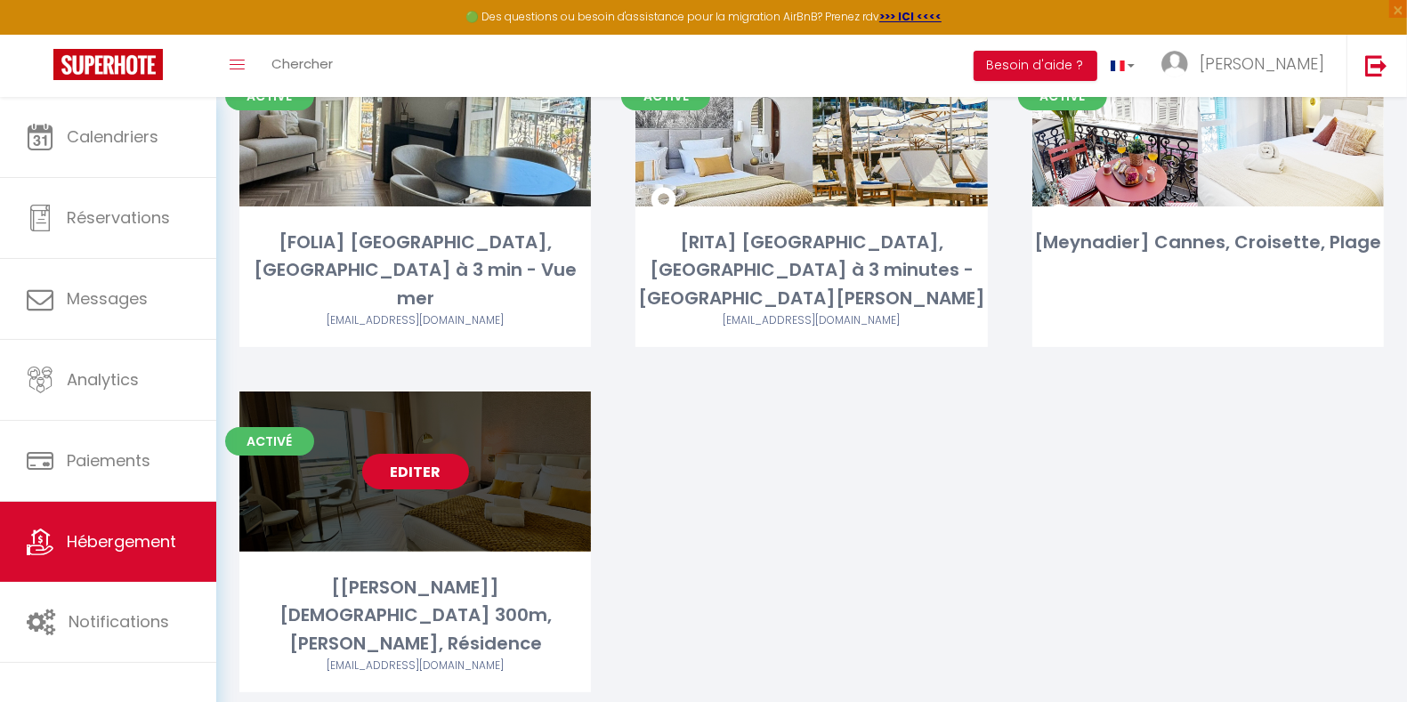
click at [433, 454] on link "Editer" at bounding box center [415, 472] width 107 height 36
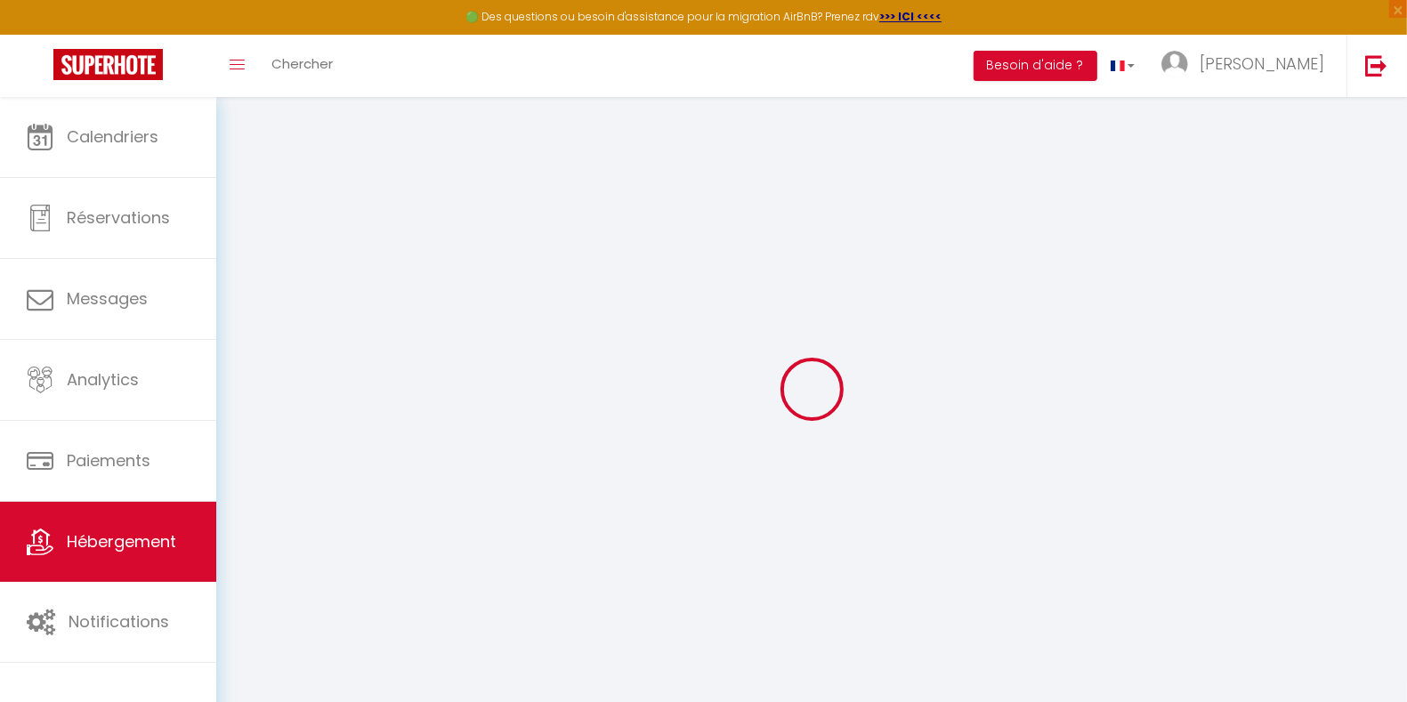
select select "+ 23 %"
select select "+ 22 %"
select select "+ 8 %"
select select "+ 15 %"
select select "4764-1063853397188747052"
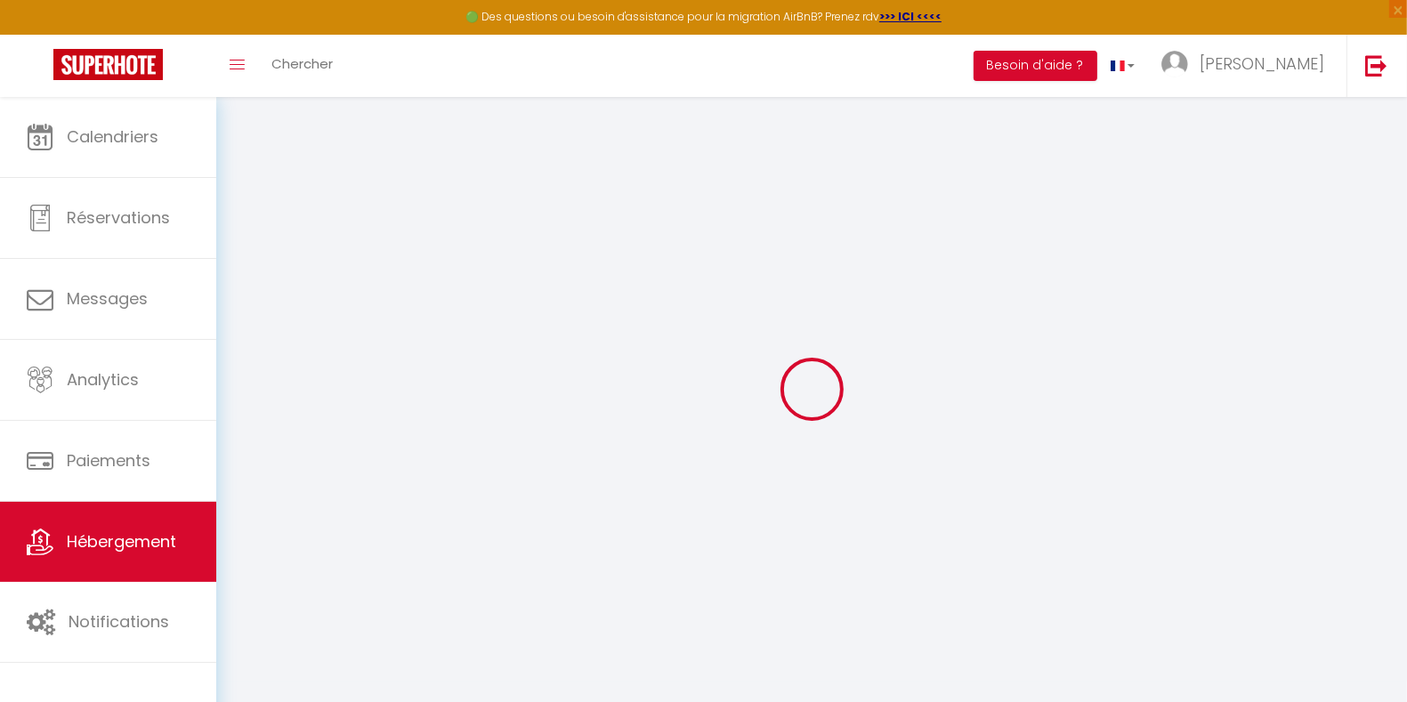
checkbox input "false"
select select "15:00"
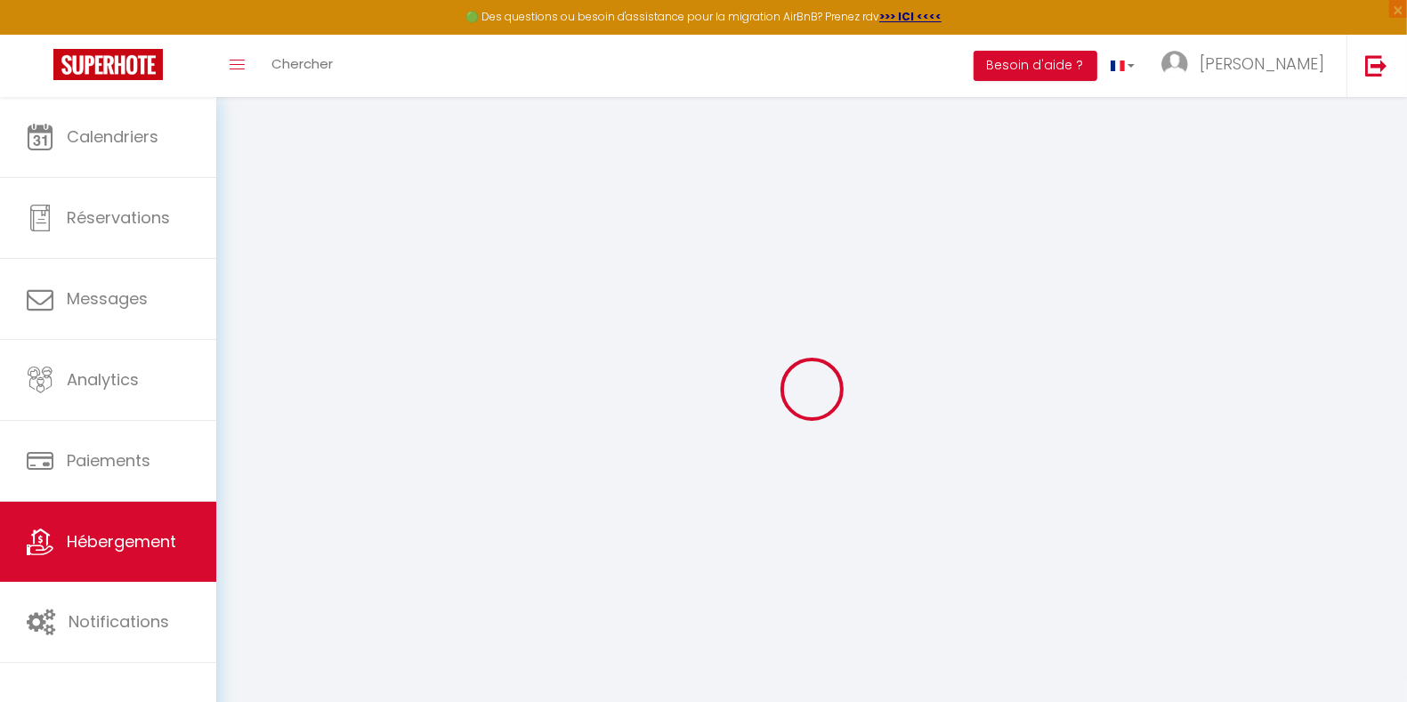
select select "23:00"
select select "11:00"
select select "30"
select select "23:00"
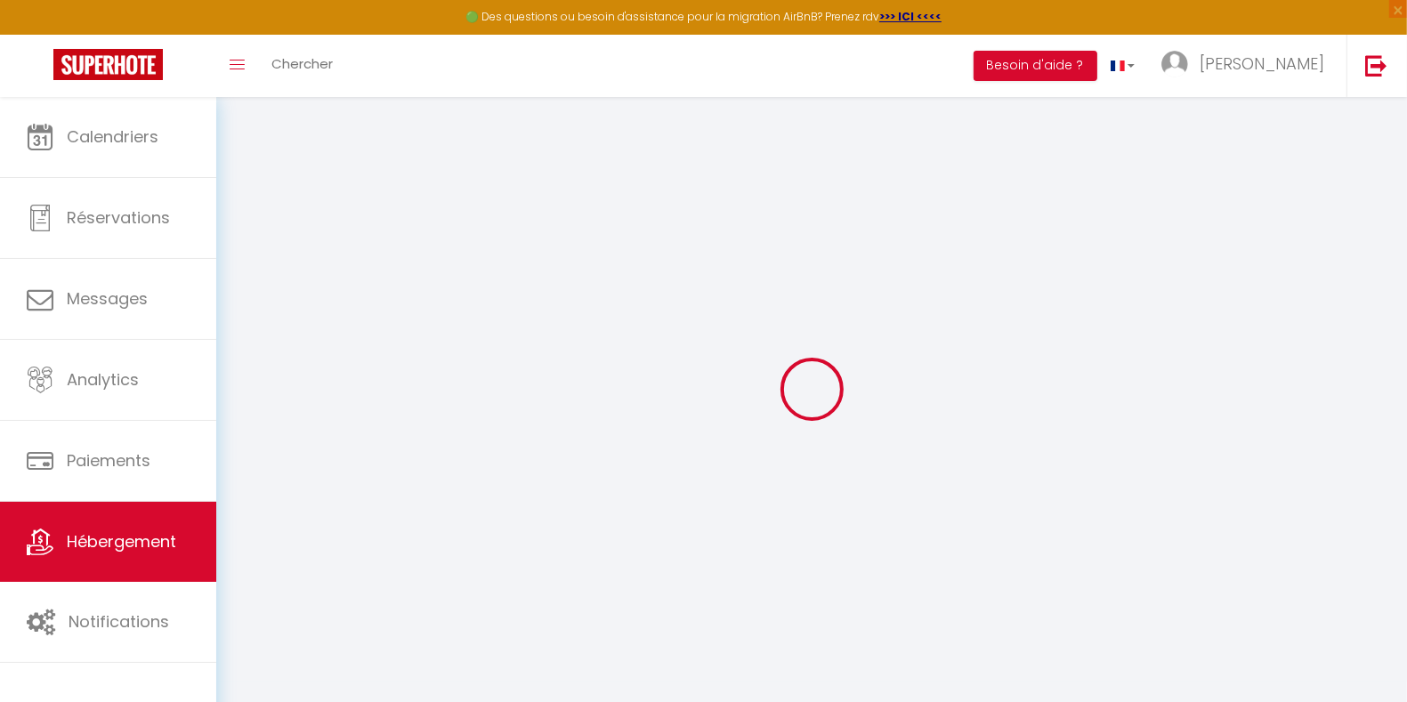
checkbox input "false"
select select "EUR"
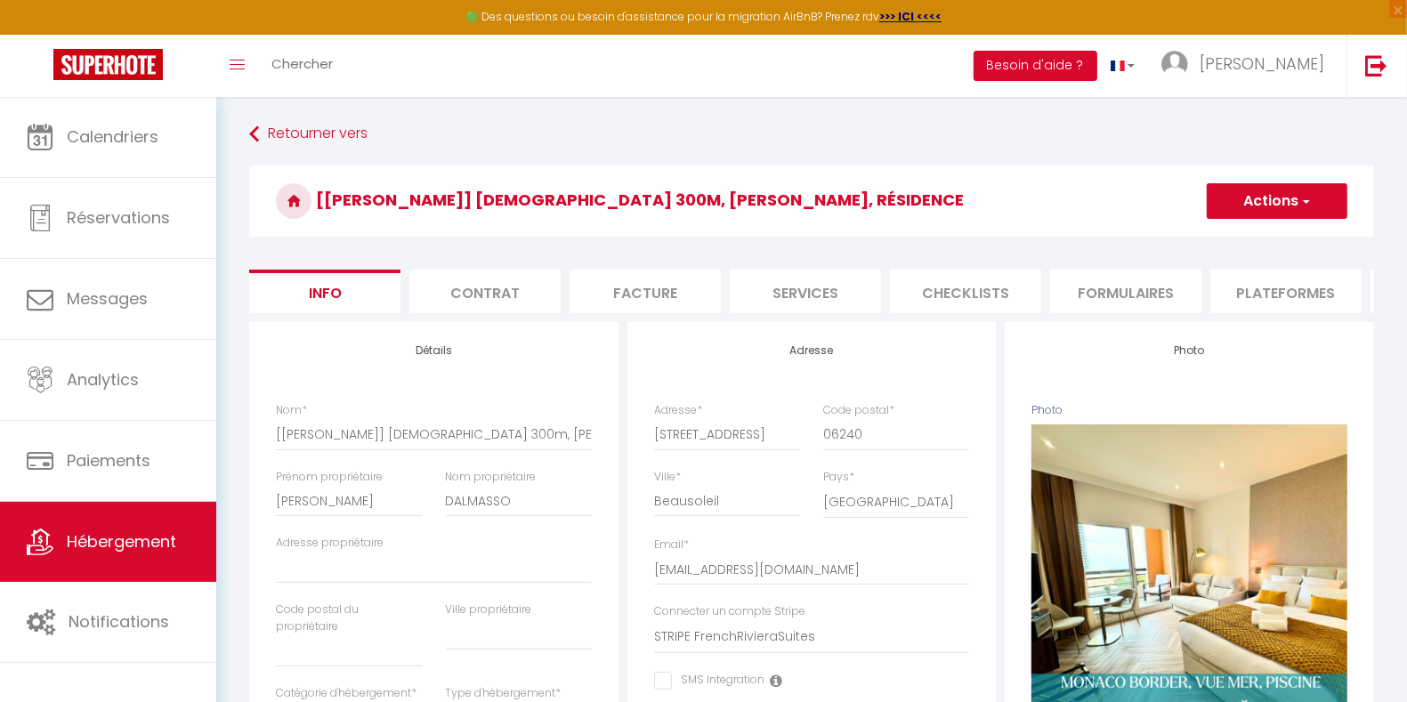
click at [1298, 295] on li "Plateformes" at bounding box center [1286, 292] width 151 height 44
select select
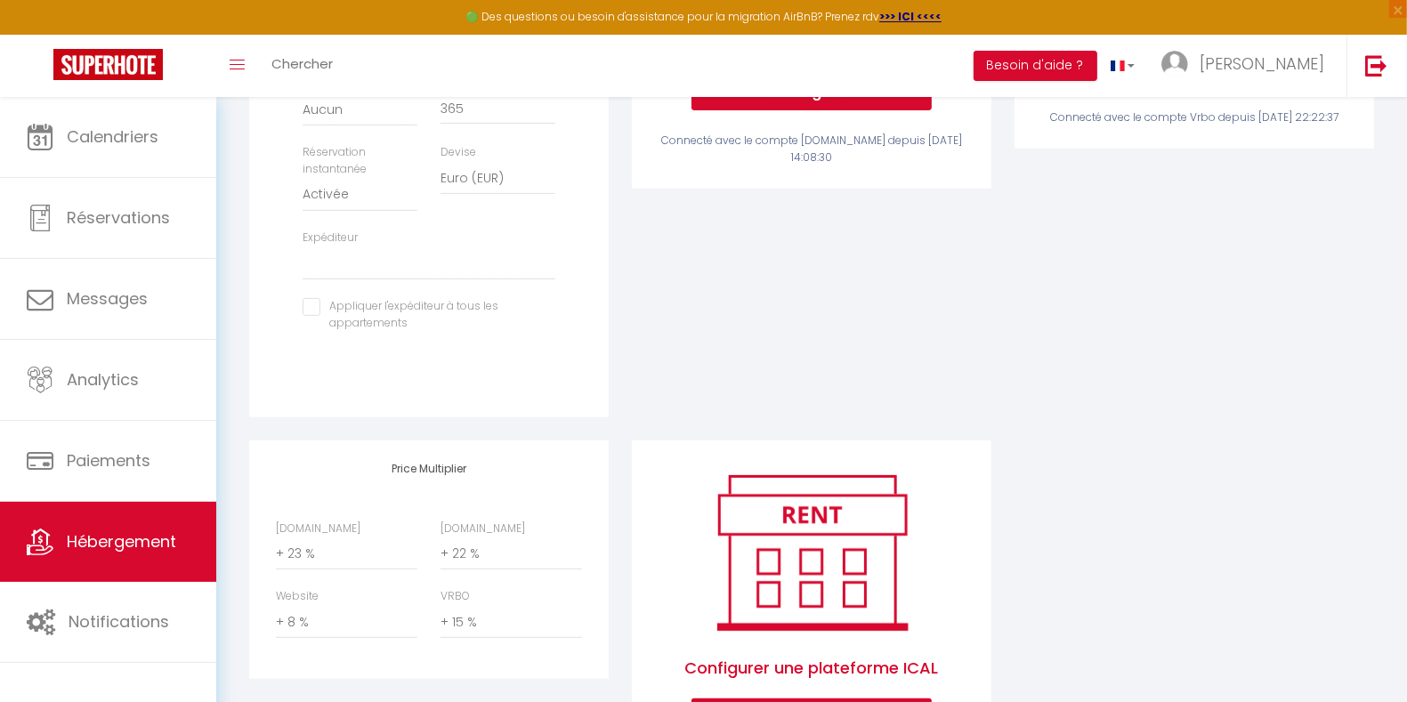
scroll to position [688, 0]
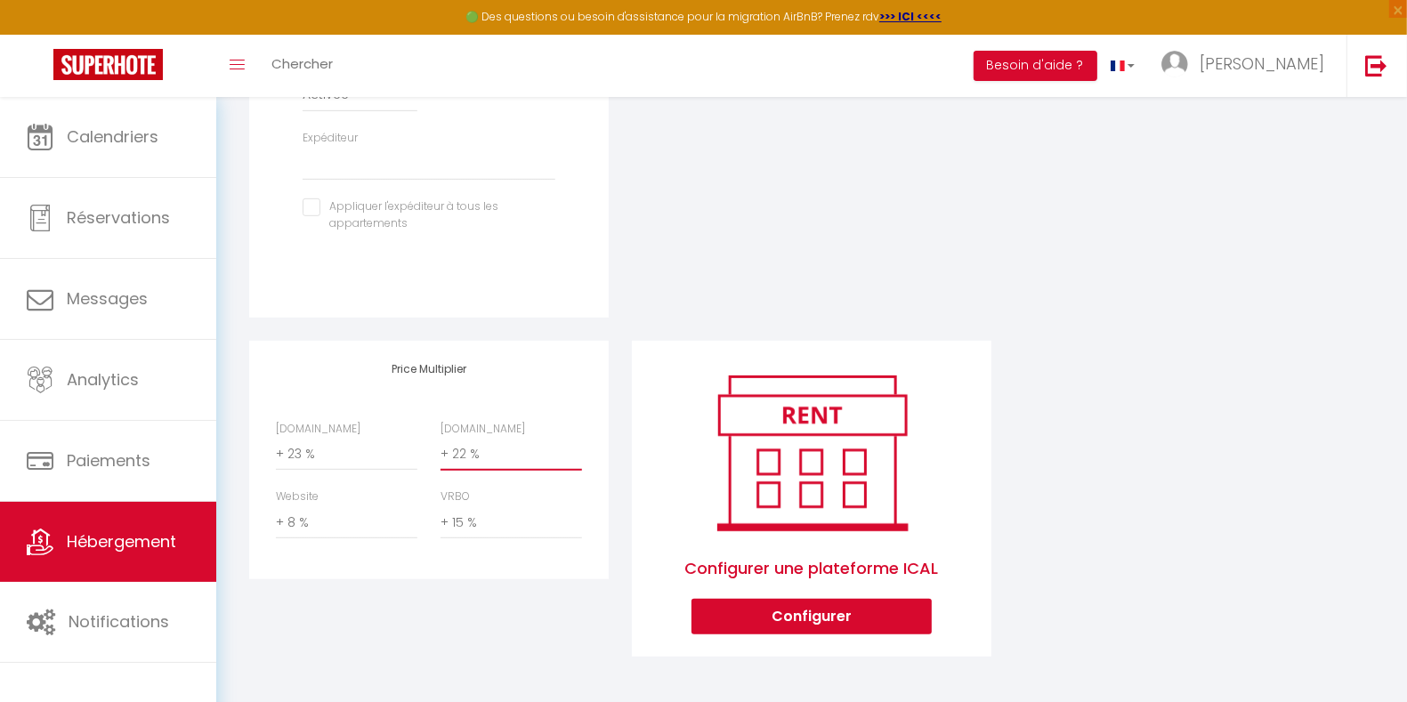
click at [493, 458] on select "0 + 1 % + 2 % + 3 % + 4 % + 5 % + 6 % + 7 % + 8 % + 9 %" at bounding box center [512, 454] width 142 height 34
select select "+ 29 %"
click at [441, 437] on select "0 + 1 % + 2 % + 3 % + 4 % + 5 % + 6 % + 7 % + 8 % + 9 %" at bounding box center [512, 454] width 142 height 34
select select
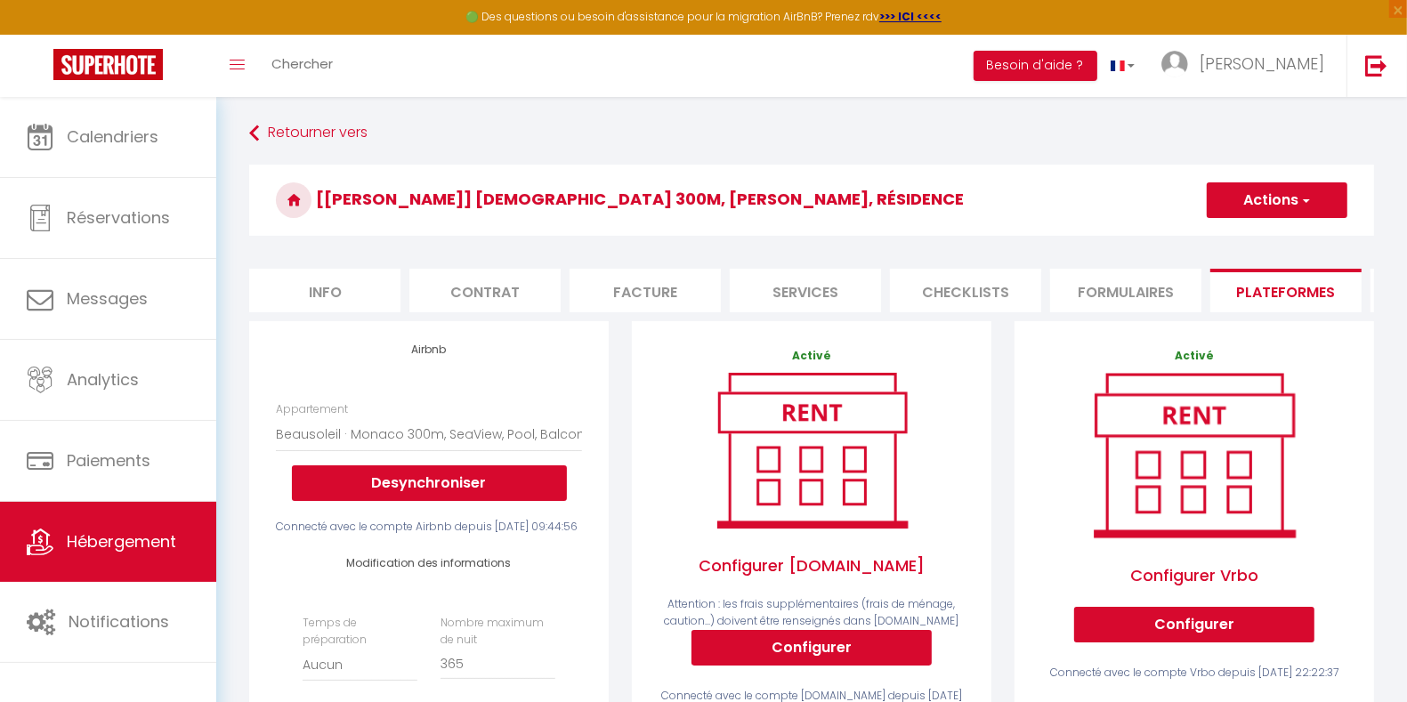
scroll to position [0, 0]
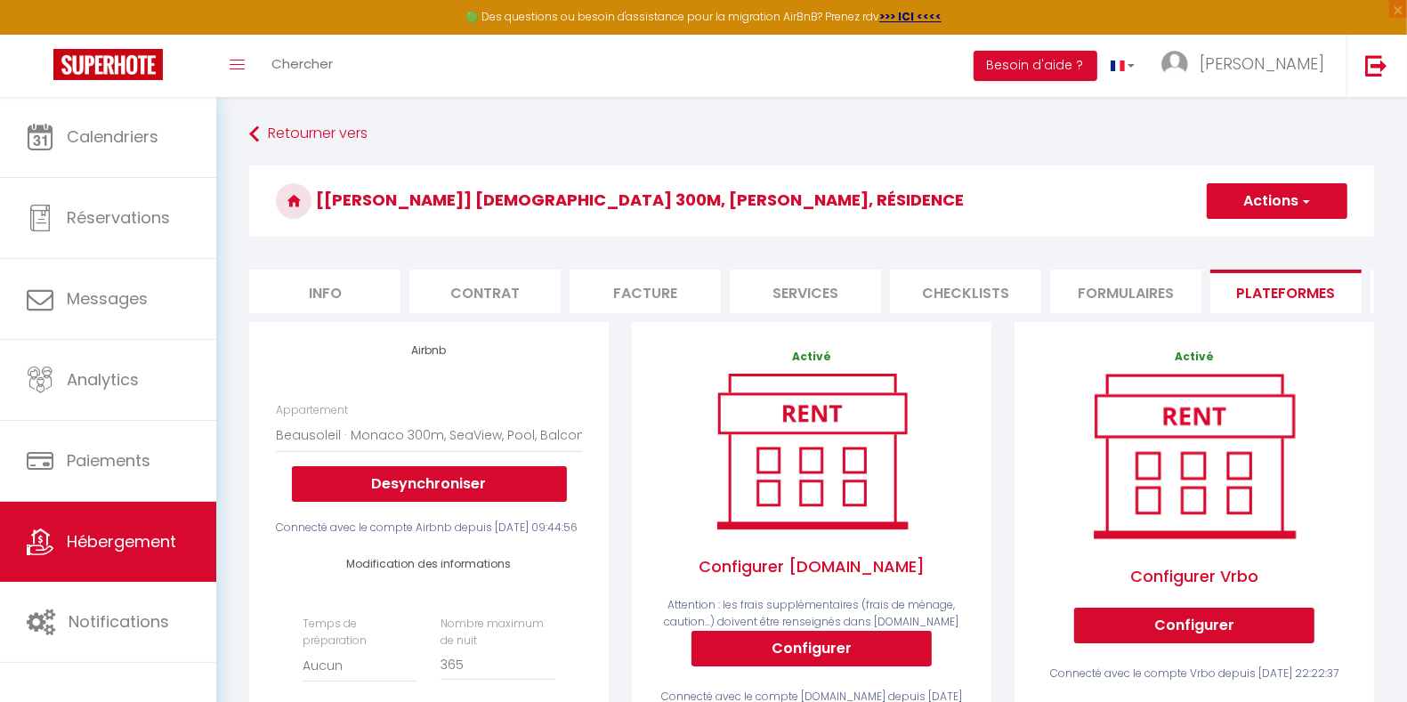
click at [1303, 192] on span "button" at bounding box center [1306, 201] width 12 height 18
click at [1270, 237] on link "Enregistrer" at bounding box center [1276, 240] width 141 height 23
select select "EUR"
select select
click at [1267, 194] on button "Actions" at bounding box center [1277, 201] width 141 height 36
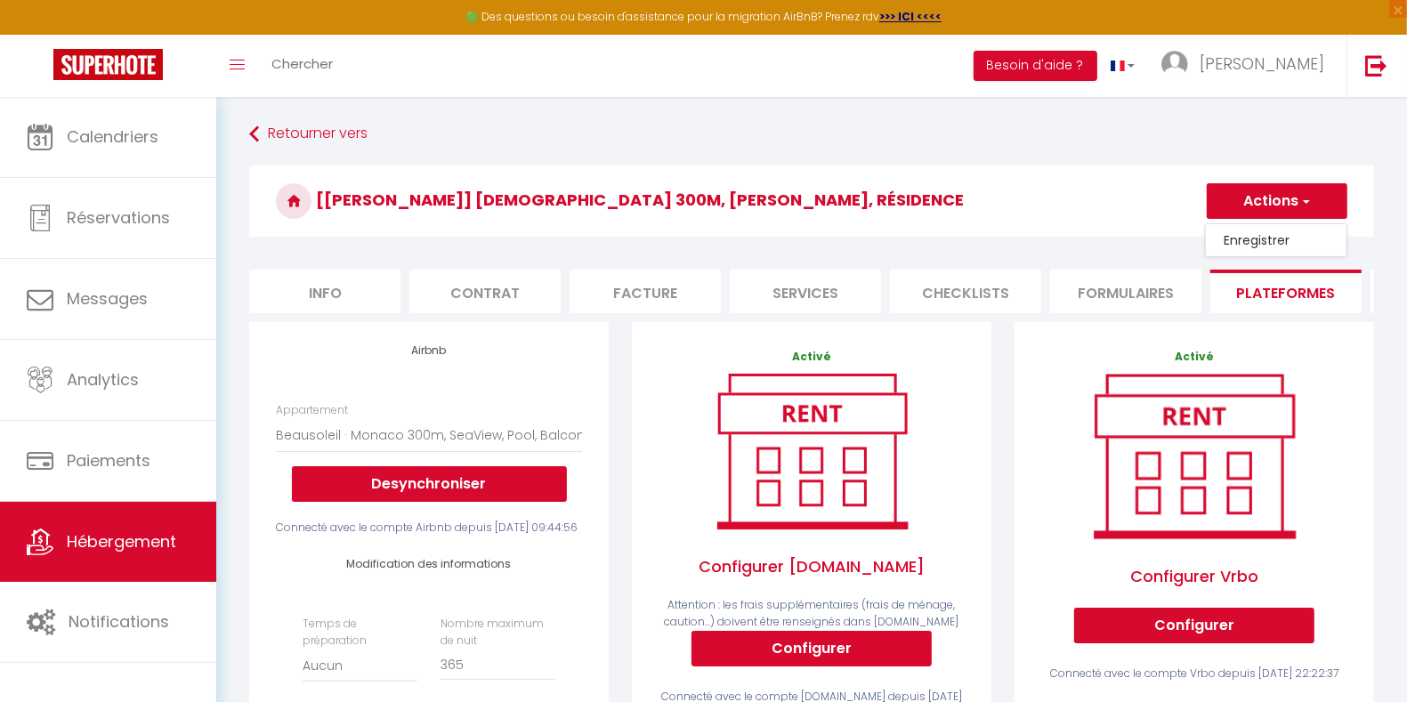
click at [1245, 240] on link "Enregistrer" at bounding box center [1276, 240] width 141 height 23
select select "EUR"
select select
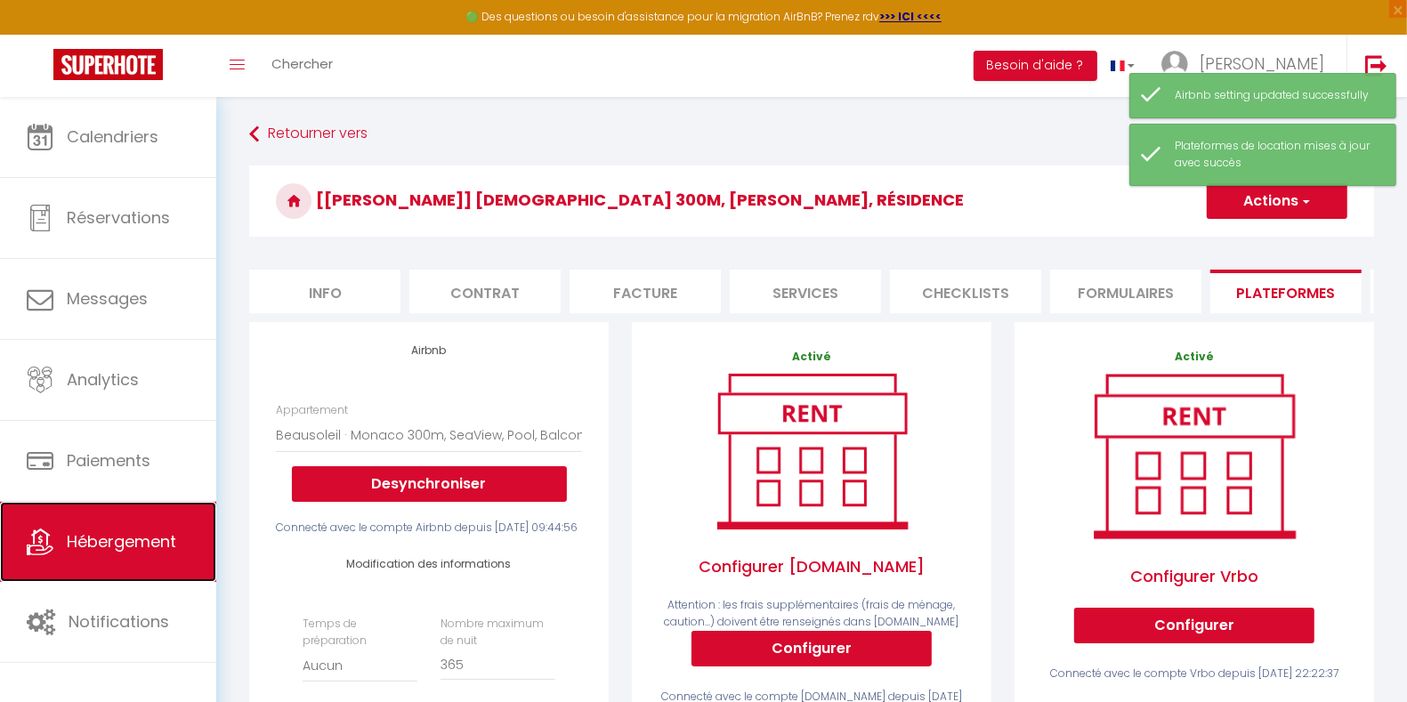
click at [127, 542] on span "Hébergement" at bounding box center [121, 542] width 109 height 22
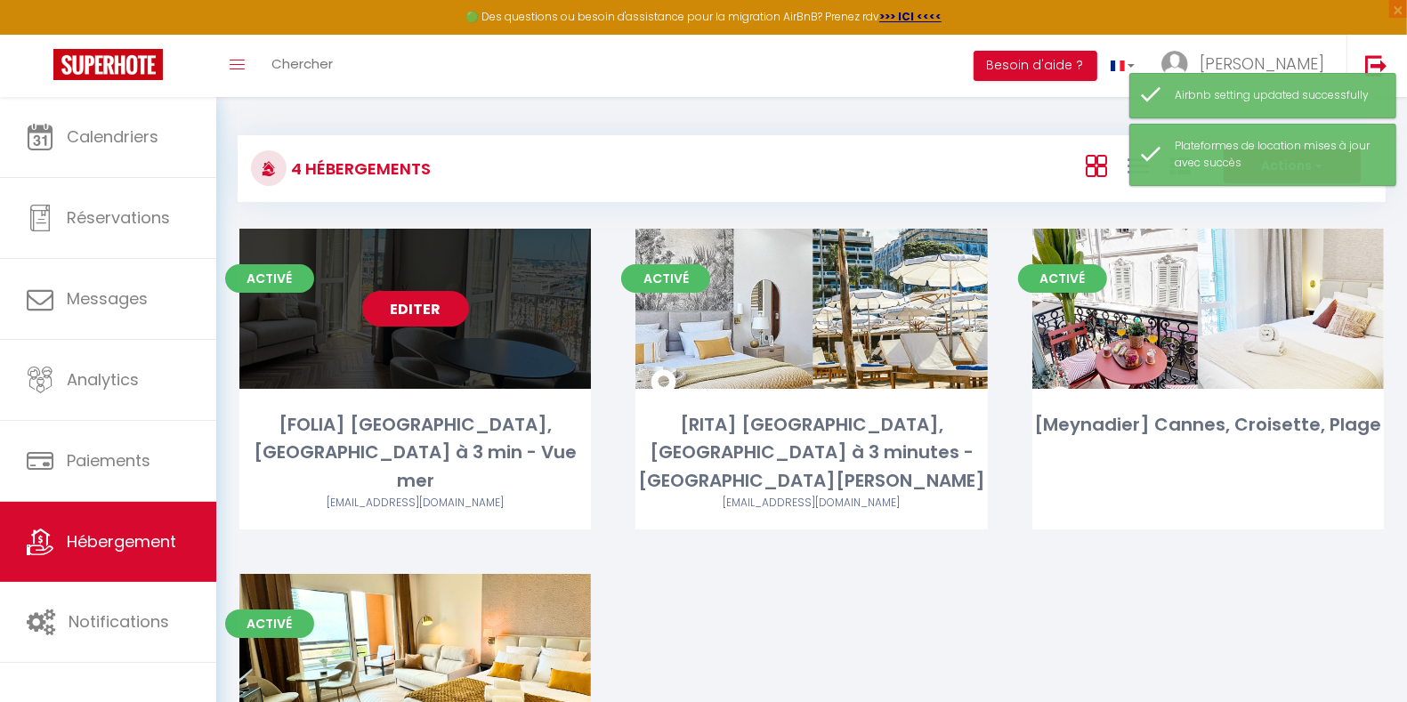
click at [436, 302] on link "Editer" at bounding box center [415, 309] width 107 height 36
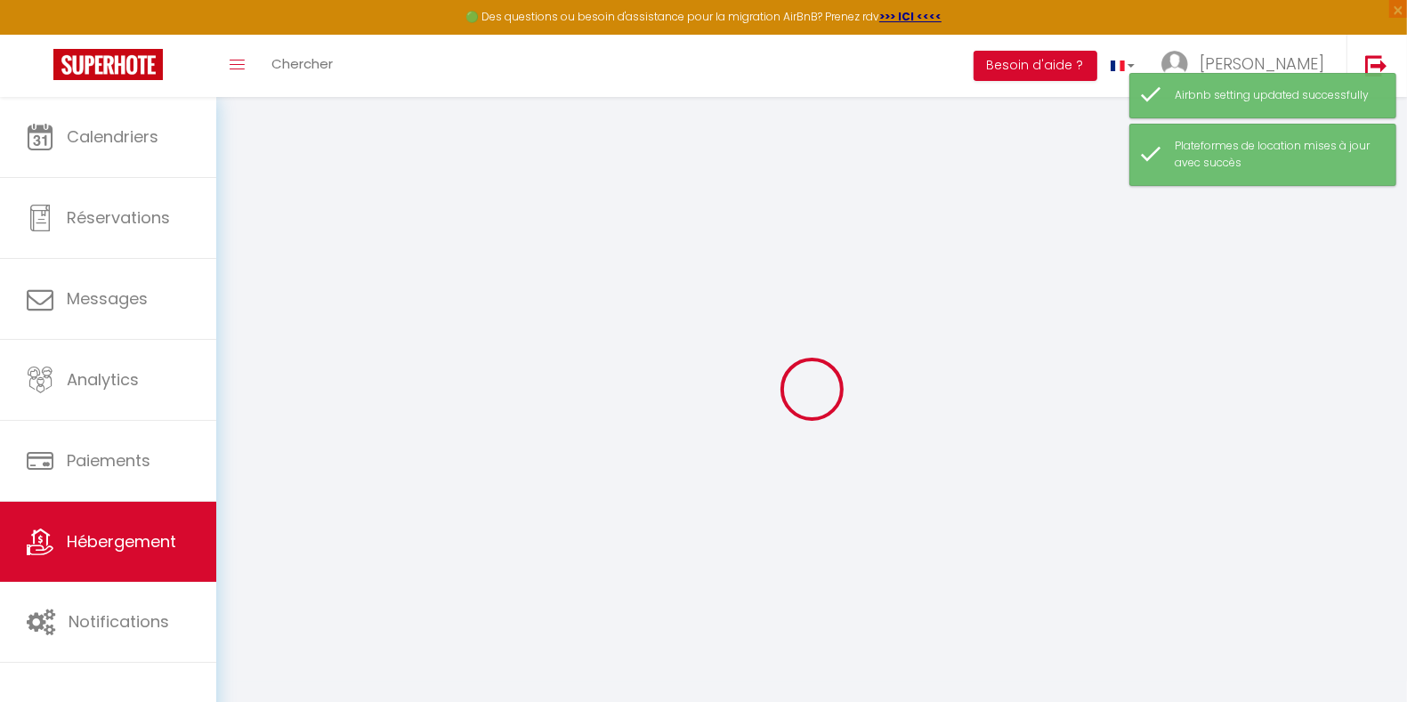
select select "4764-1074384842886437885"
select select "+ 23 %"
select select "+ 22 %"
select select "+ 8 %"
select select "+ 15 %"
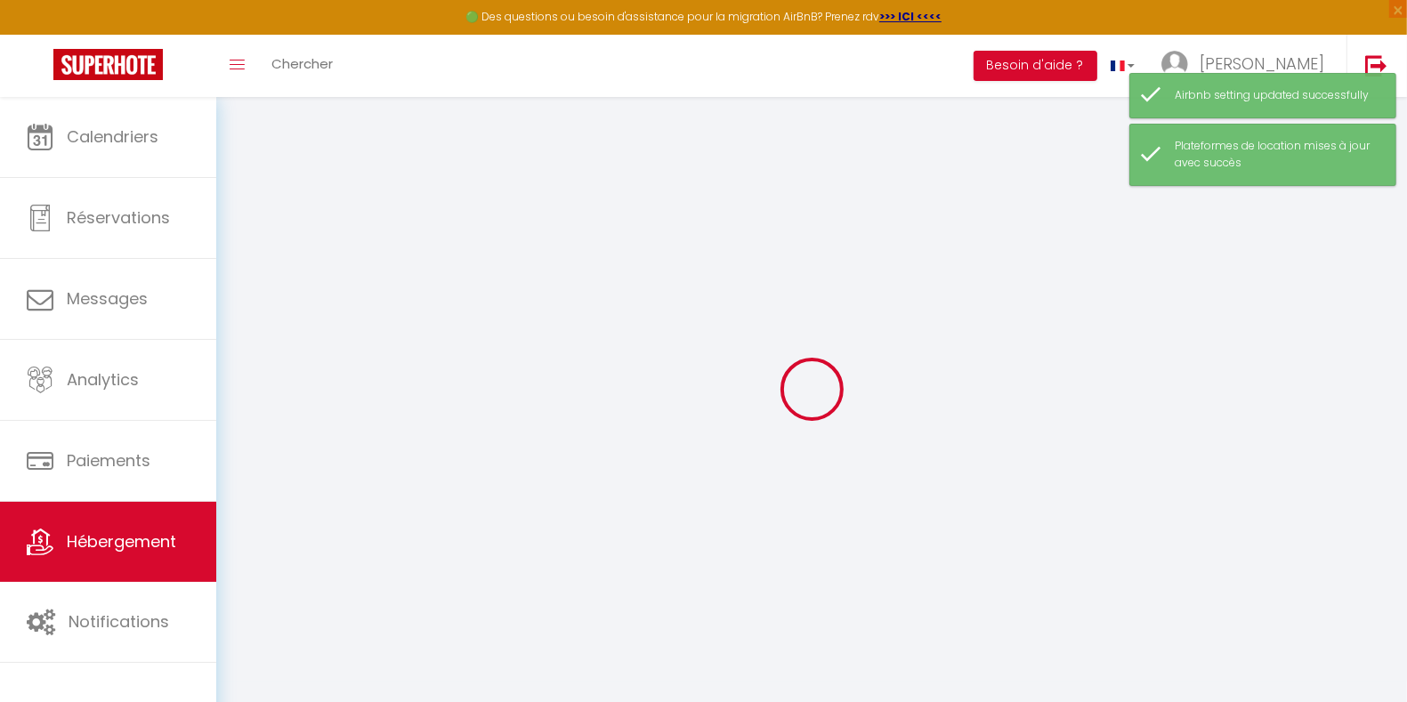
select select "15:00"
select select
select select "10:30"
select select "30"
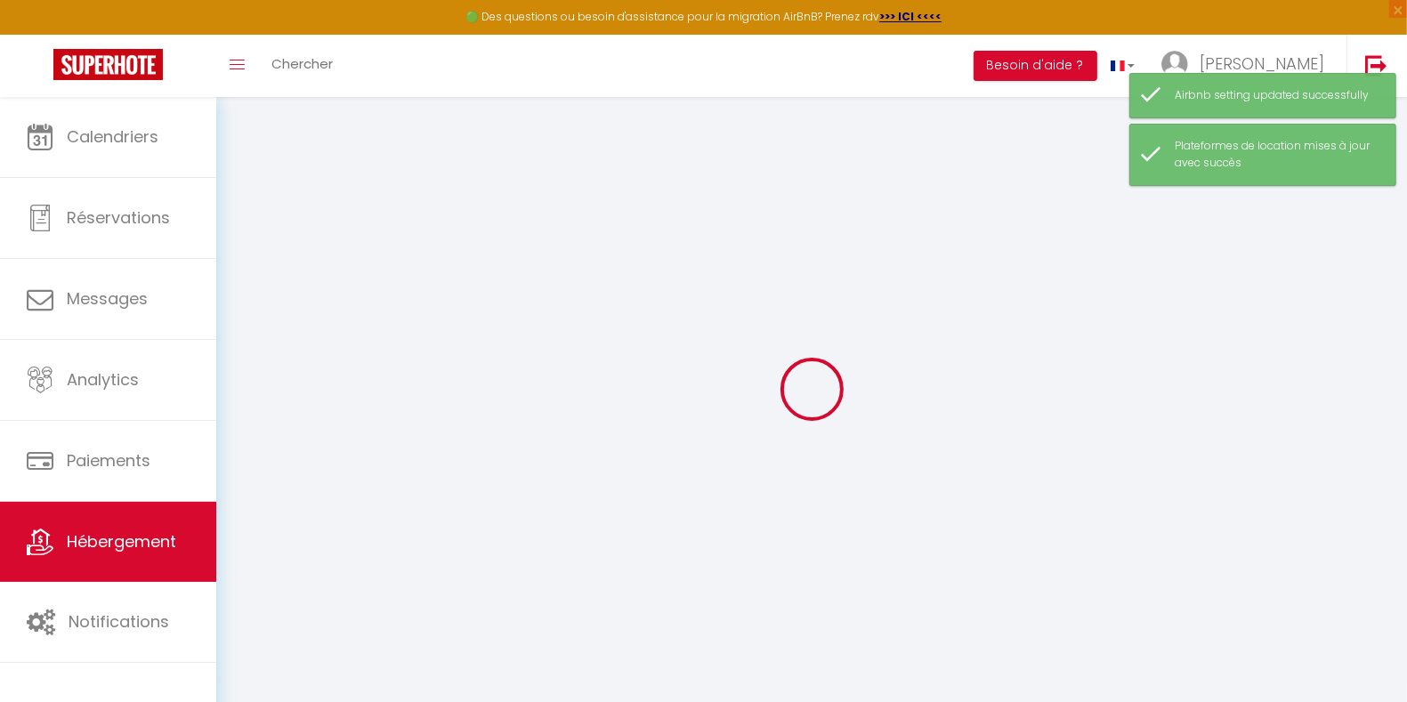
select select
checkbox input "false"
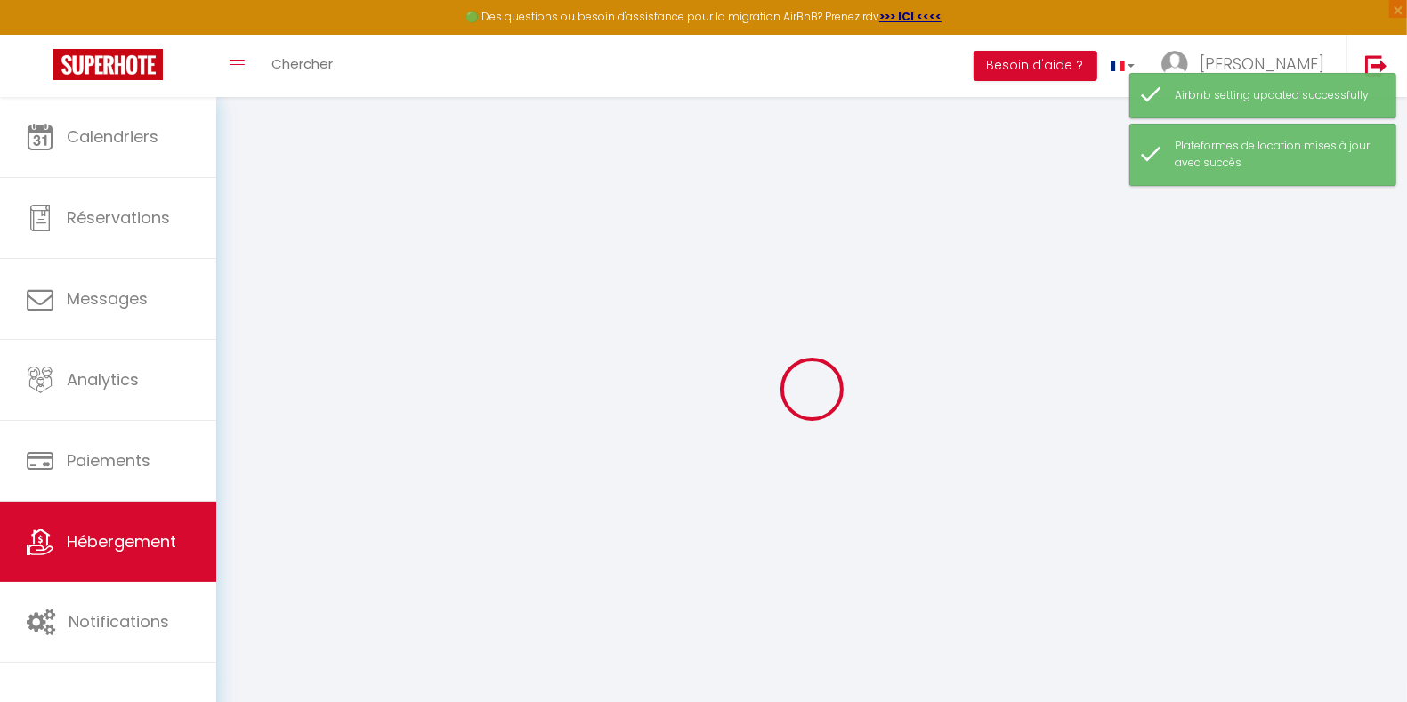
select select "EUR"
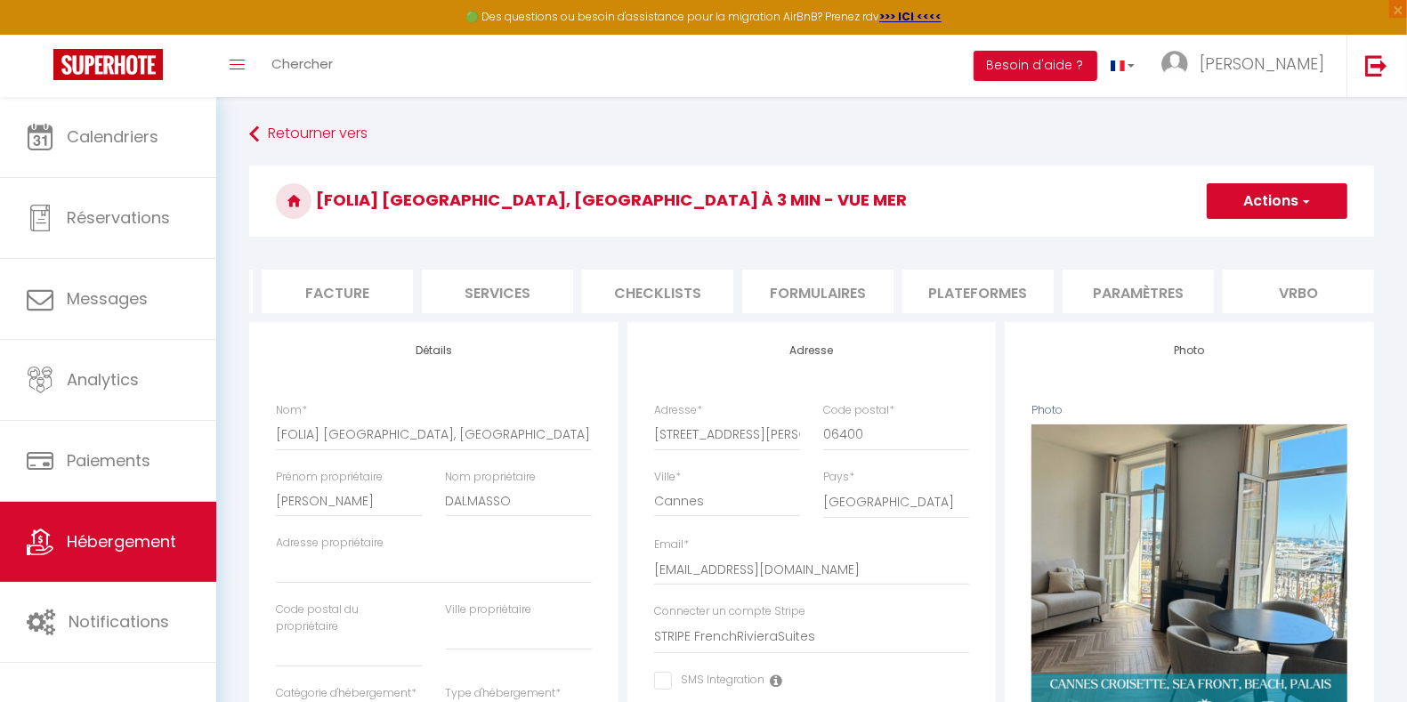
scroll to position [0, 351]
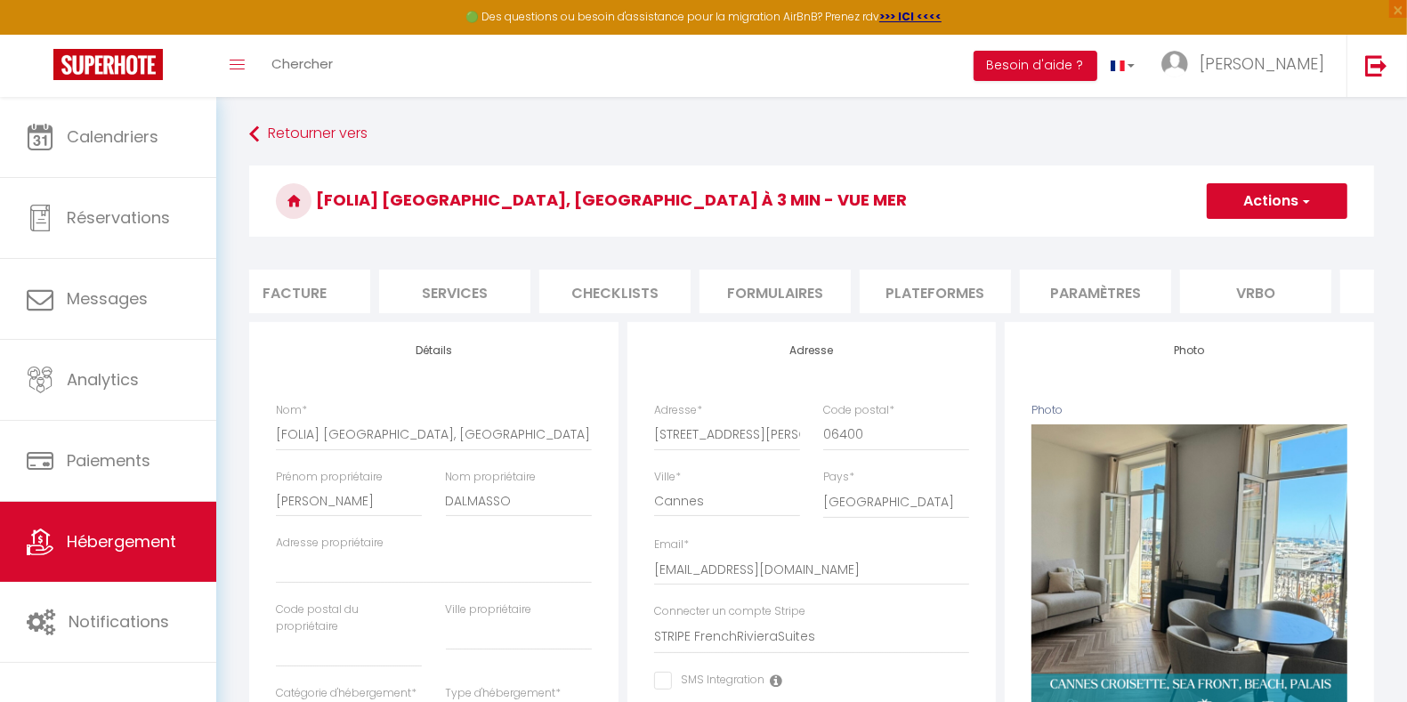
click at [1098, 296] on li "Paramètres" at bounding box center [1095, 292] width 151 height 44
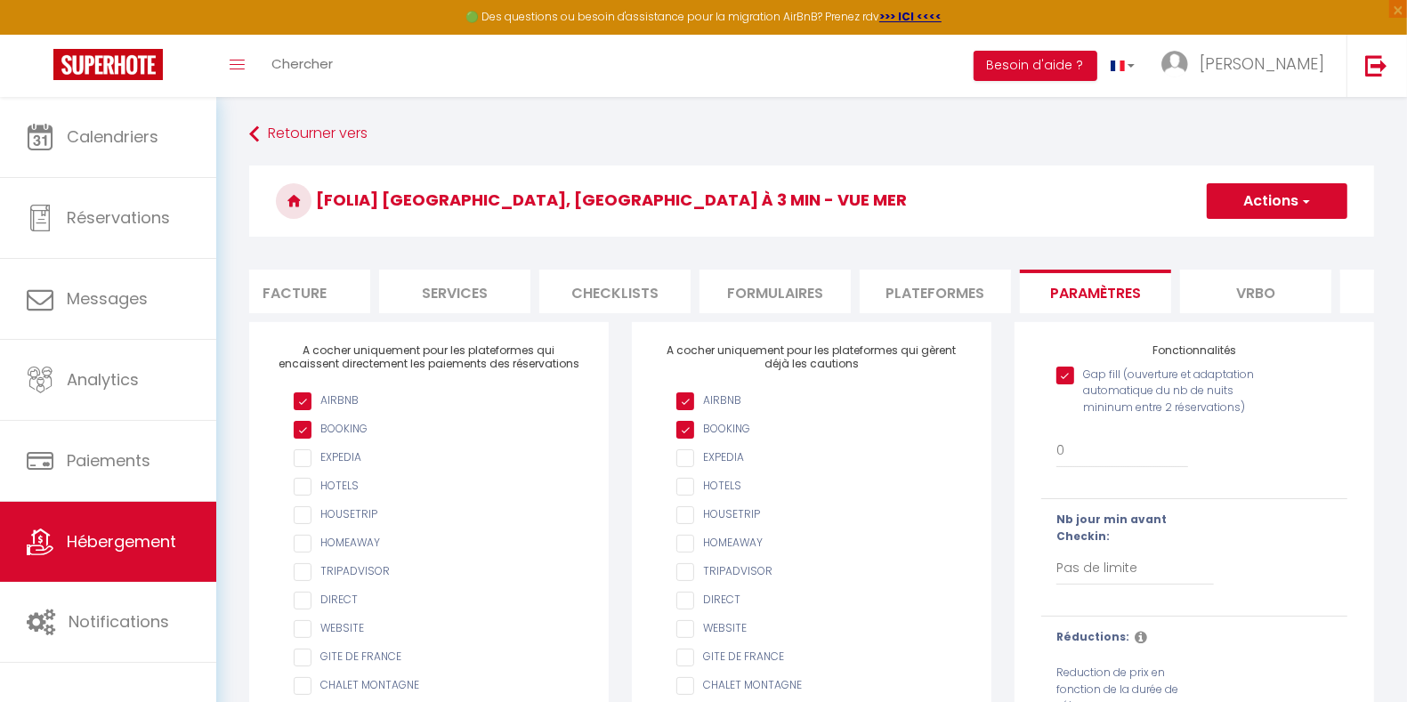
click at [989, 294] on li "Plateformes" at bounding box center [935, 292] width 151 height 44
select select
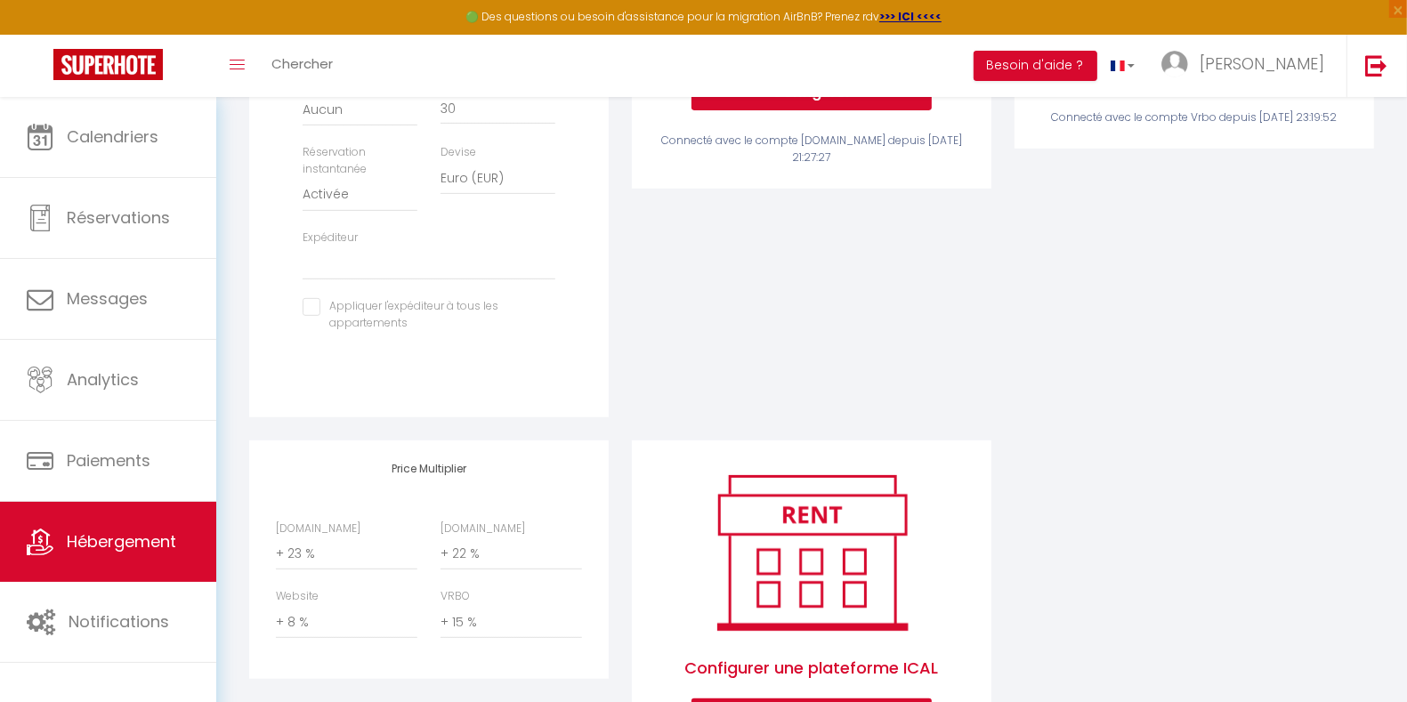
scroll to position [668, 0]
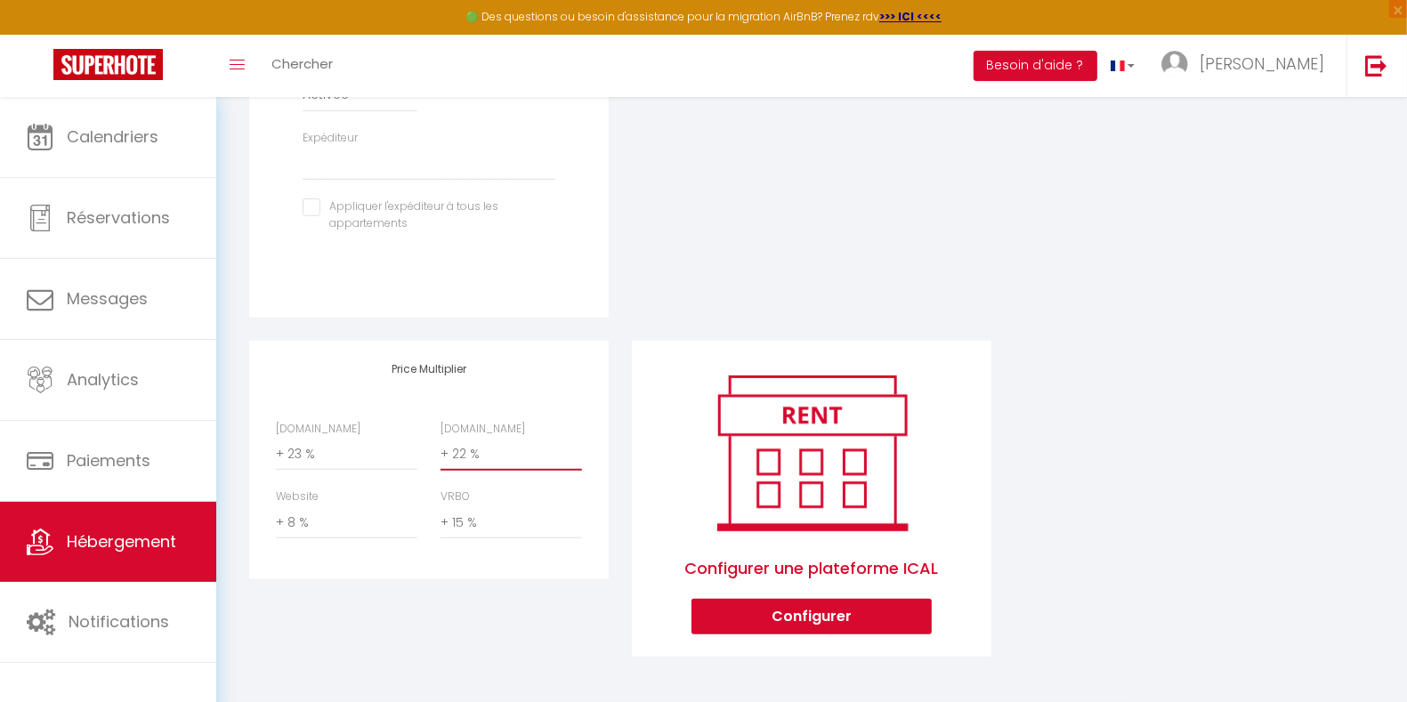
click at [496, 471] on select "0 + 1 % + 2 % + 3 % + 4 % + 5 % + 6 % + 7 % + 8 % + 9 %" at bounding box center [512, 454] width 142 height 34
select select "+ 29 %"
click at [441, 458] on select "0 + 1 % + 2 % + 3 % + 4 % + 5 % + 6 % + 7 % + 8 % + 9 %" at bounding box center [512, 454] width 142 height 34
select select
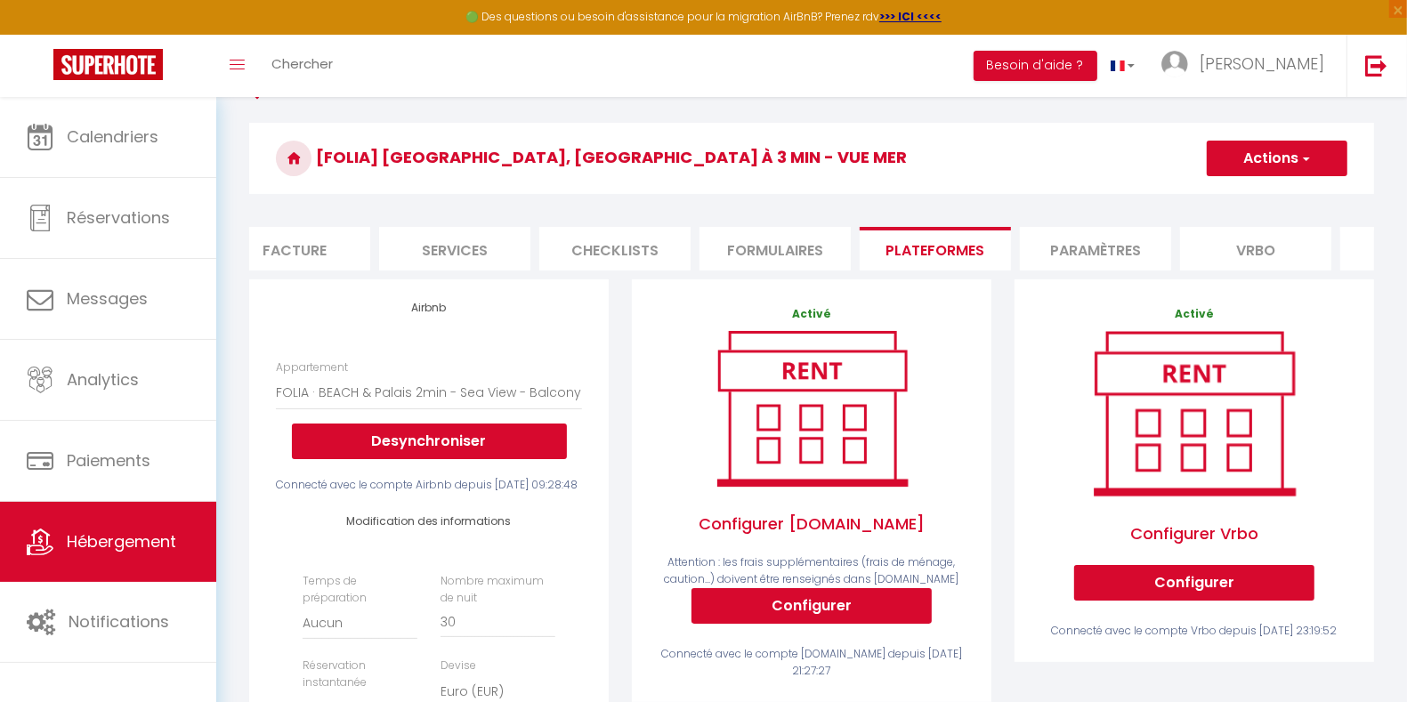
scroll to position [0, 0]
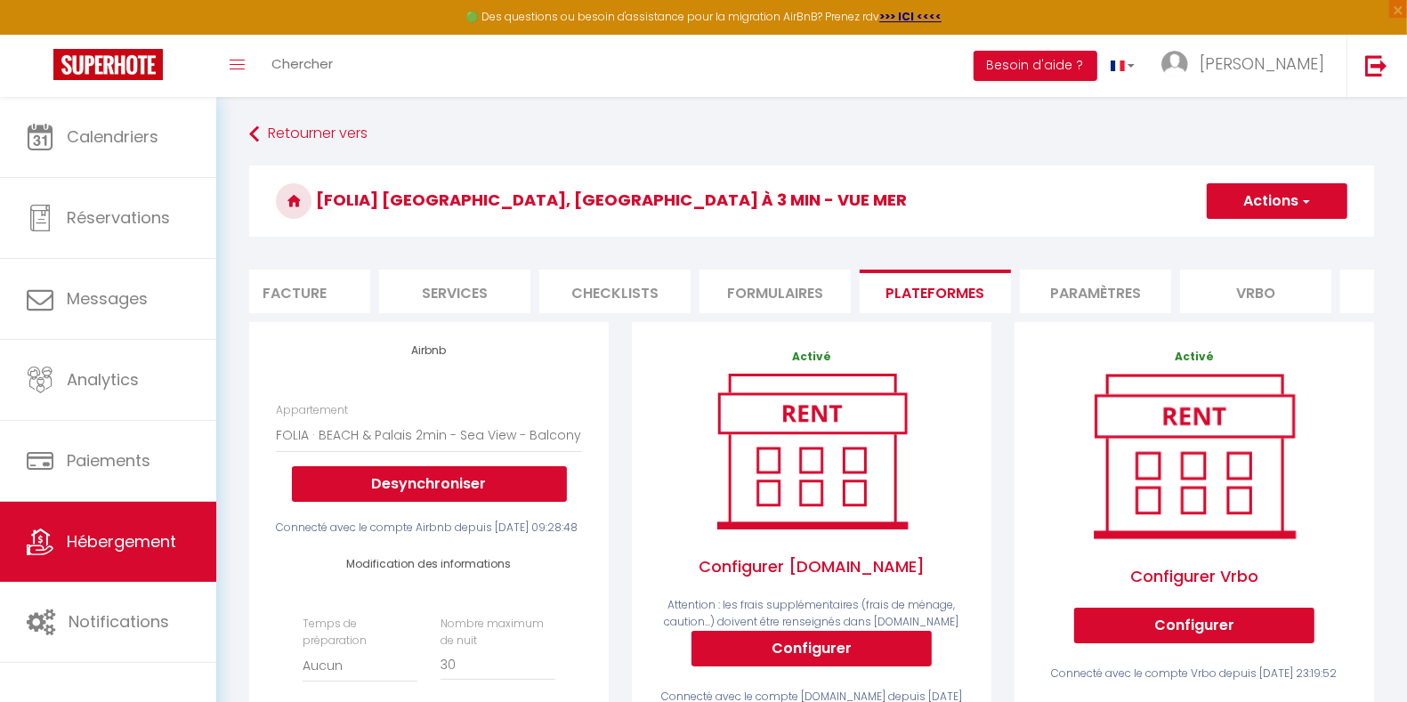
click at [1310, 205] on span "button" at bounding box center [1306, 201] width 12 height 18
click at [1265, 239] on link "Enregistrer" at bounding box center [1276, 240] width 141 height 23
select select "EUR"
select select
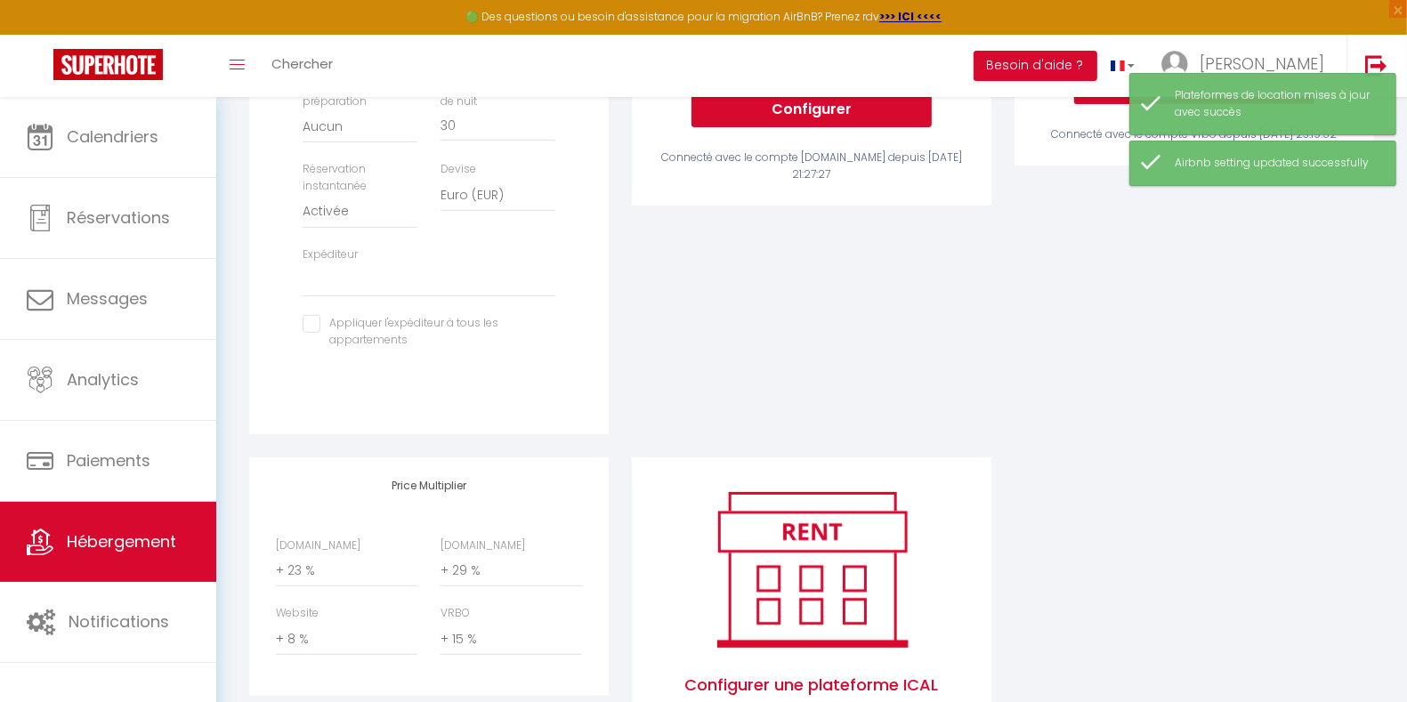
scroll to position [688, 0]
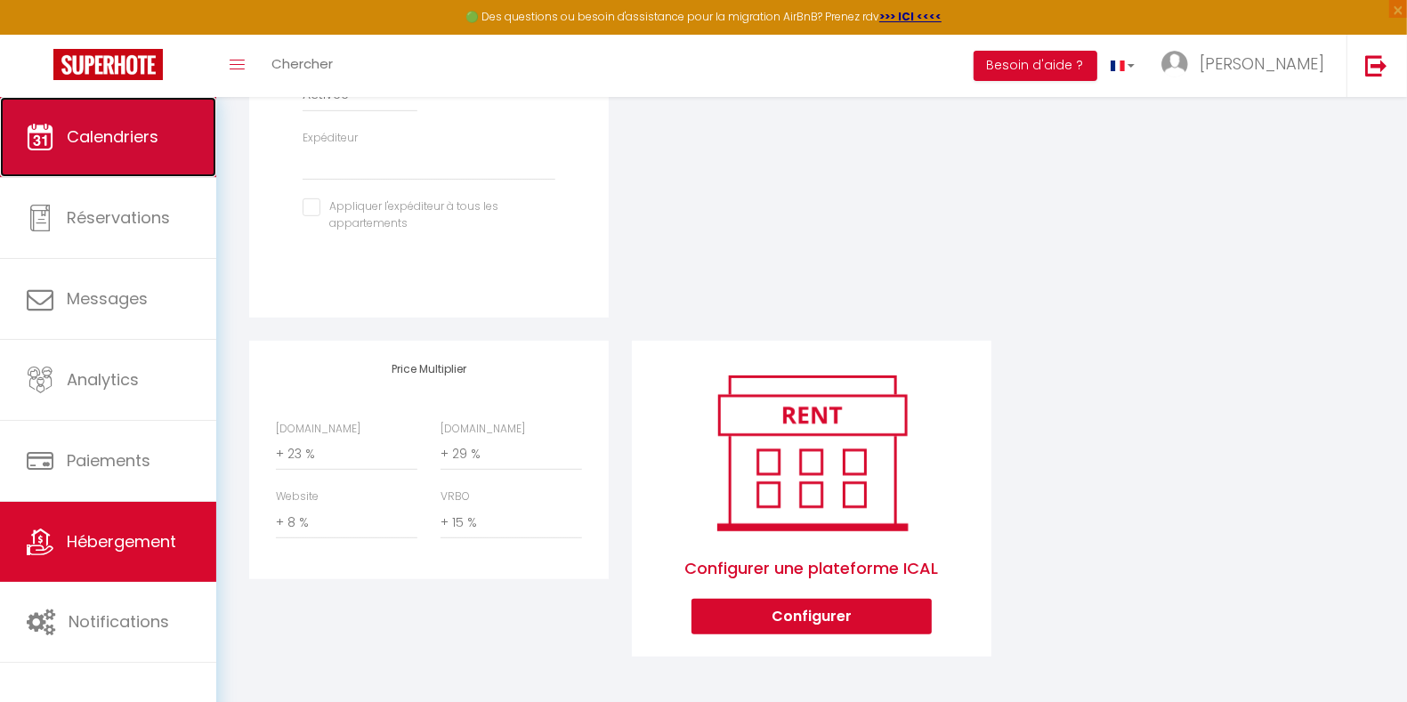
click at [168, 140] on link "Calendriers" at bounding box center [108, 137] width 216 height 80
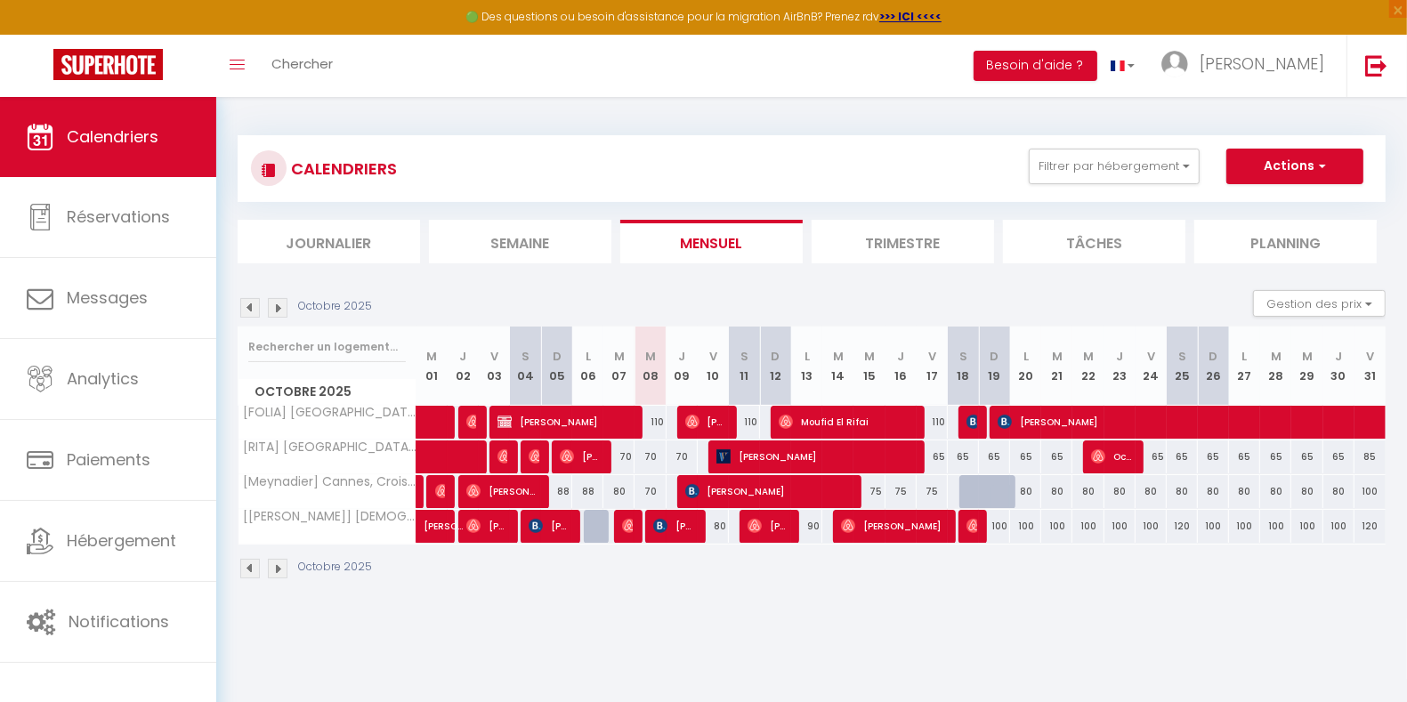
click at [1025, 488] on div "80" at bounding box center [1025, 491] width 31 height 33
type input "80"
select select "1"
type input "Lun 20 Octobre 2025"
type input "[DATE]"
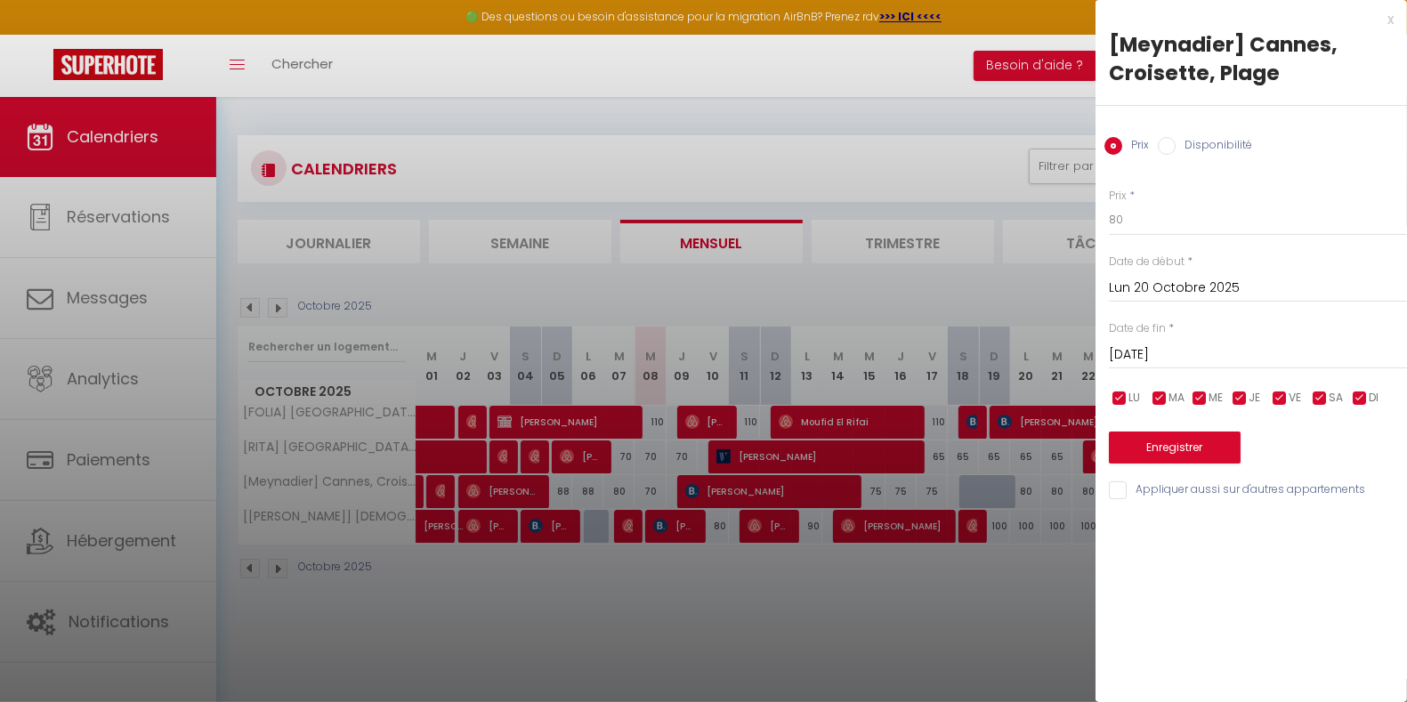
click at [1172, 154] on div "Disponibilité" at bounding box center [1205, 147] width 94 height 20
click at [1169, 152] on input "Disponibilité" at bounding box center [1167, 146] width 18 height 18
radio input "true"
radio input "false"
click at [1176, 212] on select "Disponible Indisponible" at bounding box center [1258, 221] width 298 height 34
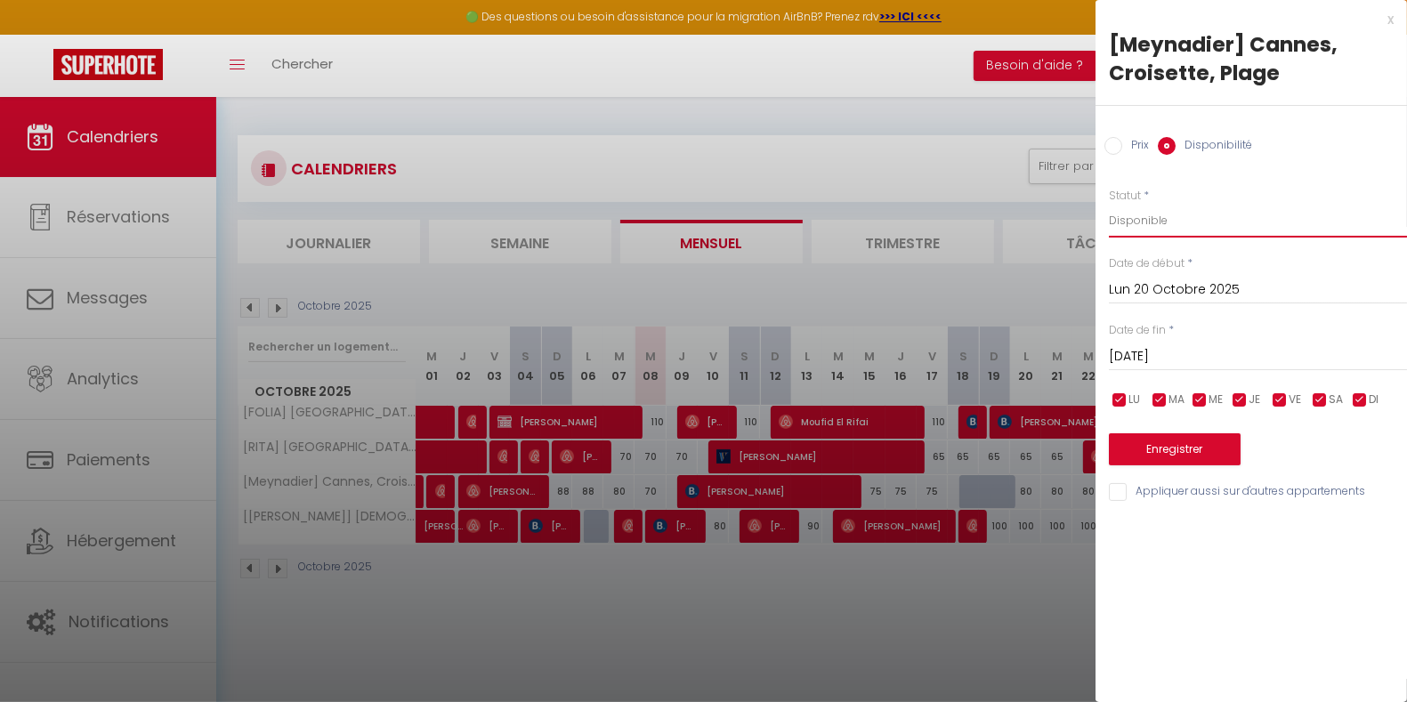
select select "0"
click at [1109, 204] on select "Disponible Indisponible" at bounding box center [1258, 221] width 298 height 34
click at [1166, 446] on button "Enregistrer" at bounding box center [1175, 449] width 132 height 32
